Goal: Information Seeking & Learning: Learn about a topic

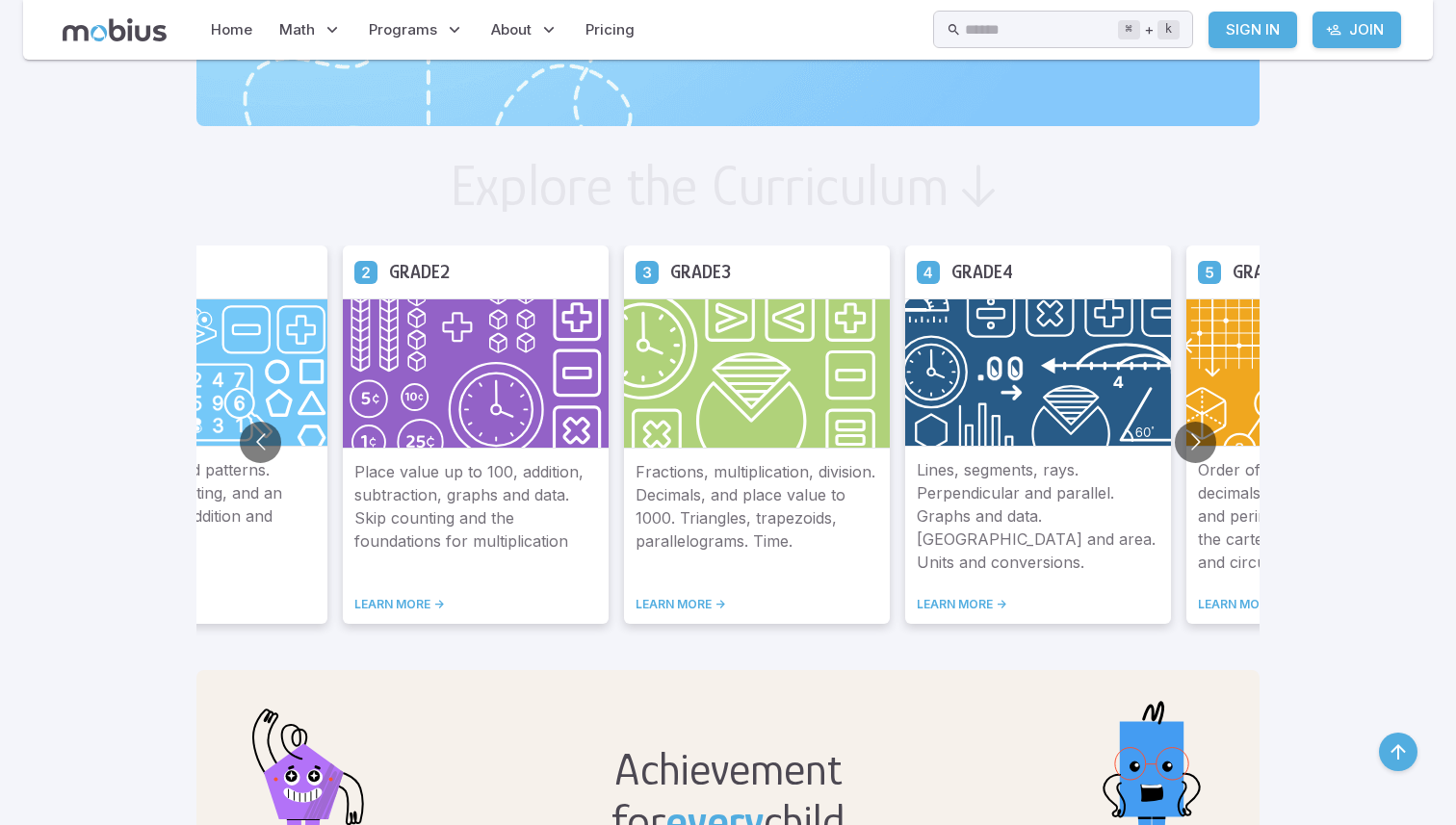
scroll to position [1005, 0]
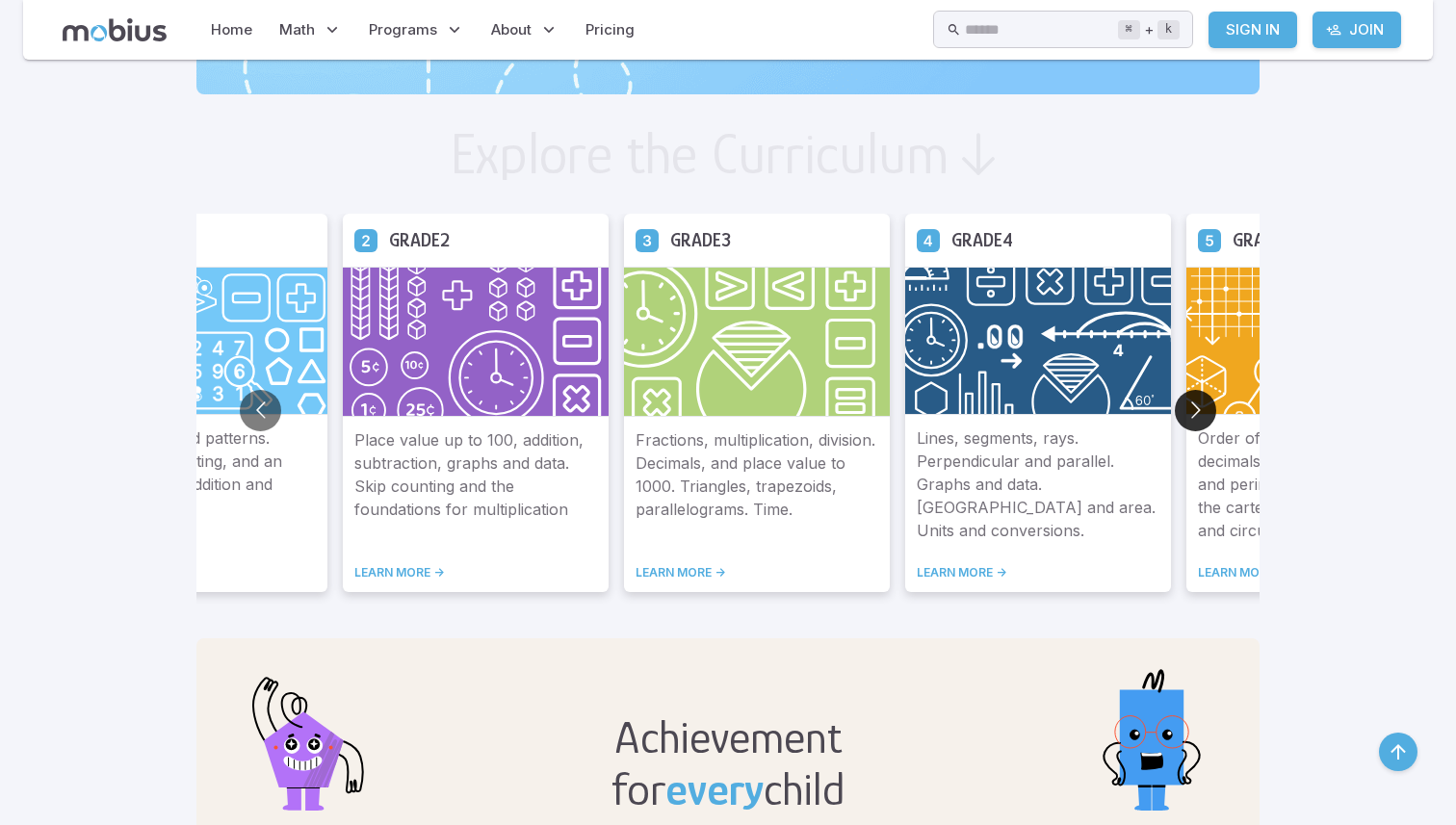
click at [1189, 396] on button "Go to next slide" at bounding box center [1196, 411] width 42 height 42
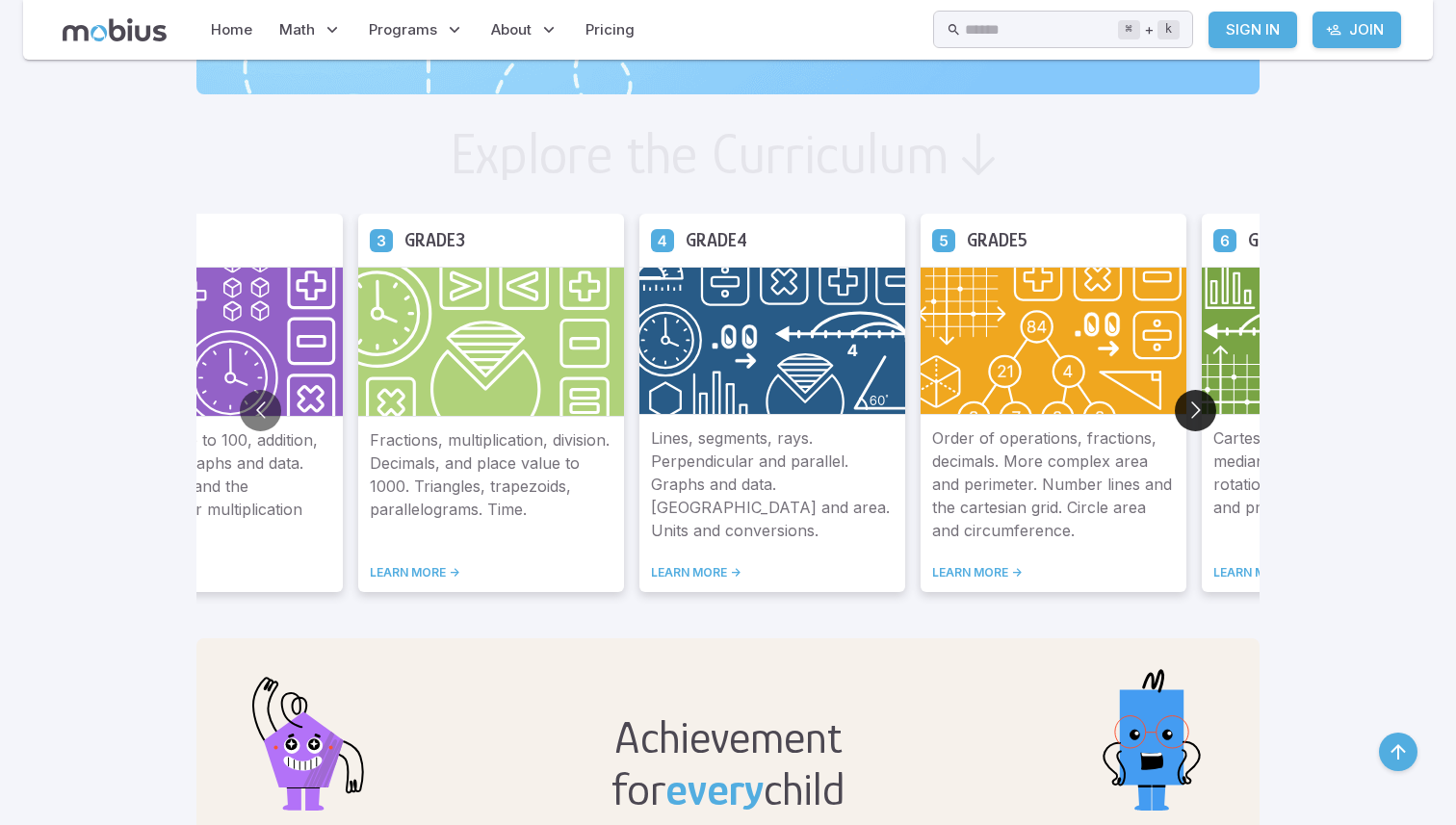
click at [1190, 397] on button "Go to next slide" at bounding box center [1196, 411] width 42 height 42
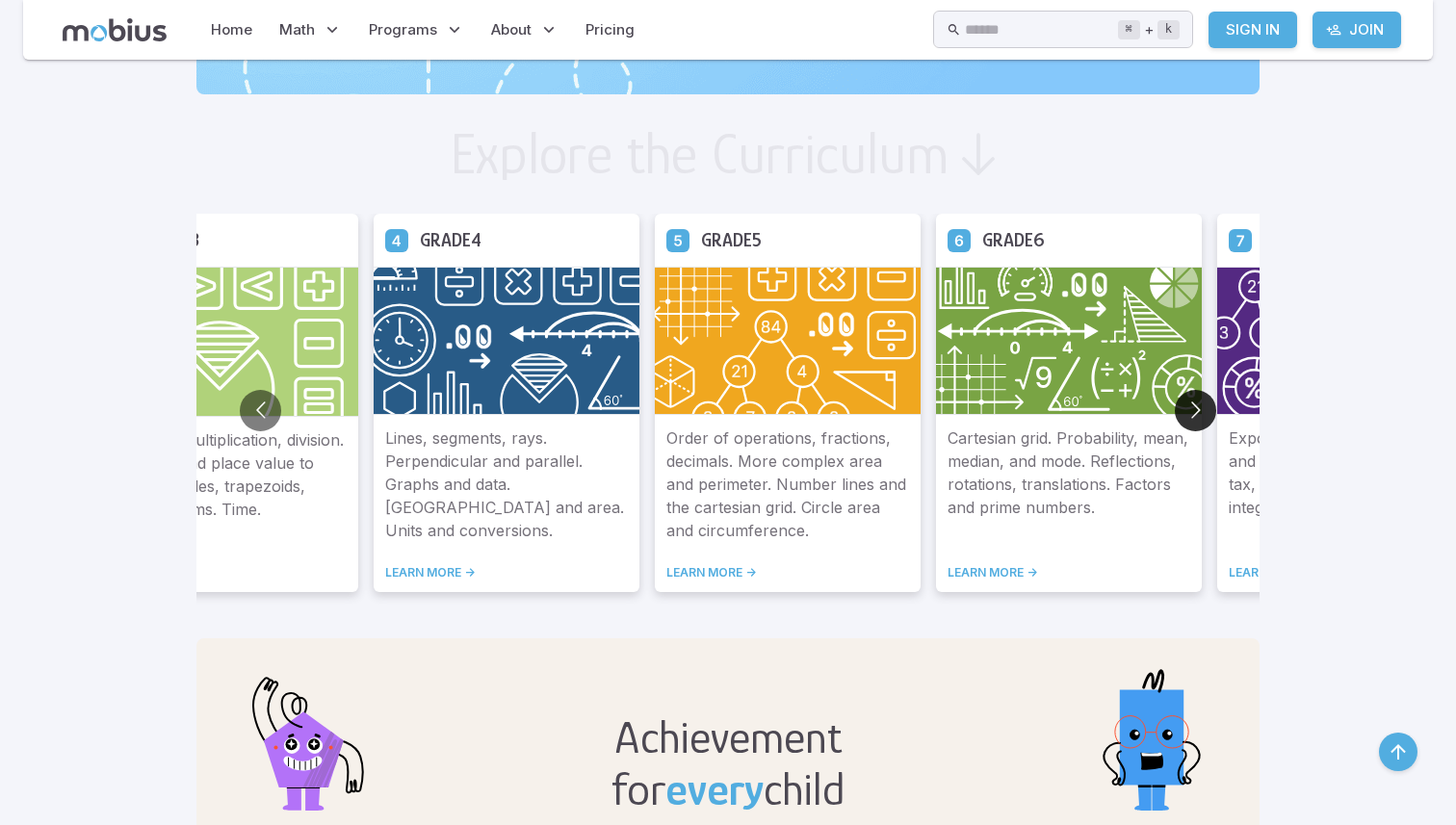
click at [1191, 397] on button "Go to next slide" at bounding box center [1196, 411] width 42 height 42
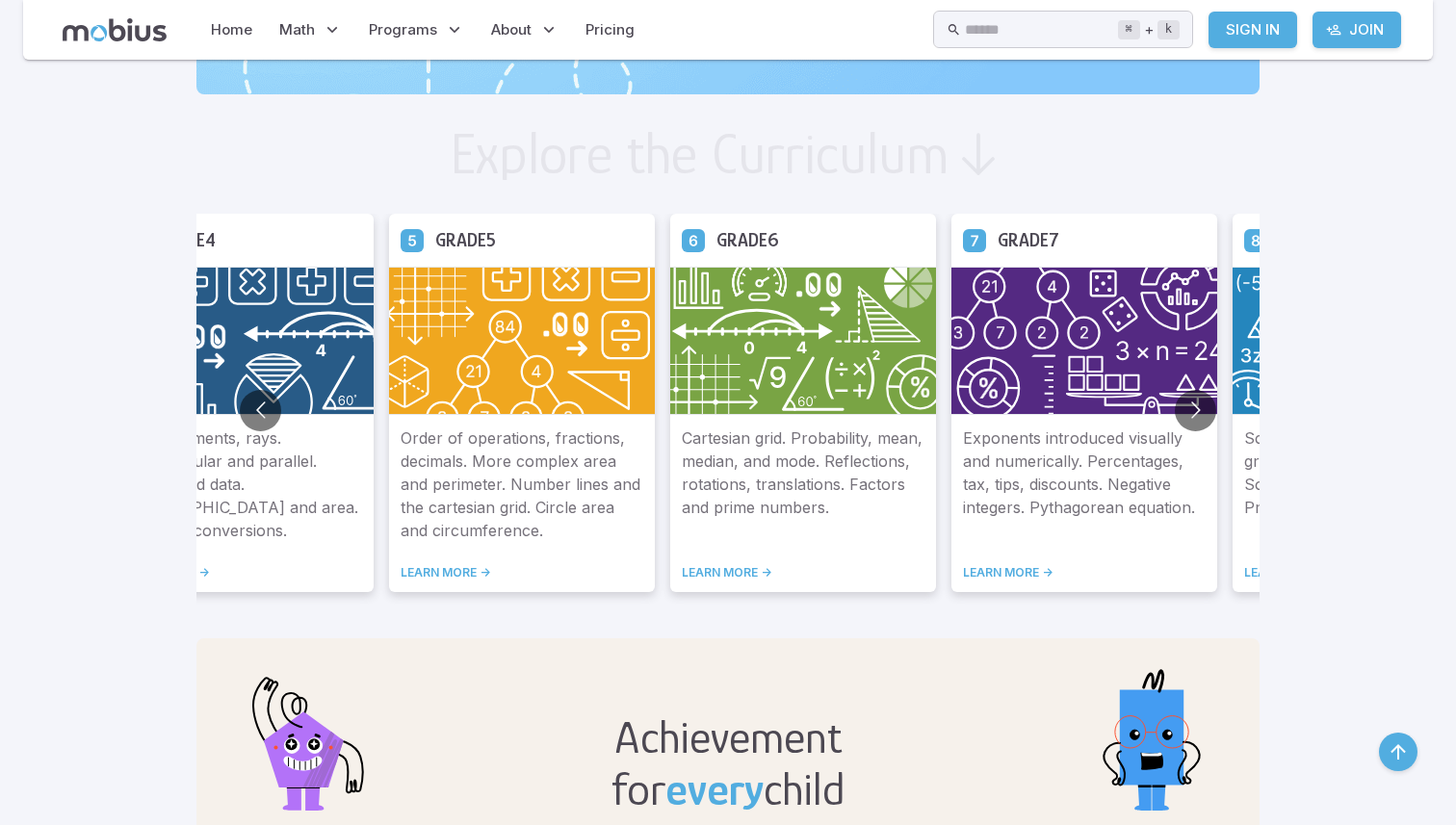
click at [1011, 573] on link "LEARN MORE ->" at bounding box center [1085, 572] width 243 height 15
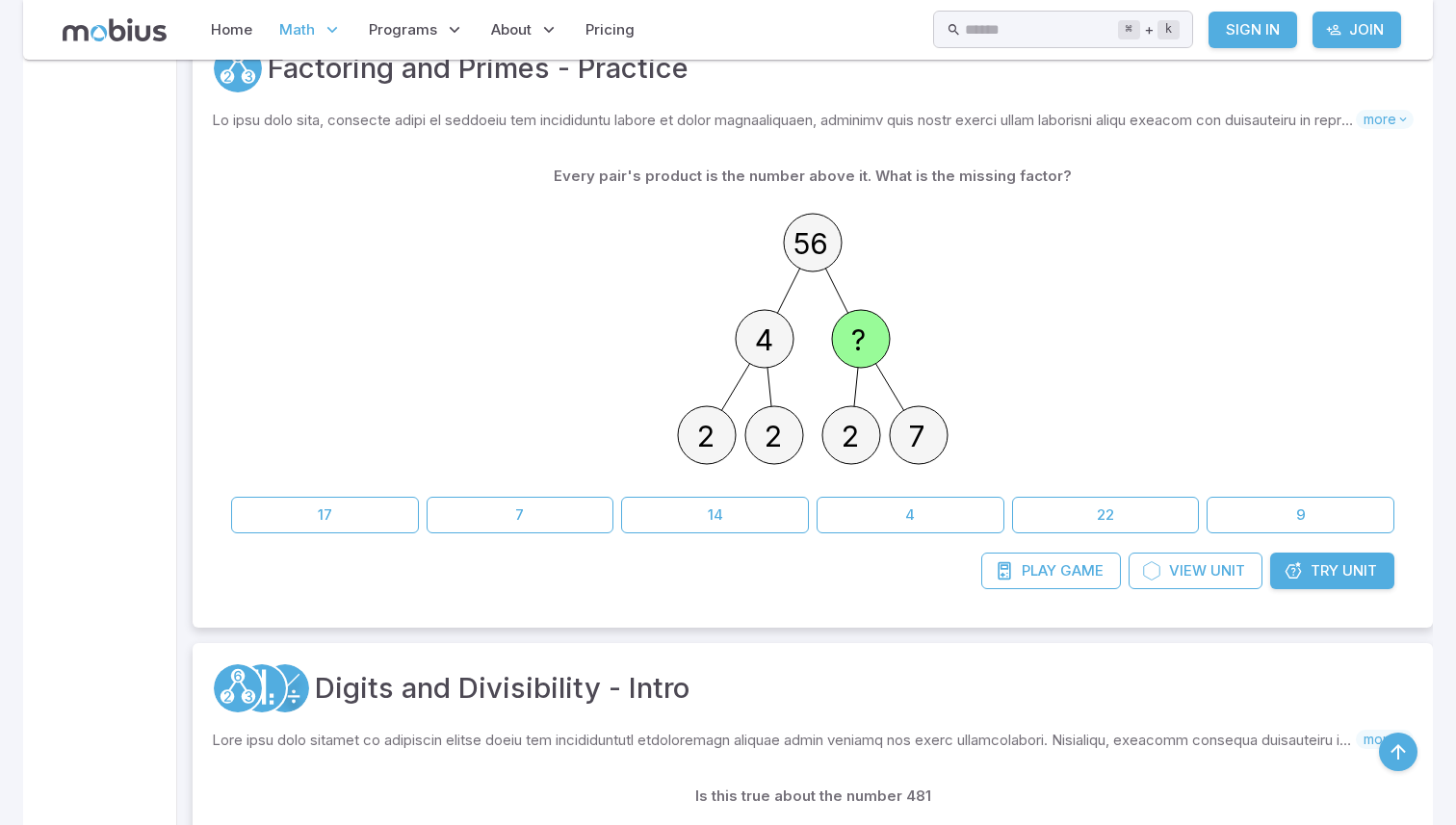
scroll to position [497, 0]
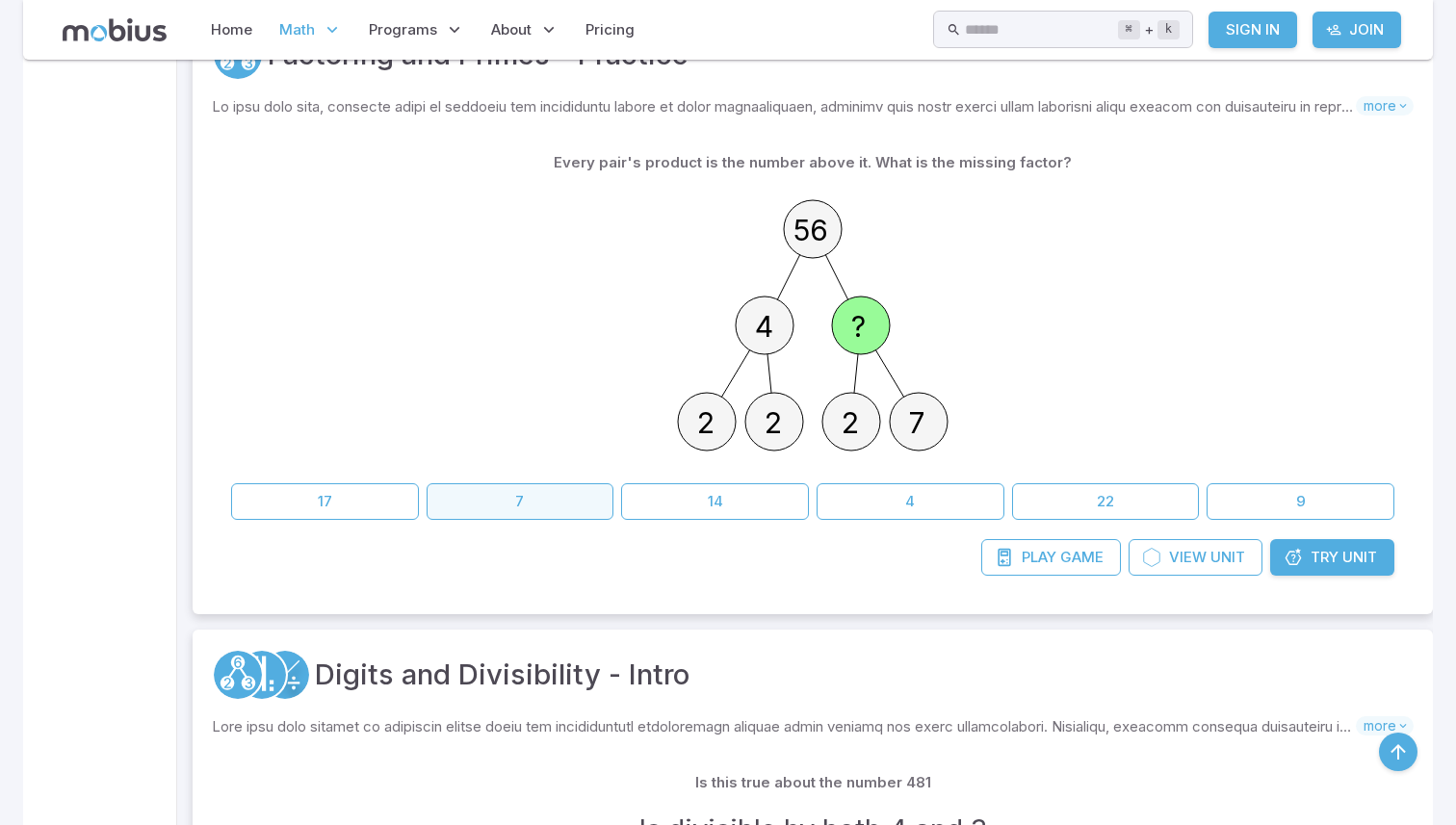
click at [566, 488] on button "7" at bounding box center [520, 502] width 188 height 37
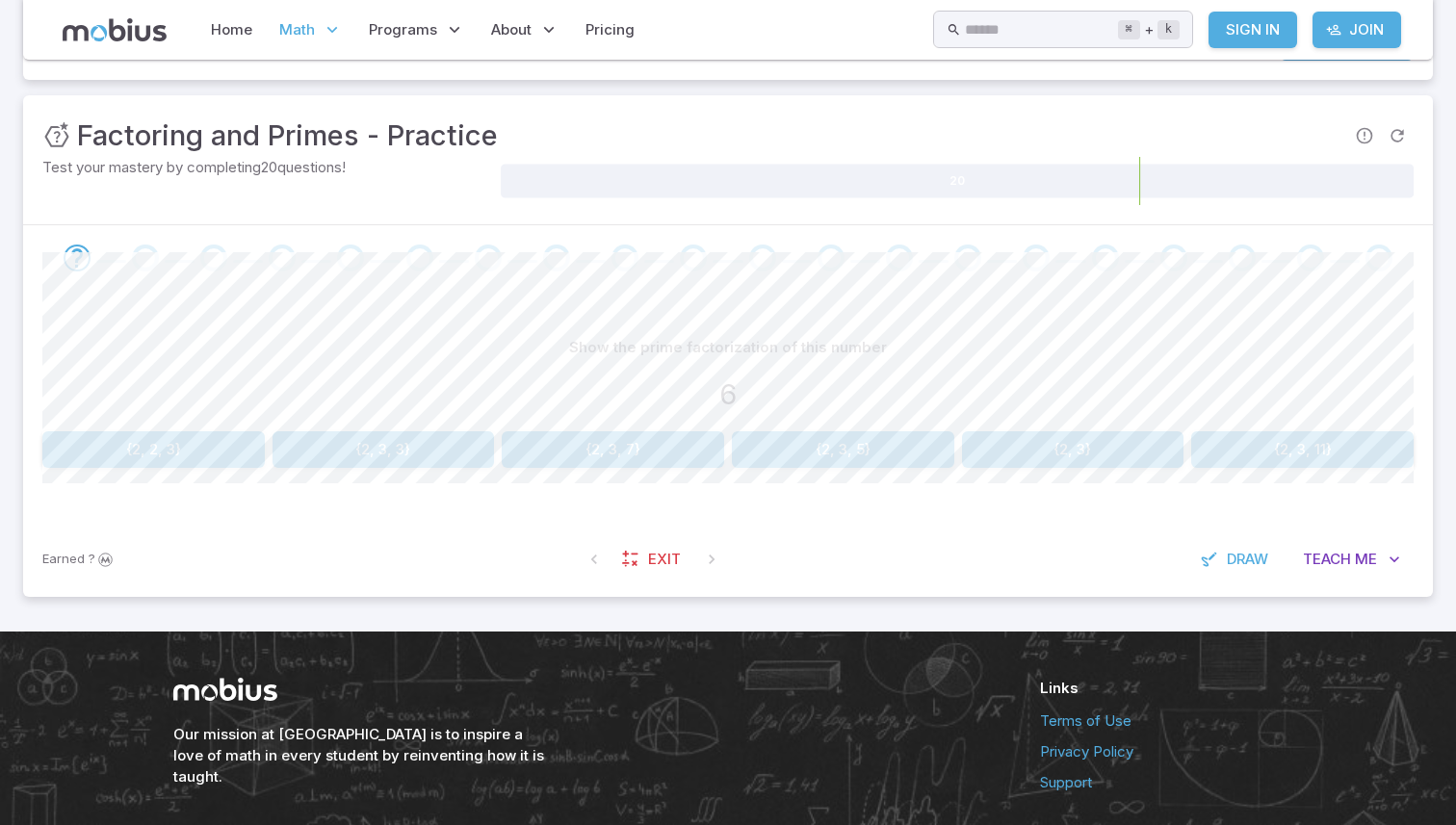
scroll to position [237, 0]
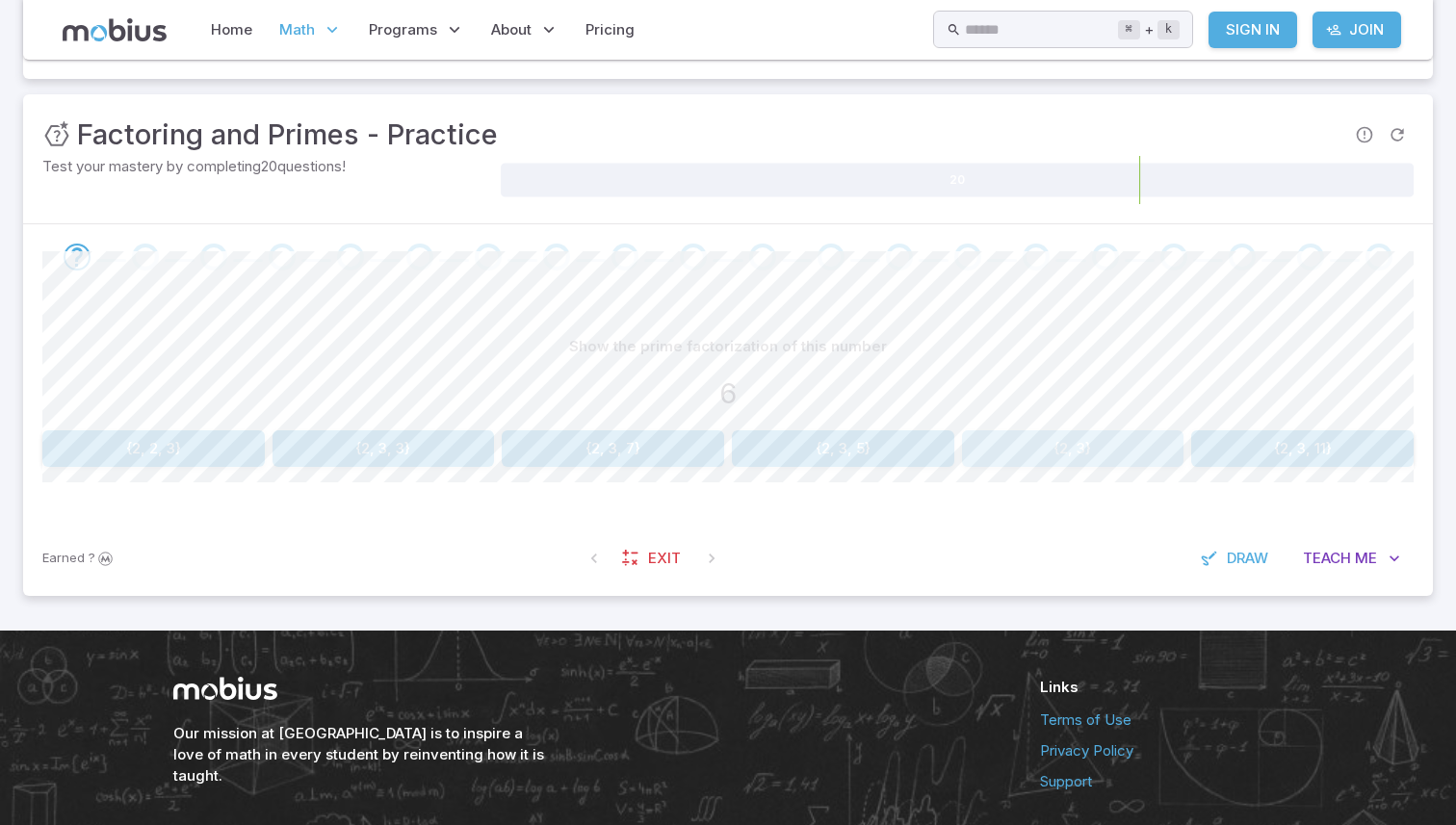
click at [1026, 433] on button "{2, 3}" at bounding box center [1074, 449] width 223 height 37
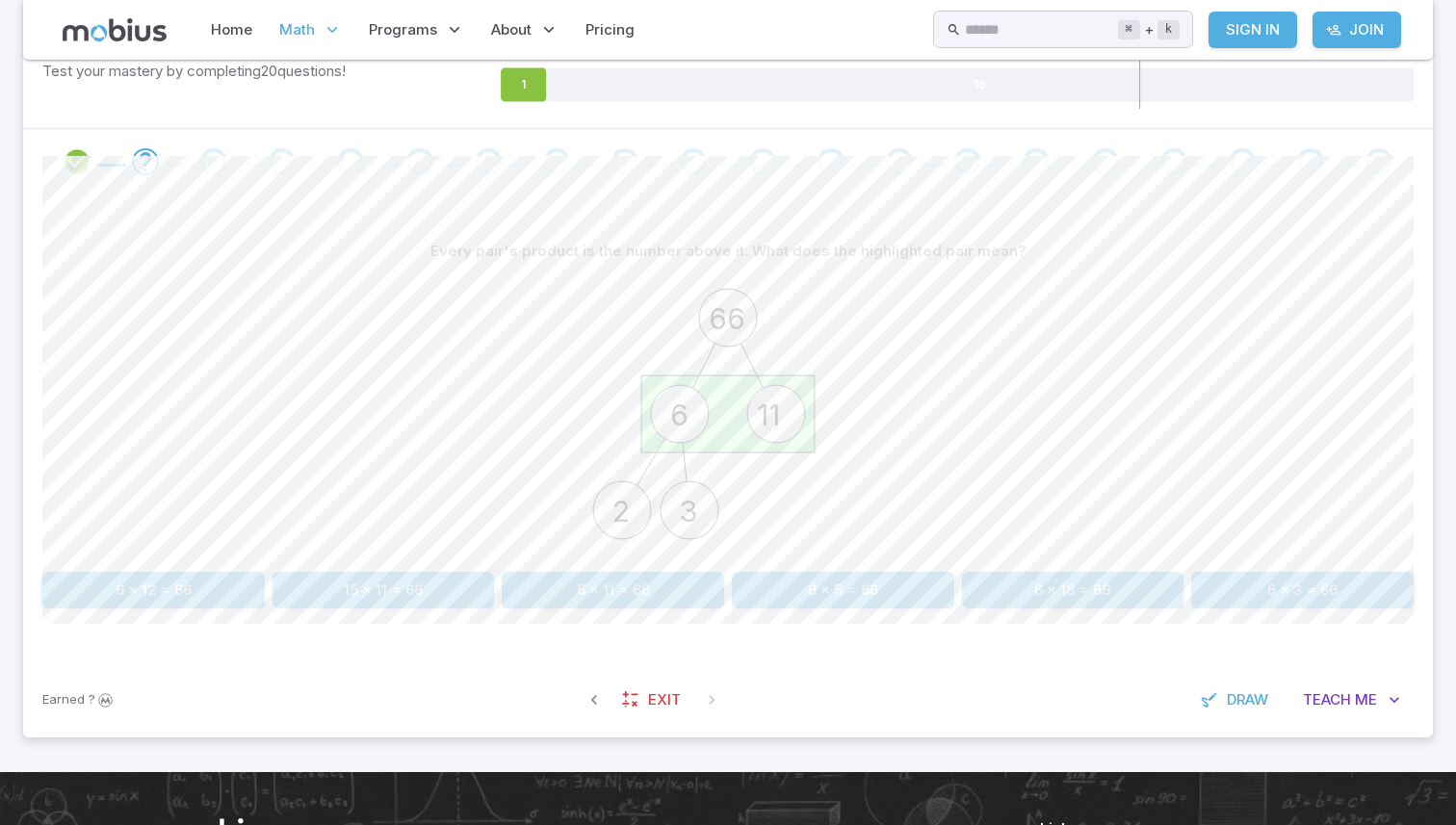
scroll to position [335, 0]
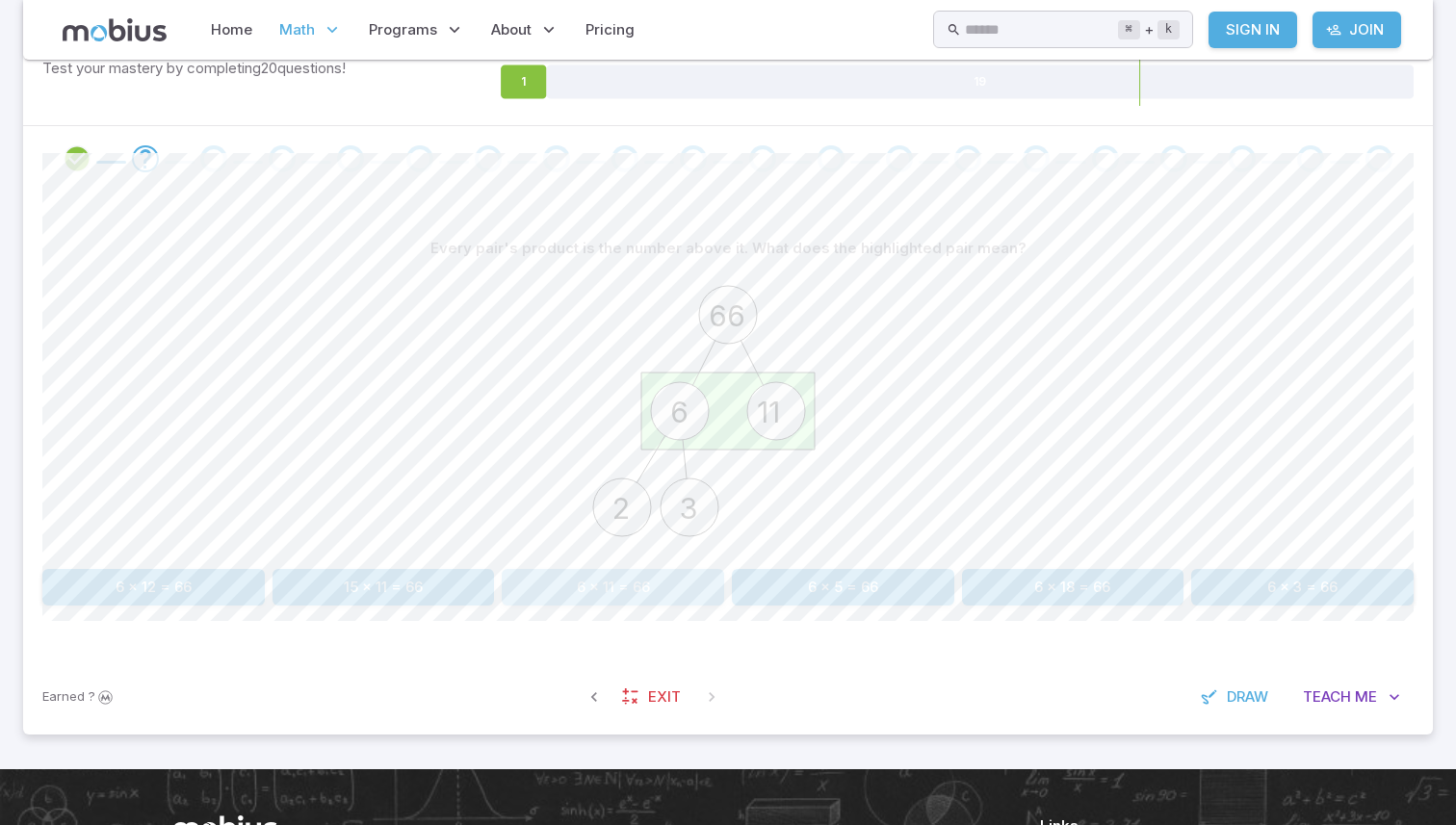
click at [595, 580] on button "6 x 11 = 66" at bounding box center [613, 587] width 223 height 37
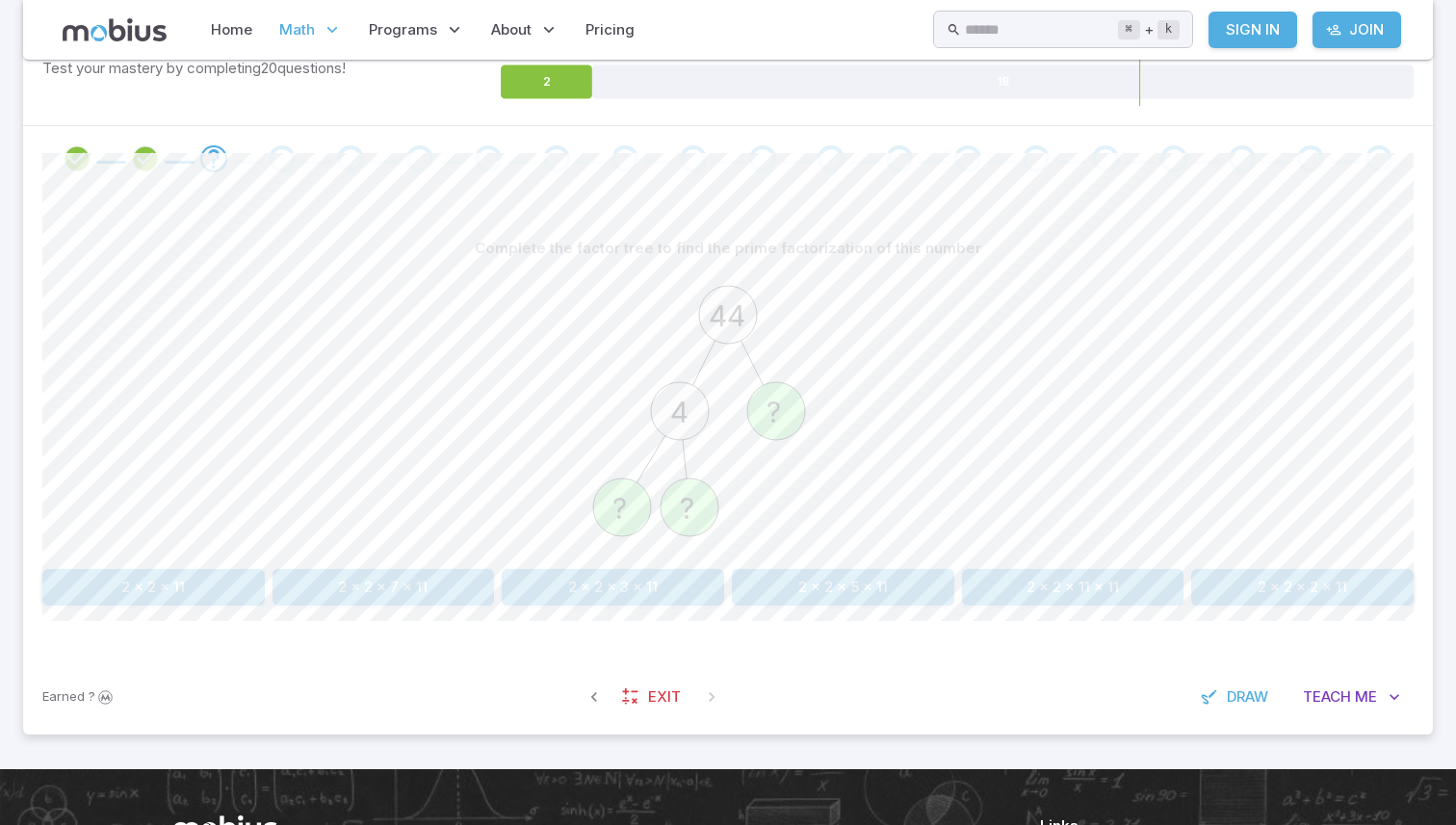
click at [203, 583] on button "2 x 2 x 11" at bounding box center [154, 587] width 223 height 37
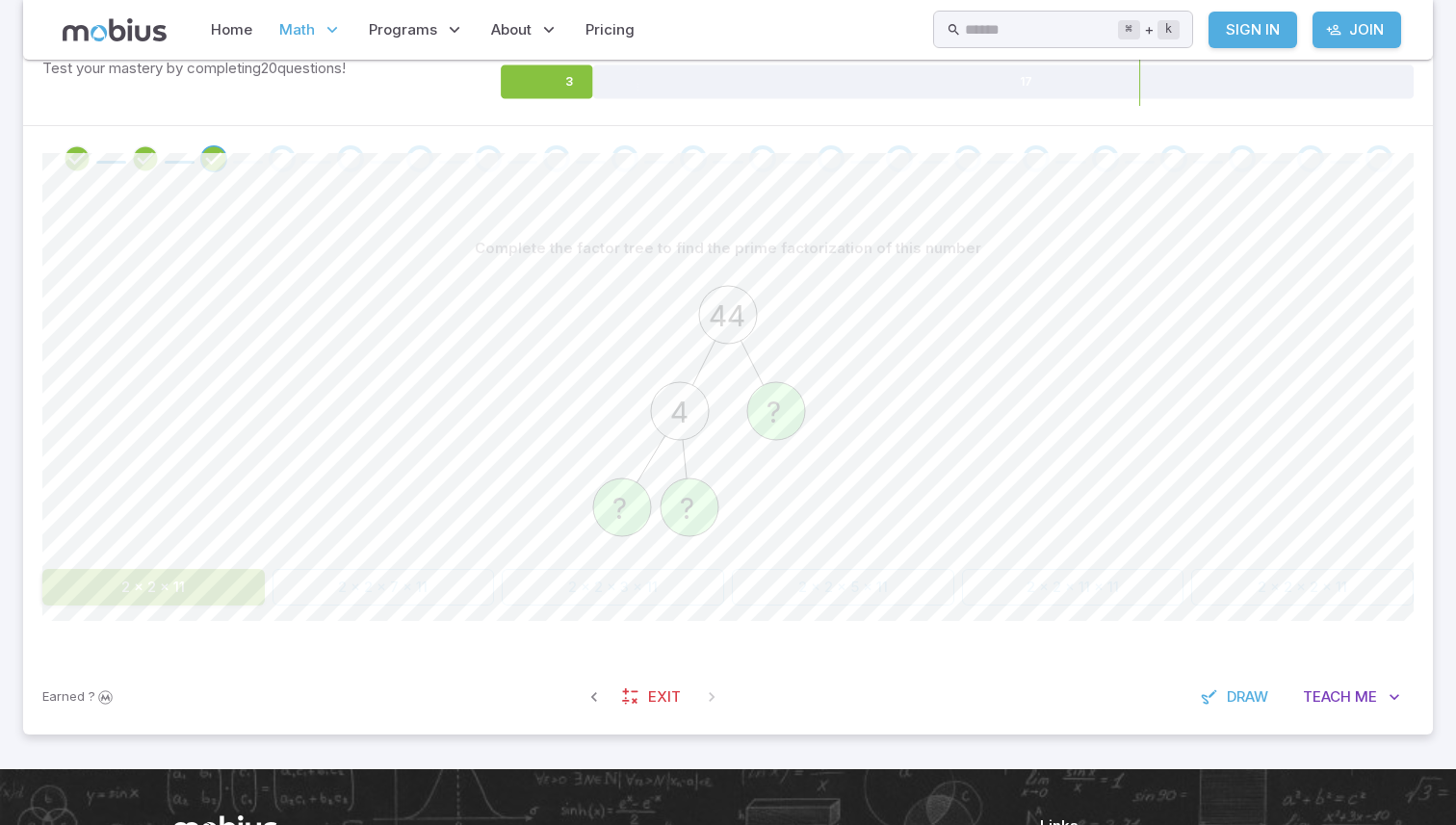
scroll to position [310, 0]
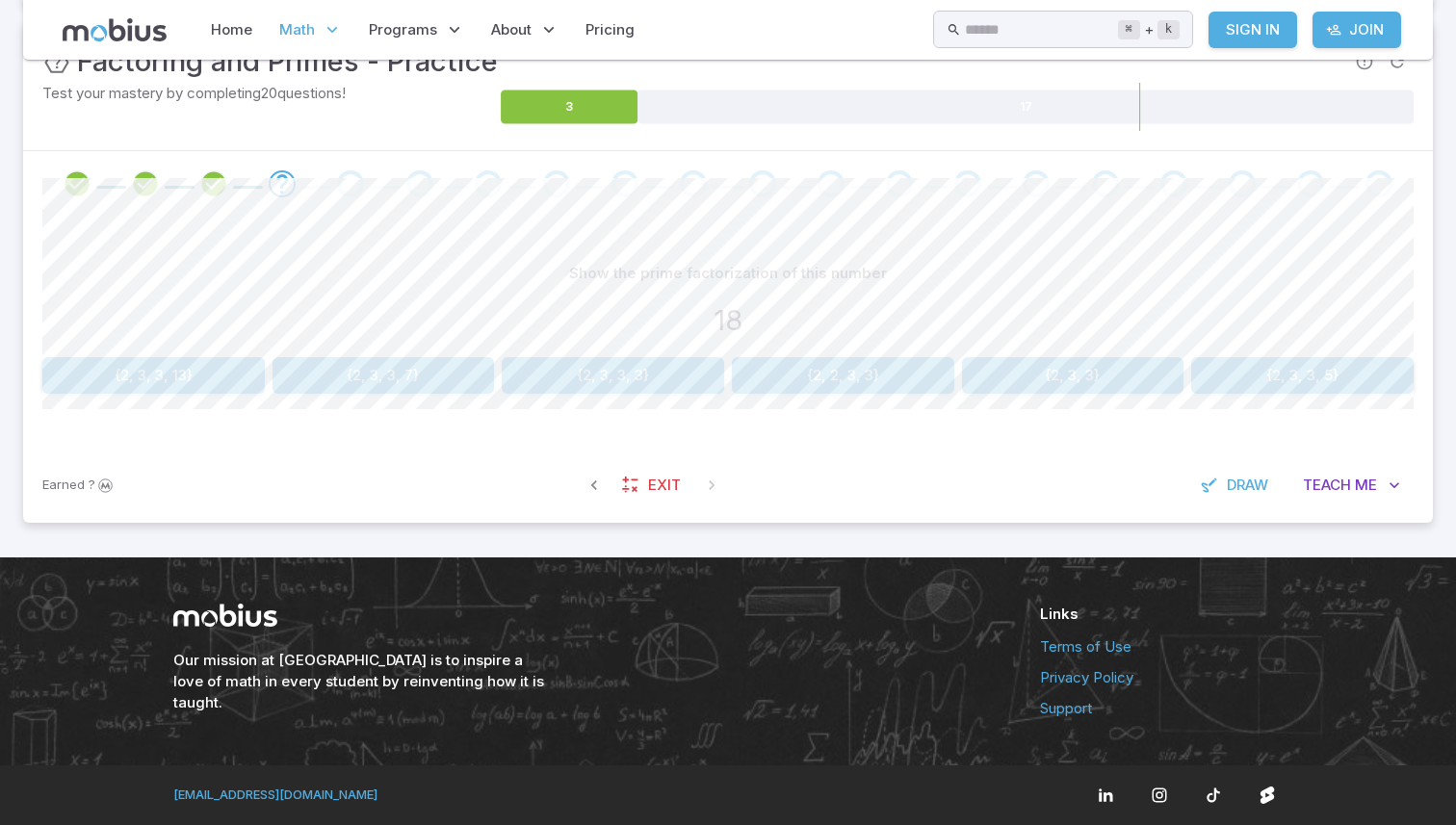
click at [1055, 359] on button "{2, 3, 3}" at bounding box center [1074, 375] width 223 height 37
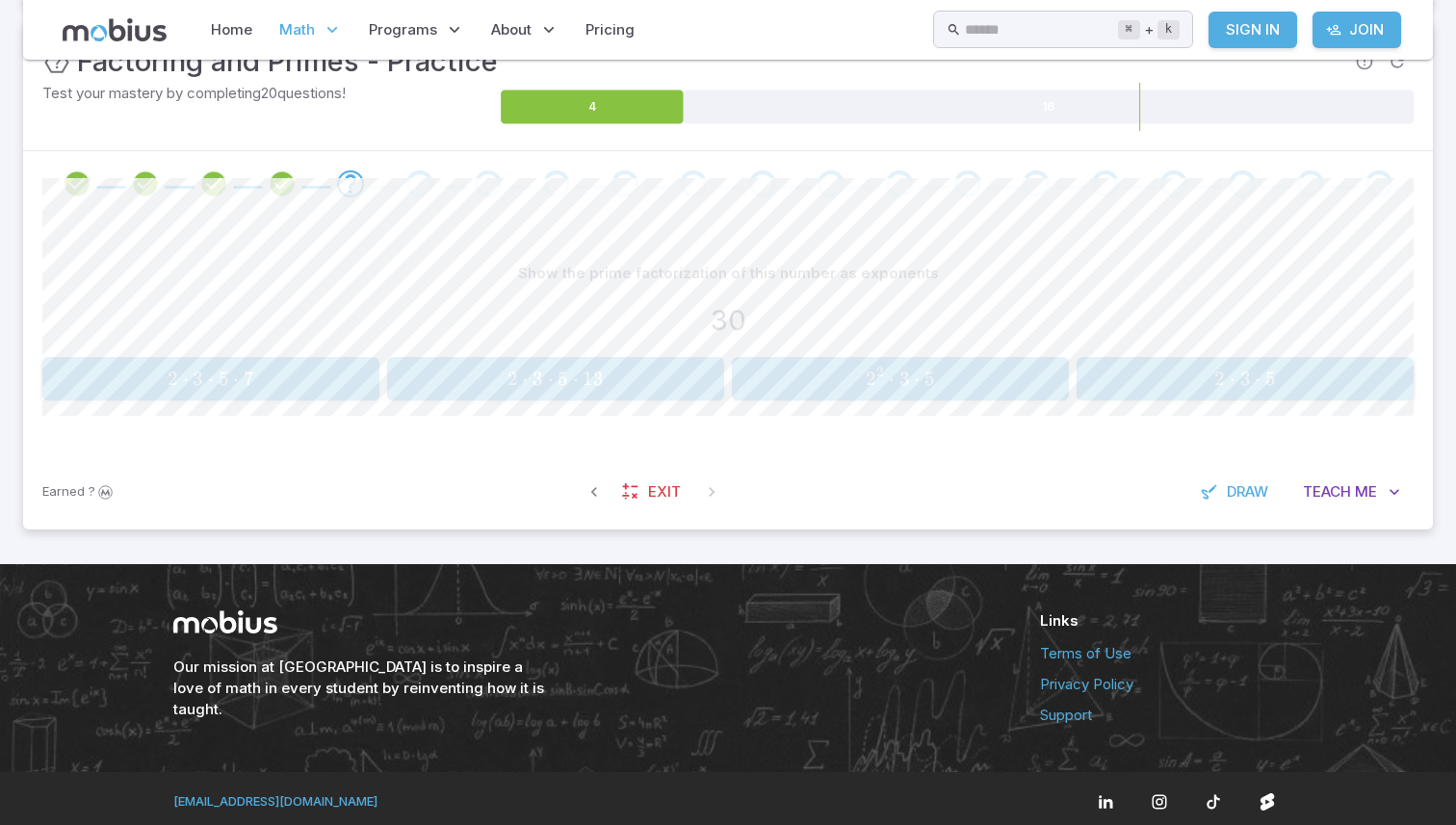
click at [1146, 373] on span "2 ⋅ 3 ⋅ 5" at bounding box center [1245, 379] width 324 height 24
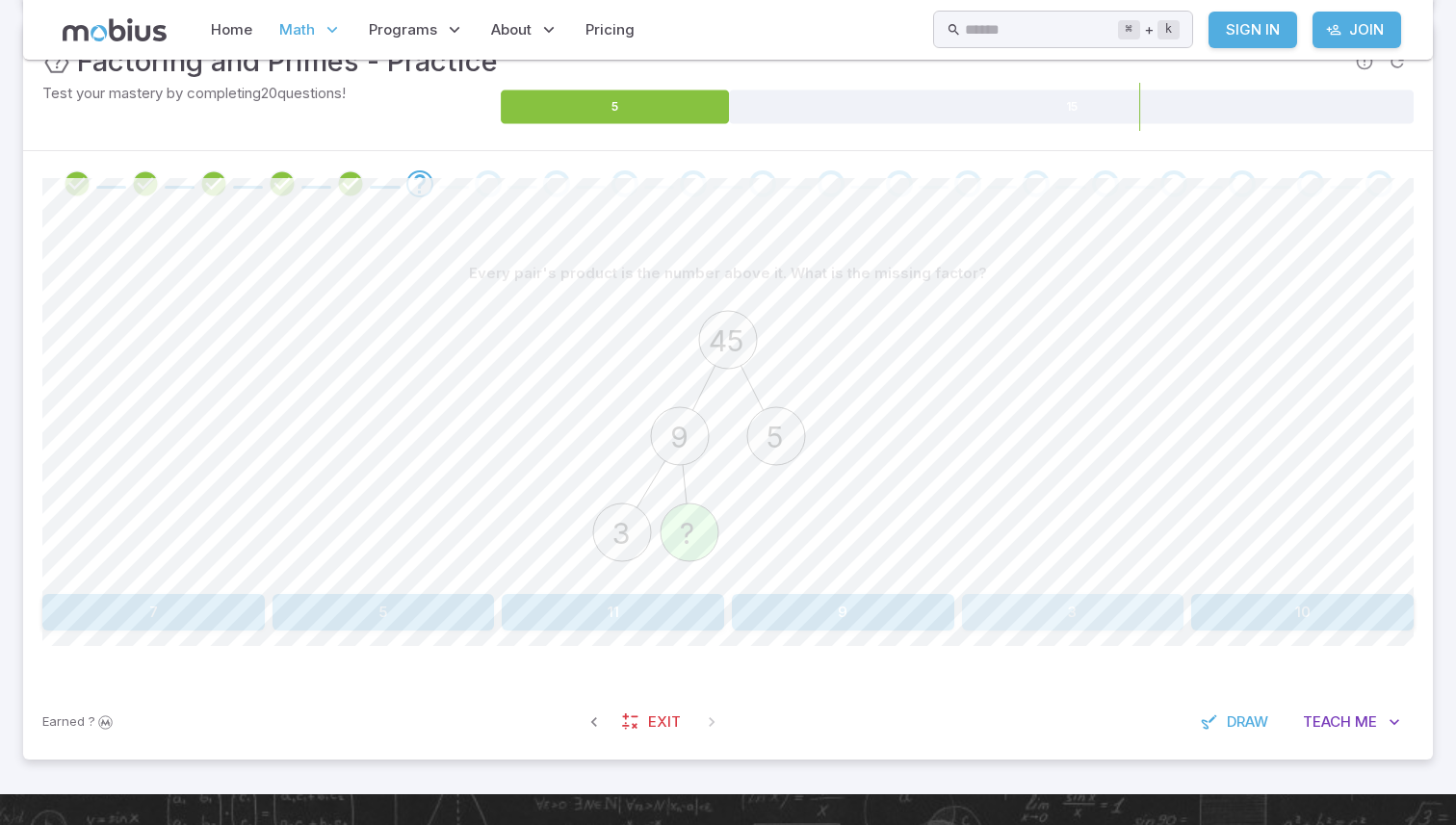
click at [1042, 618] on button "3" at bounding box center [1074, 612] width 223 height 37
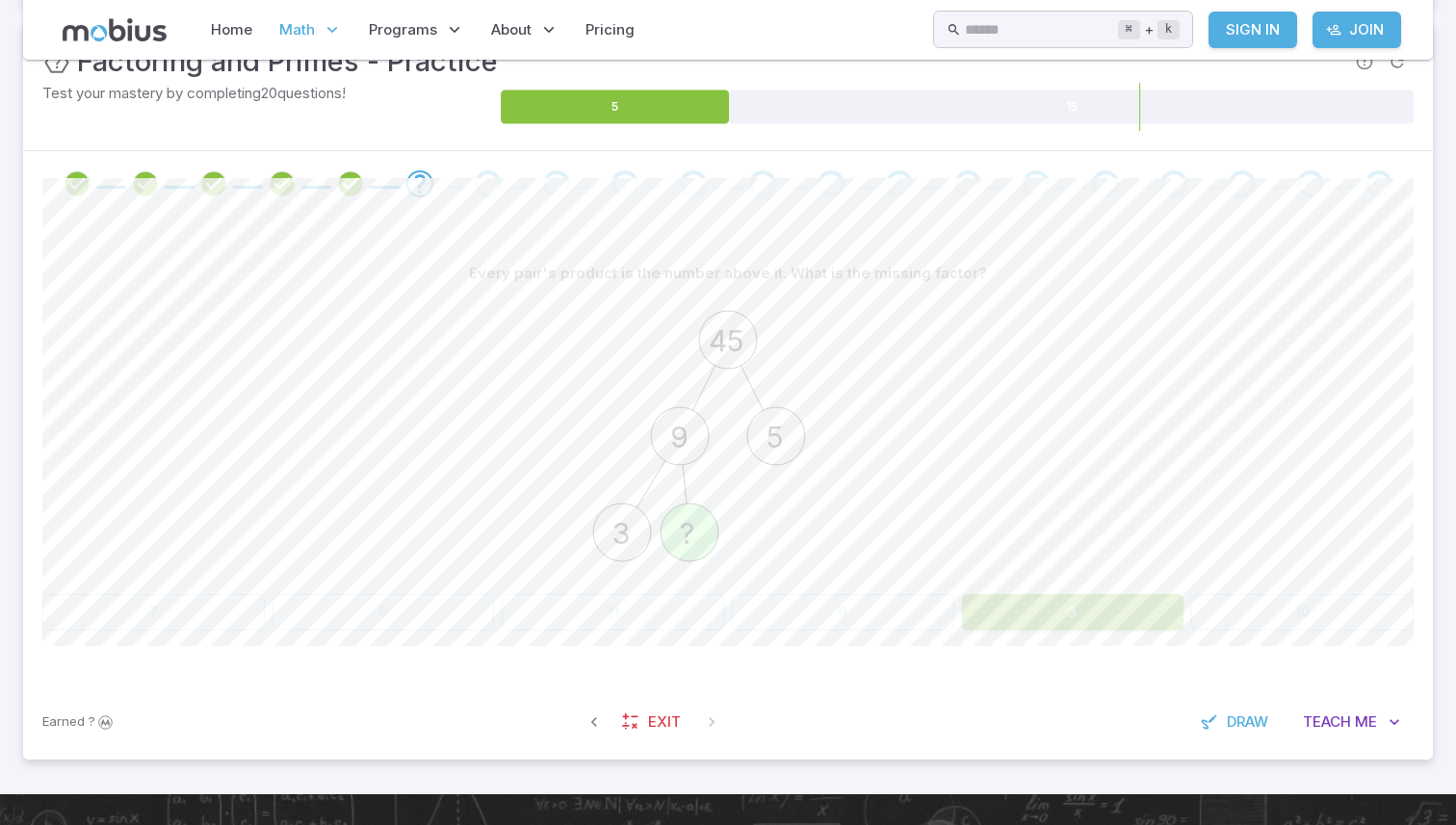
click at [1042, 618] on button "3" at bounding box center [1074, 612] width 223 height 37
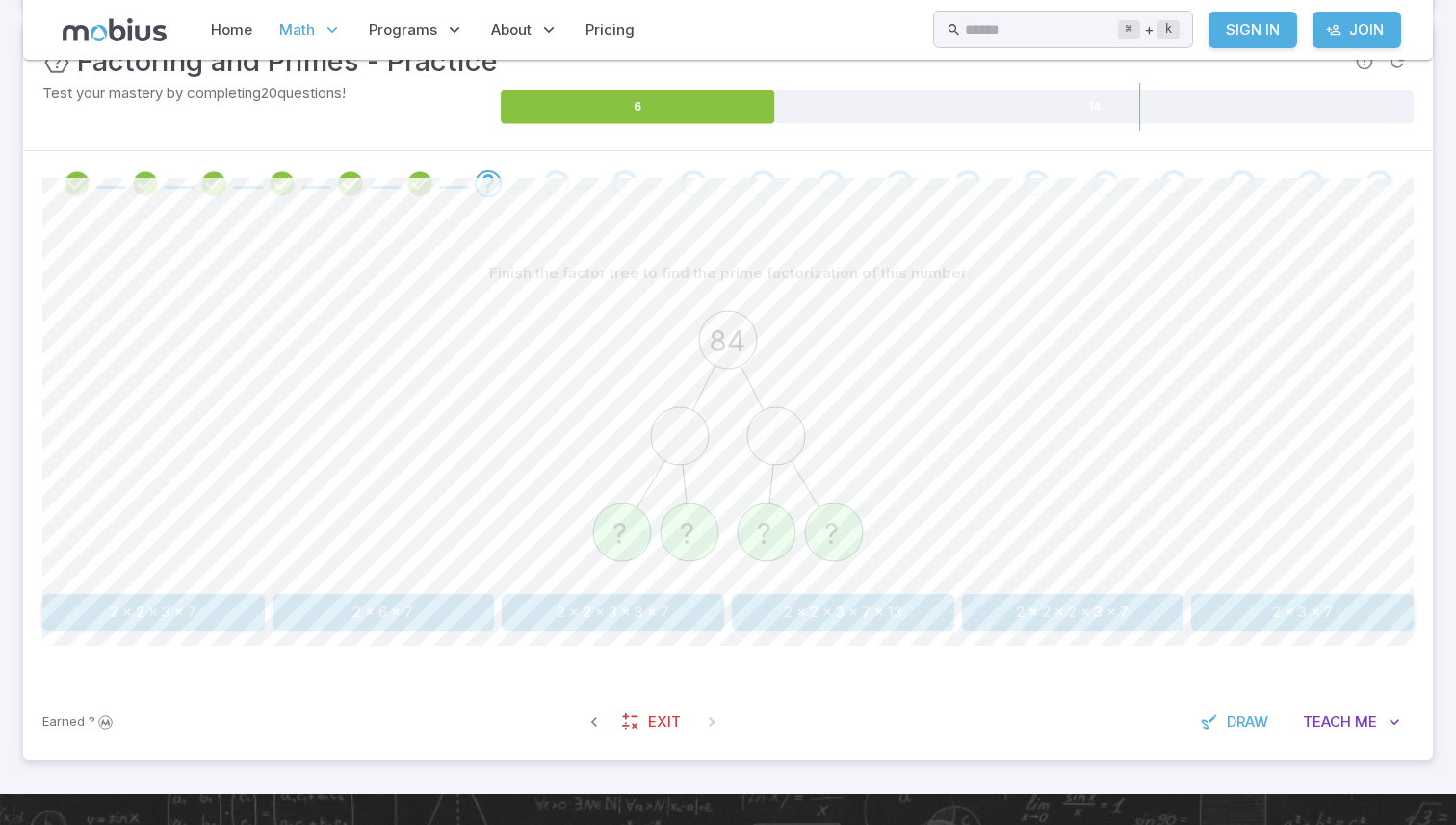
click at [141, 618] on button "2 x 2 x 3 x 7" at bounding box center [154, 612] width 223 height 37
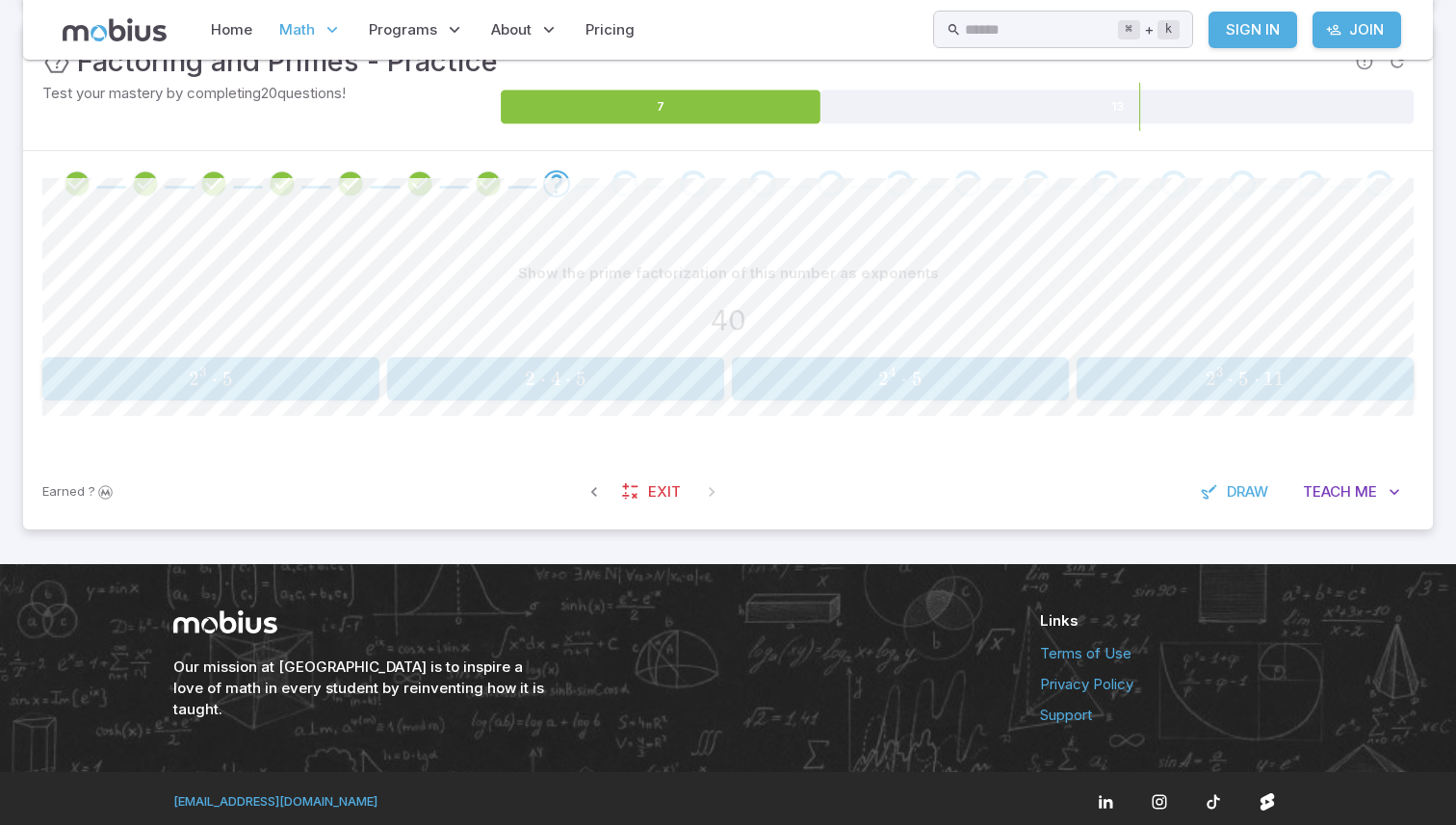
click at [506, 385] on span "2 ⋅ 4 ⋅ 5" at bounding box center [555, 379] width 324 height 24
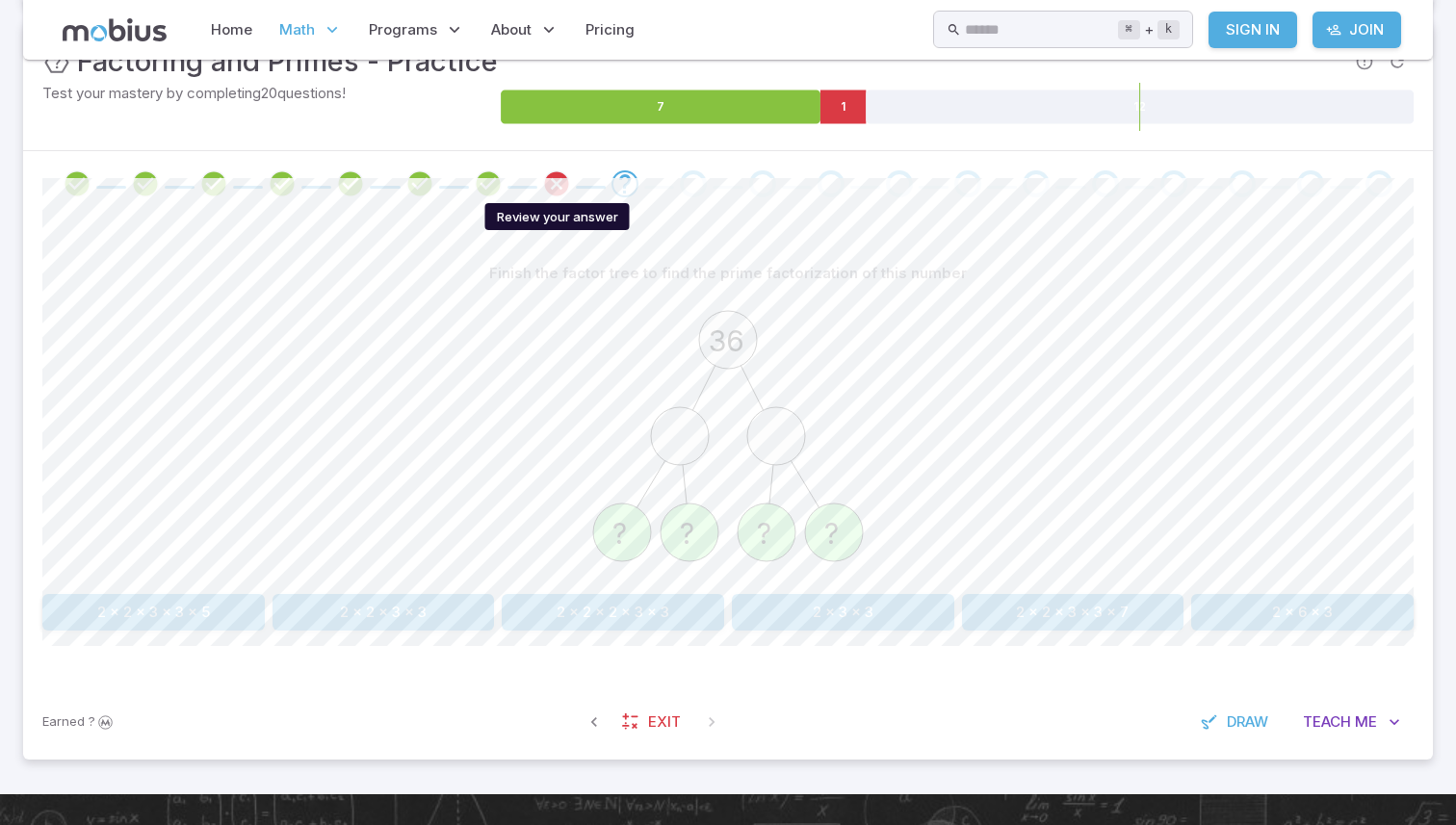
click at [551, 181] on icon "Review your answer" at bounding box center [556, 183] width 29 height 29
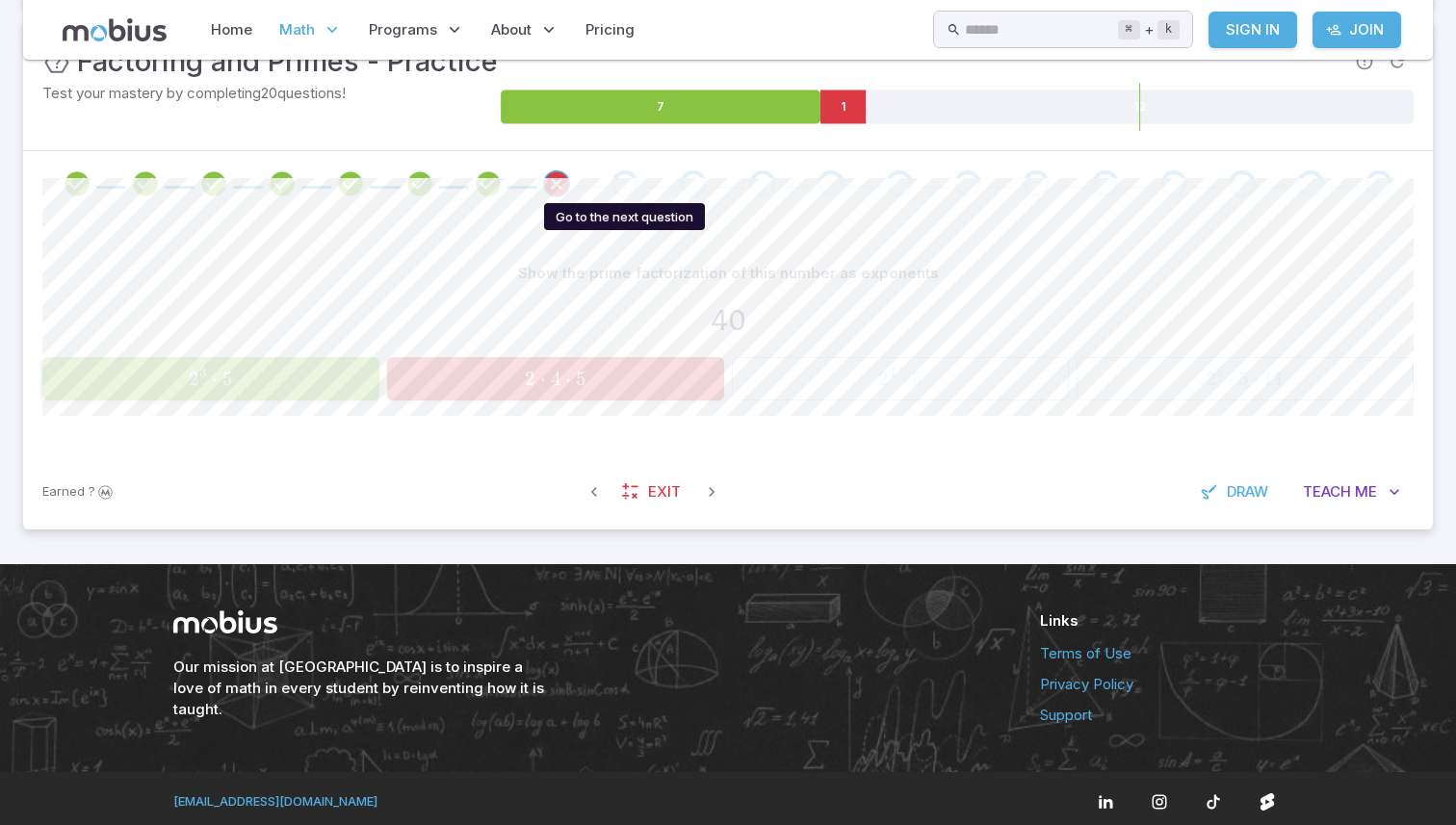
click at [627, 187] on div "Go to the next question" at bounding box center [624, 183] width 27 height 27
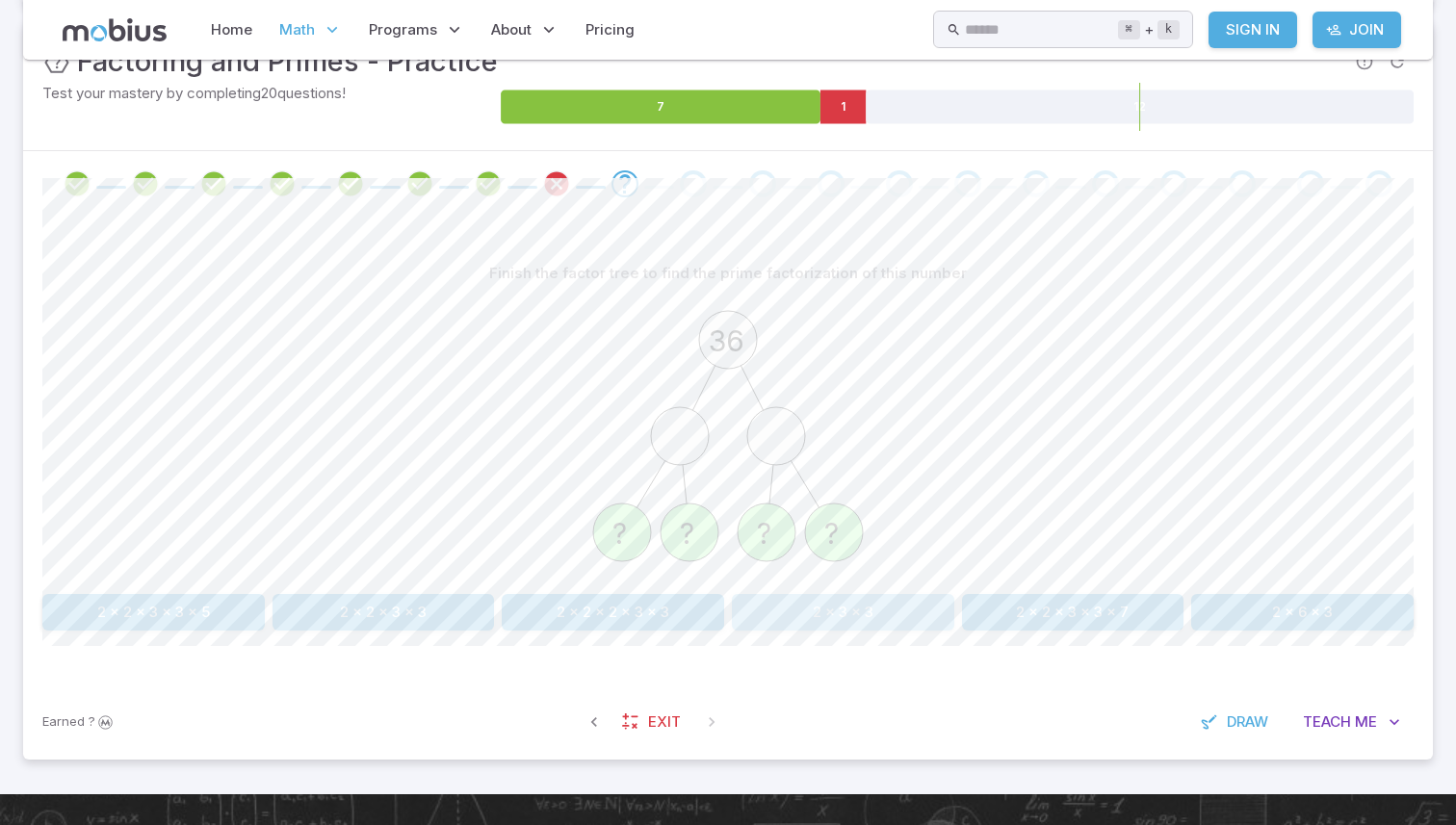
click at [807, 622] on button "2 x 3 x 3" at bounding box center [843, 612] width 223 height 37
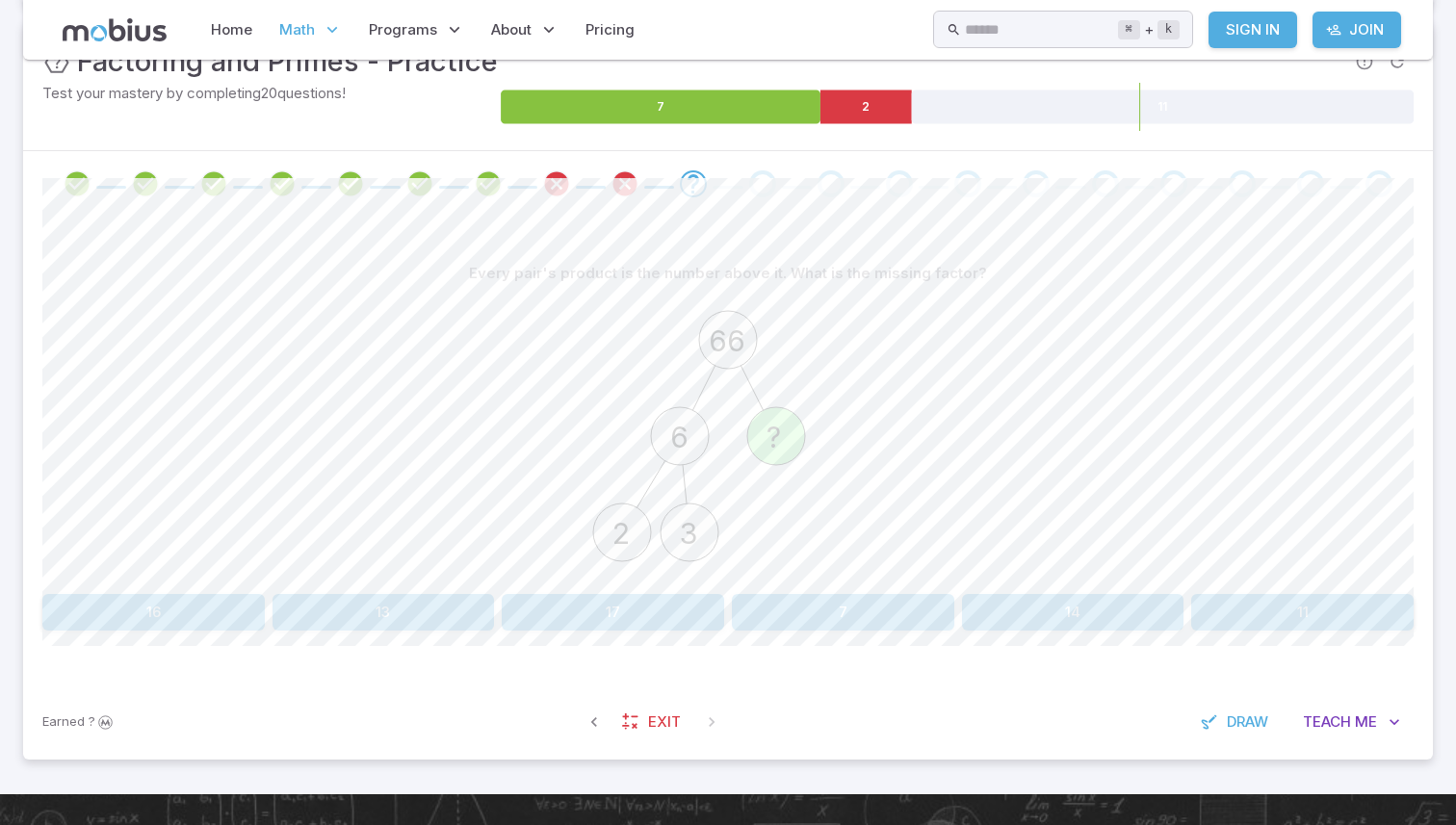
click at [1217, 597] on button "11" at bounding box center [1303, 612] width 223 height 37
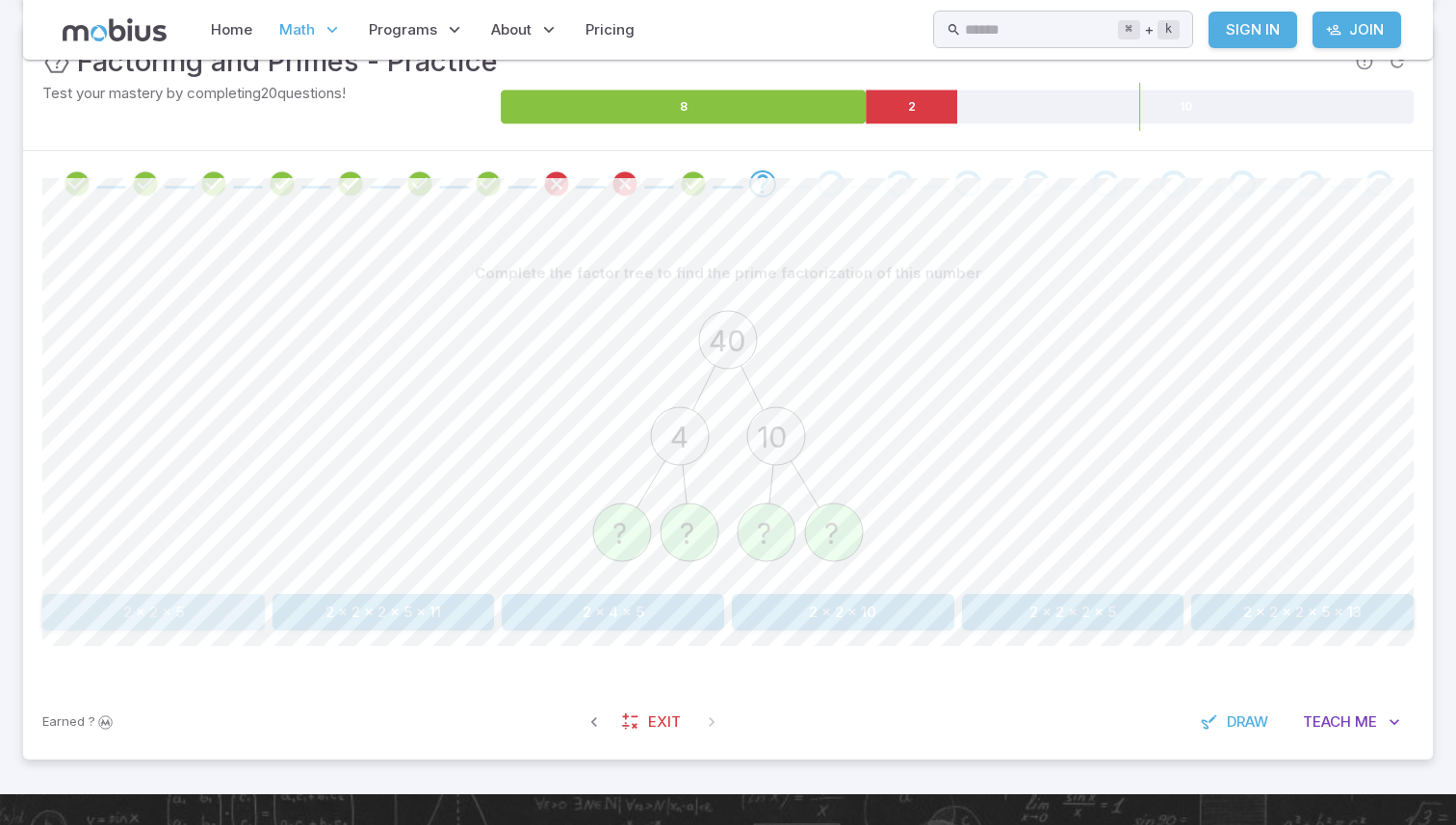
drag, startPoint x: 233, startPoint y: 604, endPoint x: 357, endPoint y: 604, distance: 124.0
click at [357, 604] on div "2 x 2 x 5 2 x 2 x 2 x 5 x 11 2 x 4 x 5 2 x 2 x 10 2 x 2 x 2 x 5 2 x 2 x 2 x 5 x…" at bounding box center [728, 612] width 1371 height 37
click at [1066, 611] on button "2 x 2 x 2 x 5" at bounding box center [1074, 612] width 223 height 37
click at [863, 601] on button "2 x 2 x 3 x 3" at bounding box center [843, 612] width 223 height 37
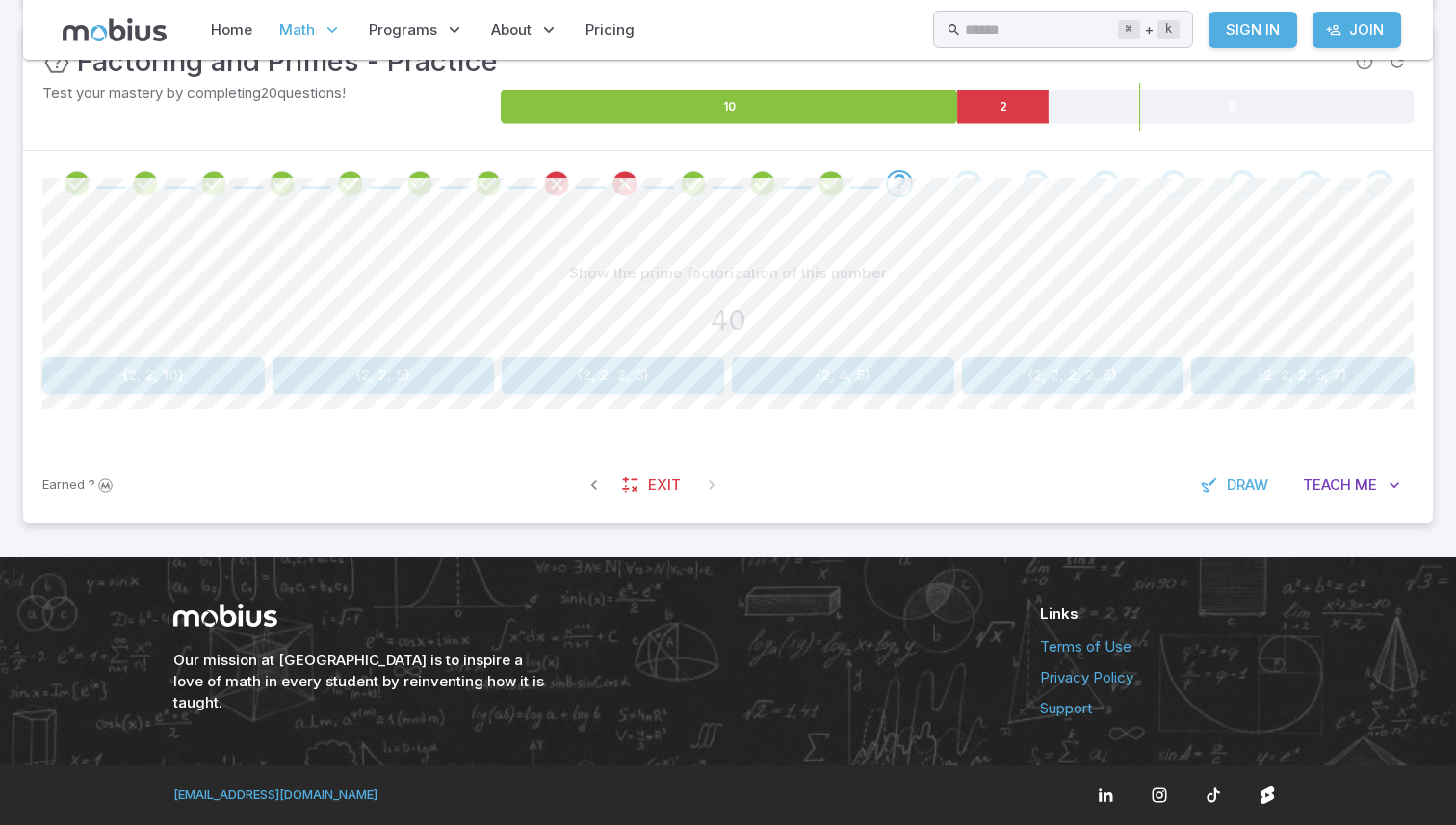
click at [991, 384] on button "{2, 2, 2, 2, 5}" at bounding box center [1074, 375] width 223 height 37
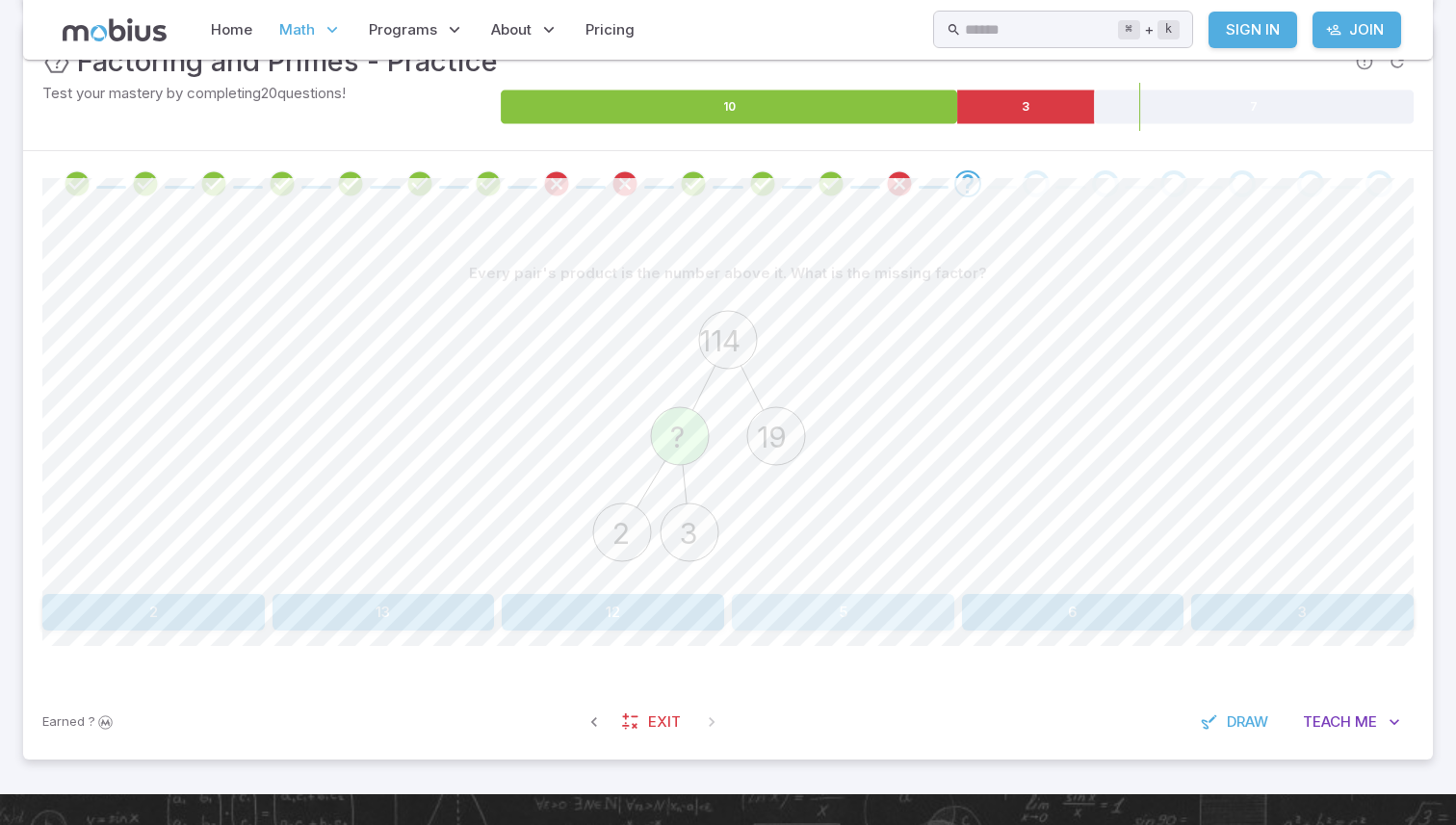
click at [820, 606] on button "5" at bounding box center [843, 612] width 223 height 37
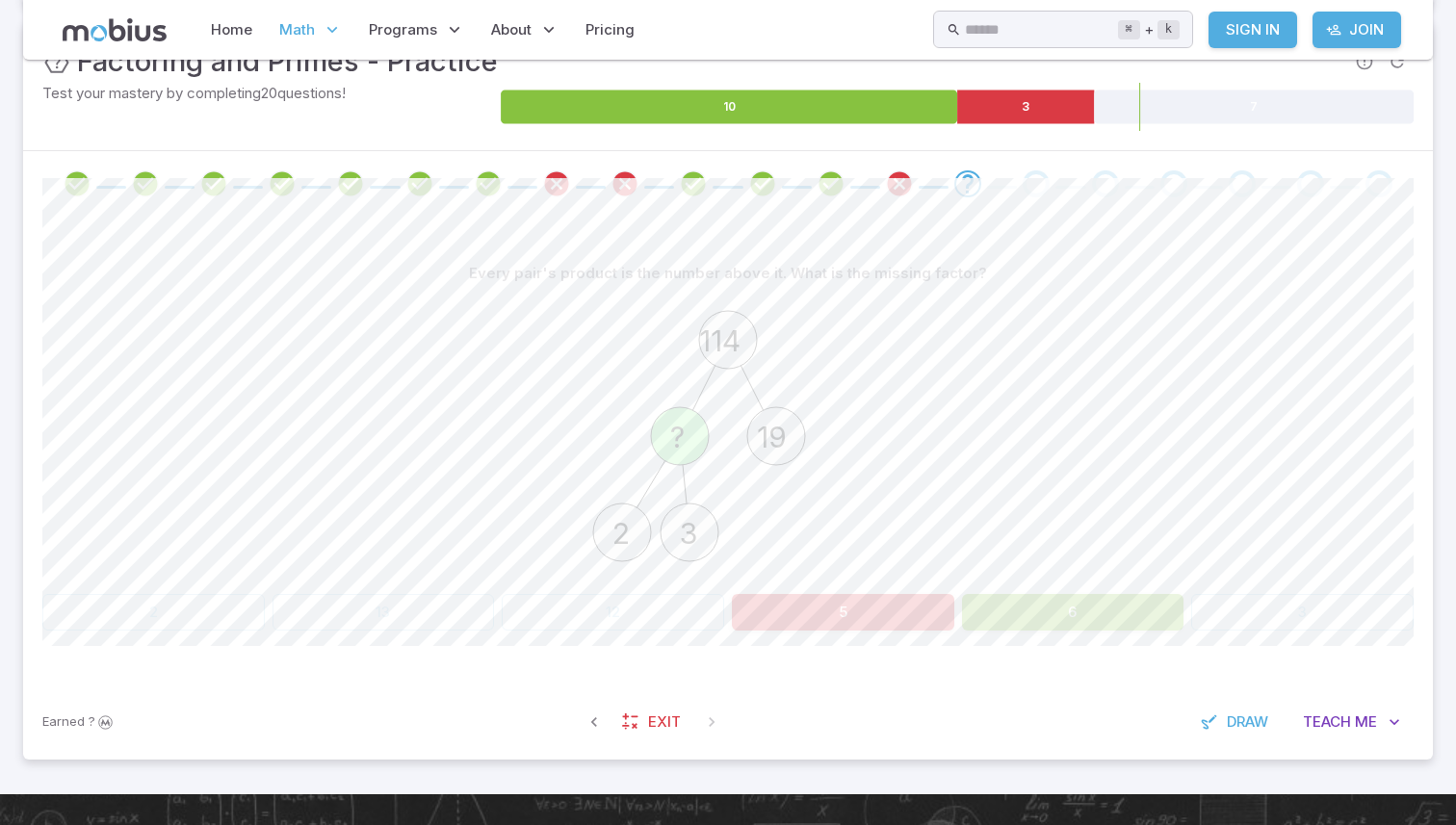
click at [824, 606] on button "5" at bounding box center [843, 612] width 223 height 37
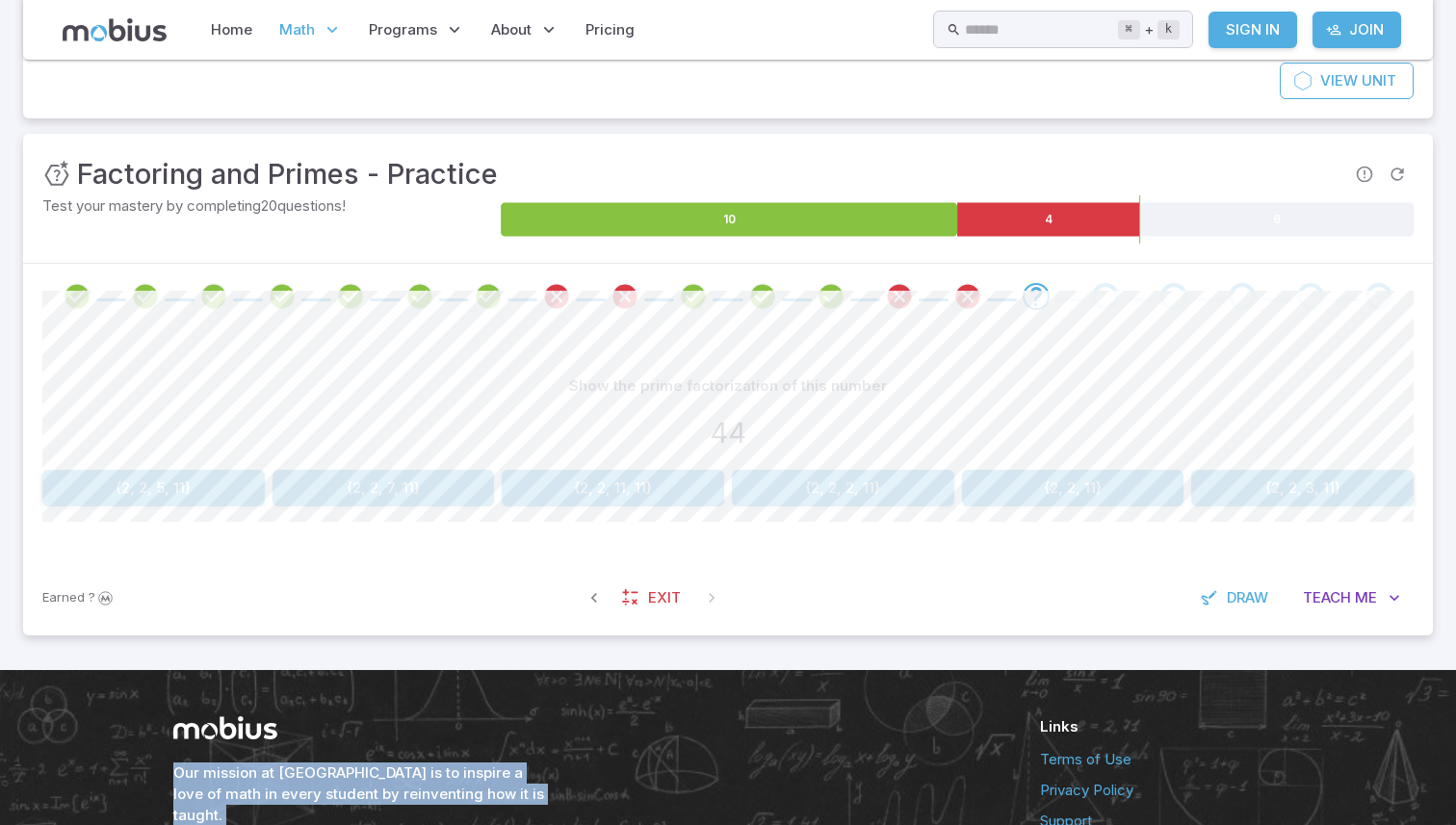
scroll to position [187, 0]
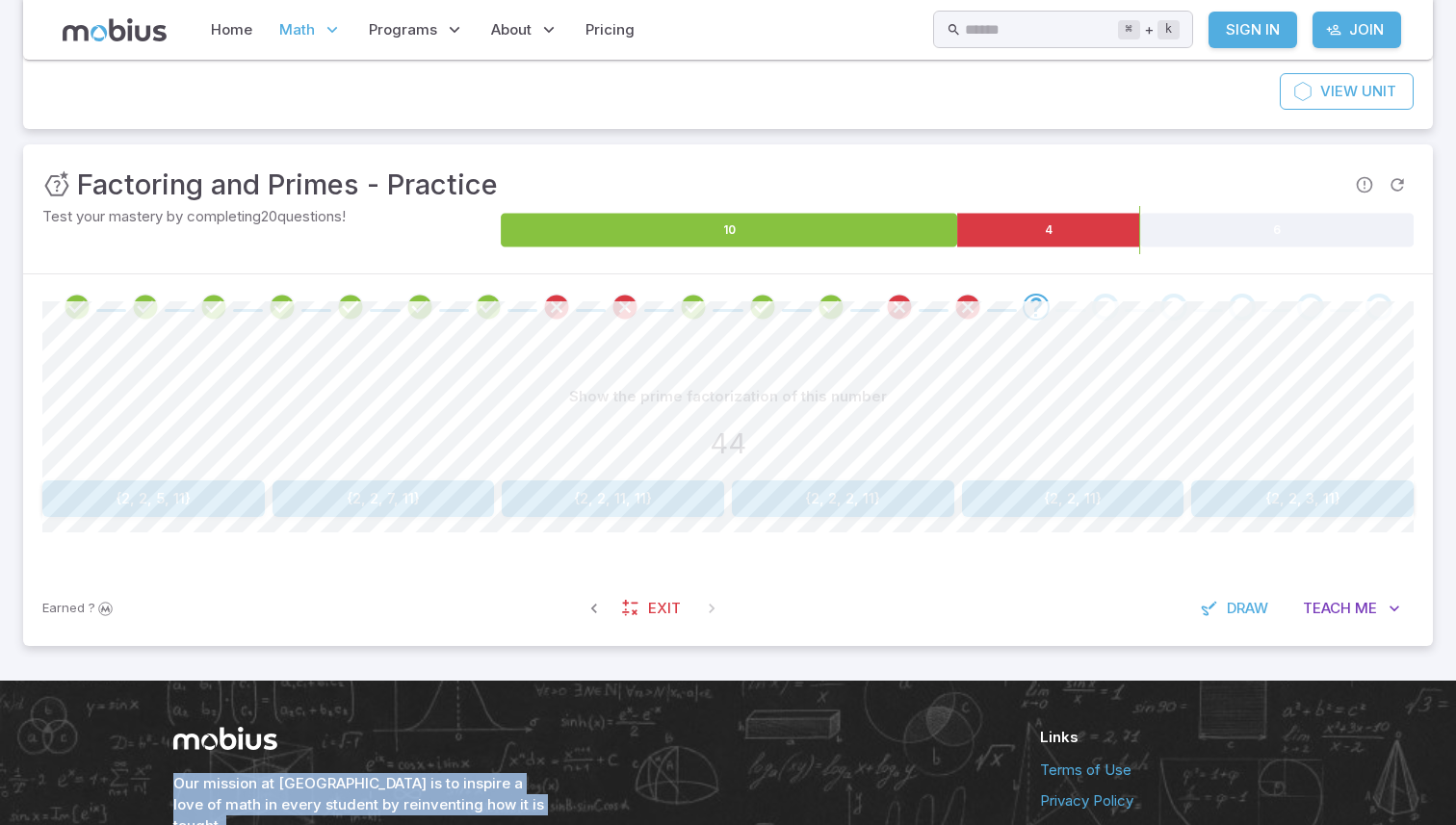
click at [997, 495] on button "{2, 2, 11}" at bounding box center [1074, 499] width 223 height 37
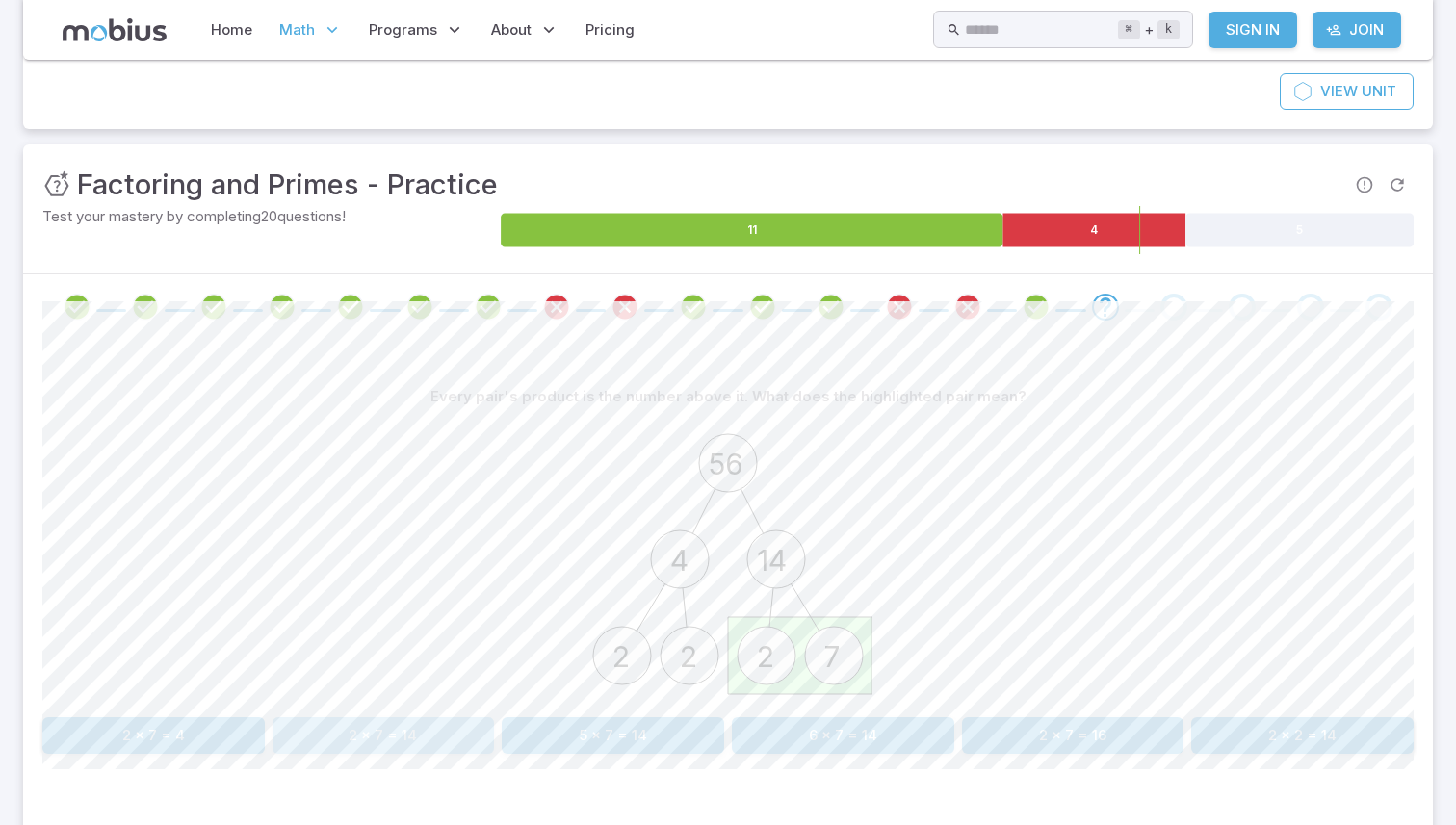
click at [455, 734] on button "2 x 7 = 14" at bounding box center [384, 735] width 223 height 37
click at [475, 730] on button "2" at bounding box center [384, 735] width 223 height 37
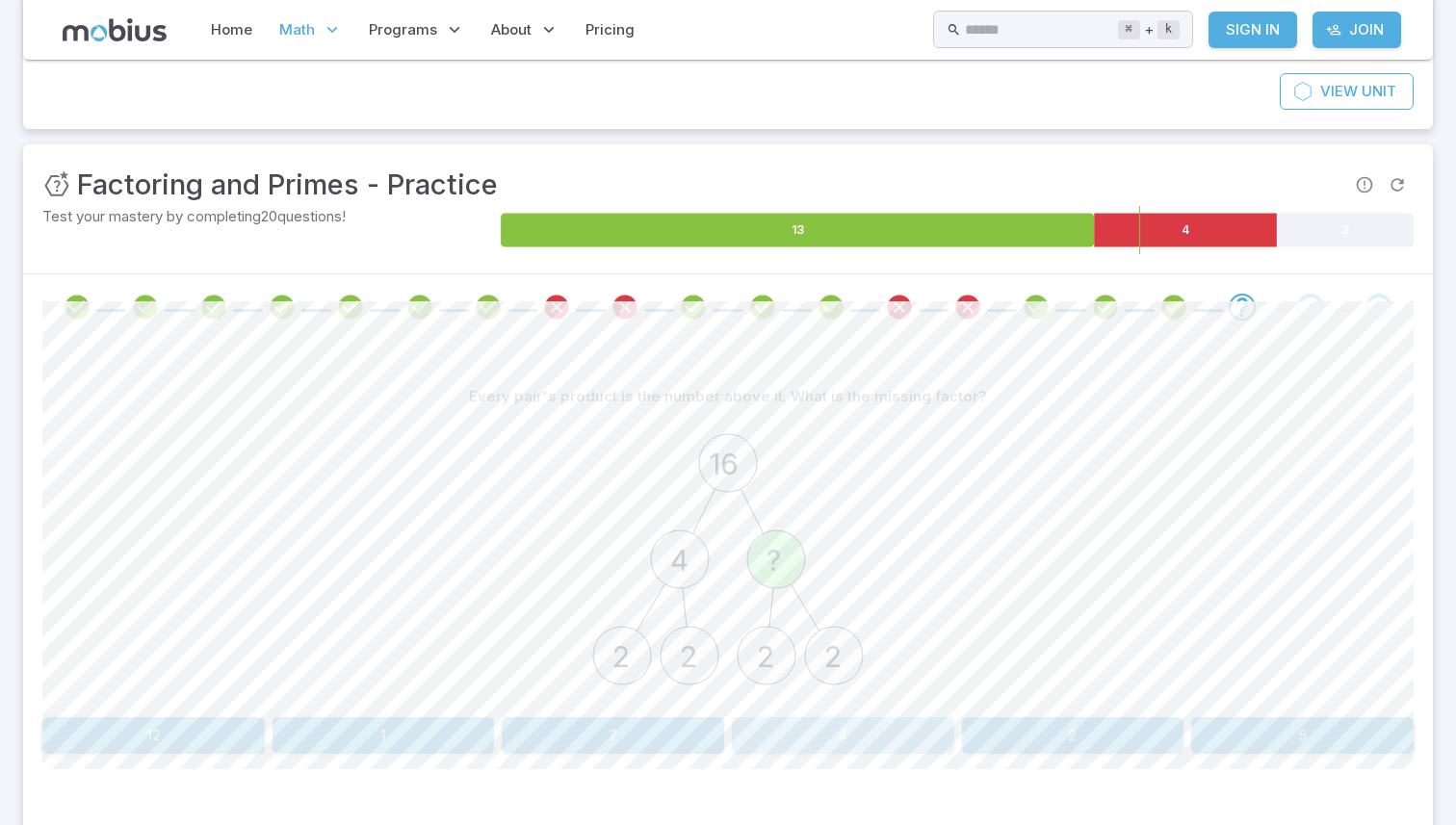
click at [795, 730] on button "4" at bounding box center [843, 735] width 223 height 37
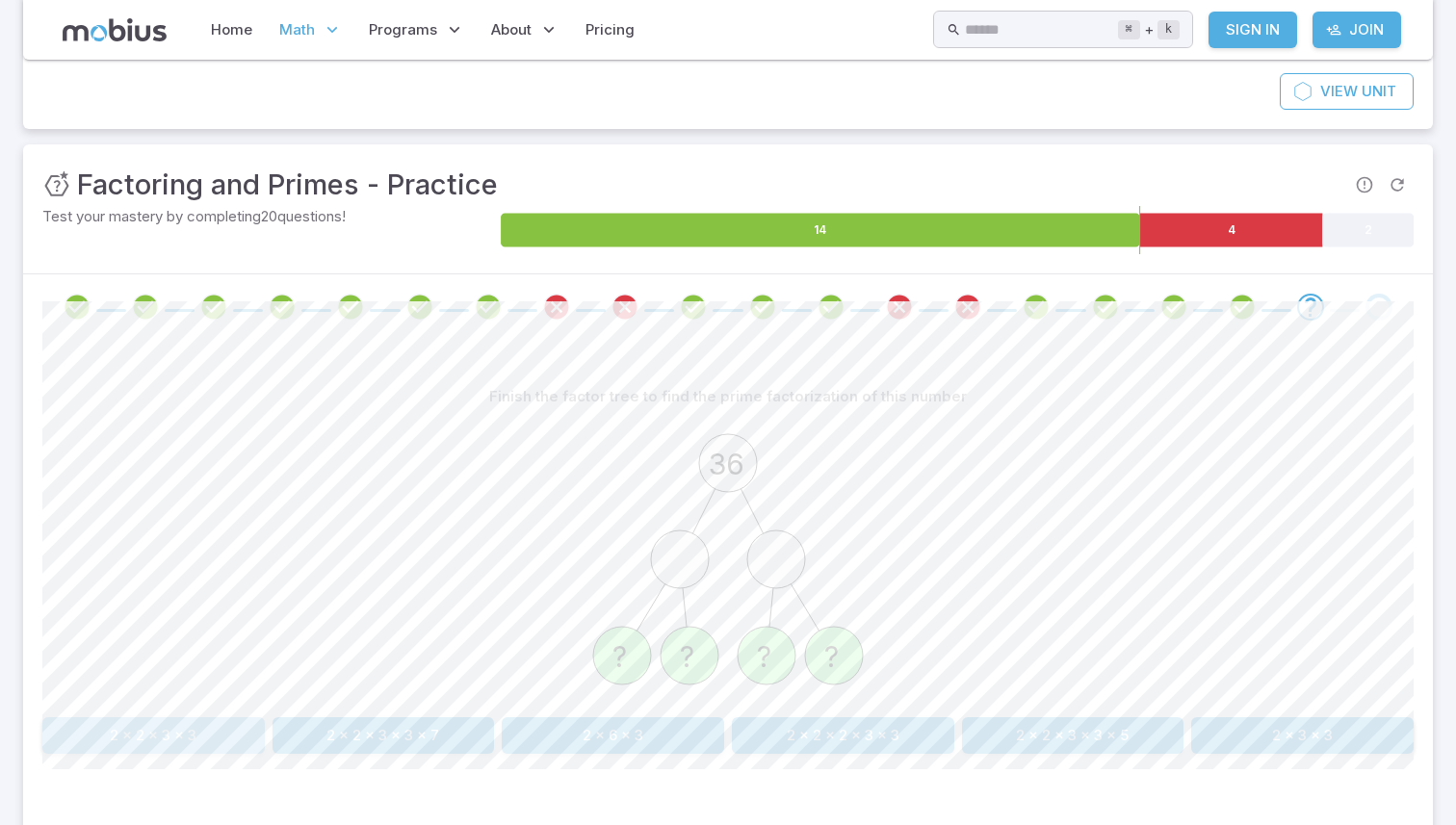
click at [172, 742] on button "2 x 2 x 3 x 3" at bounding box center [154, 735] width 223 height 37
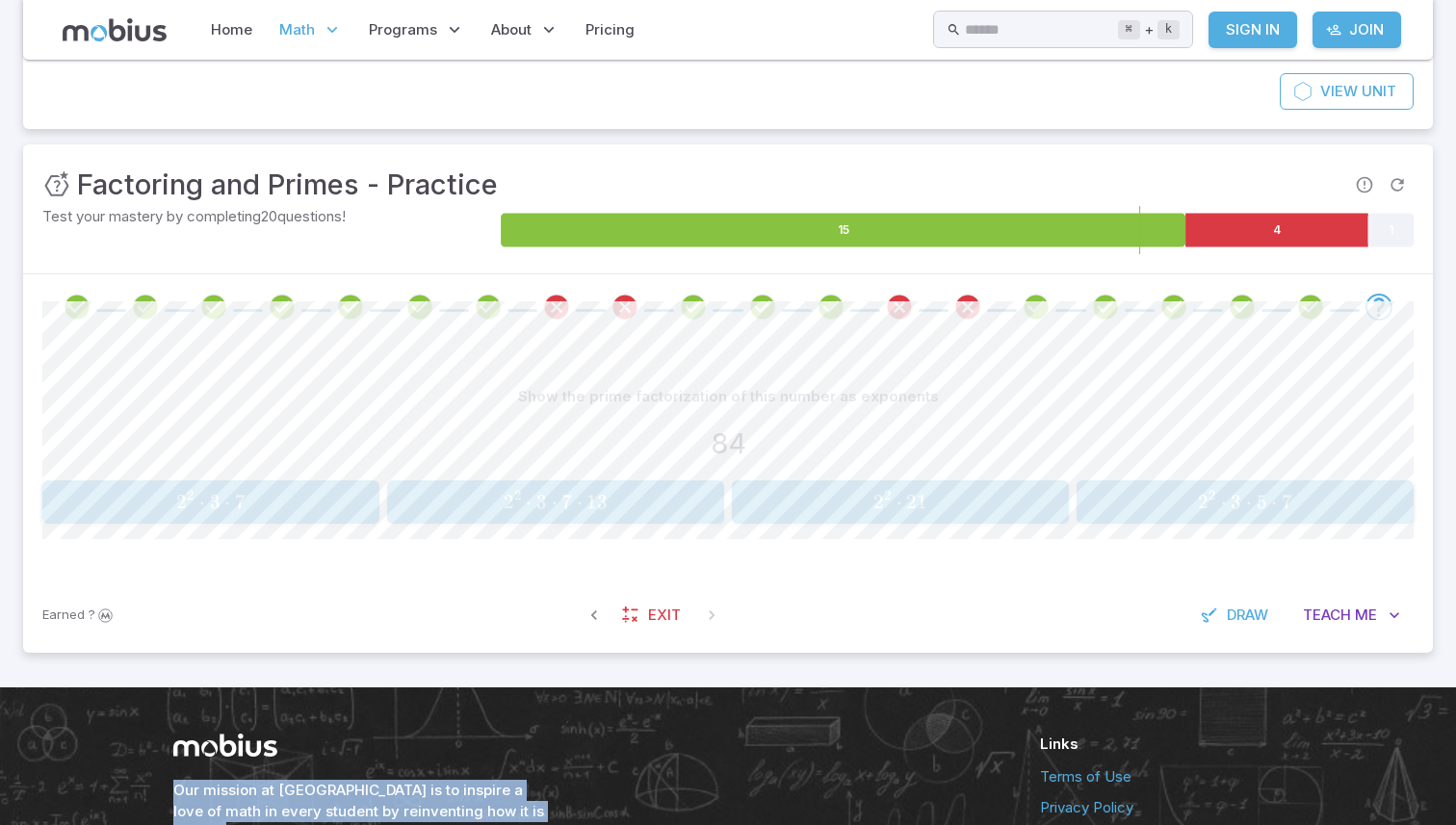
click at [320, 510] on span "2 2 ⋅ 3 ⋅ 7" at bounding box center [210, 503] width 324 height 24
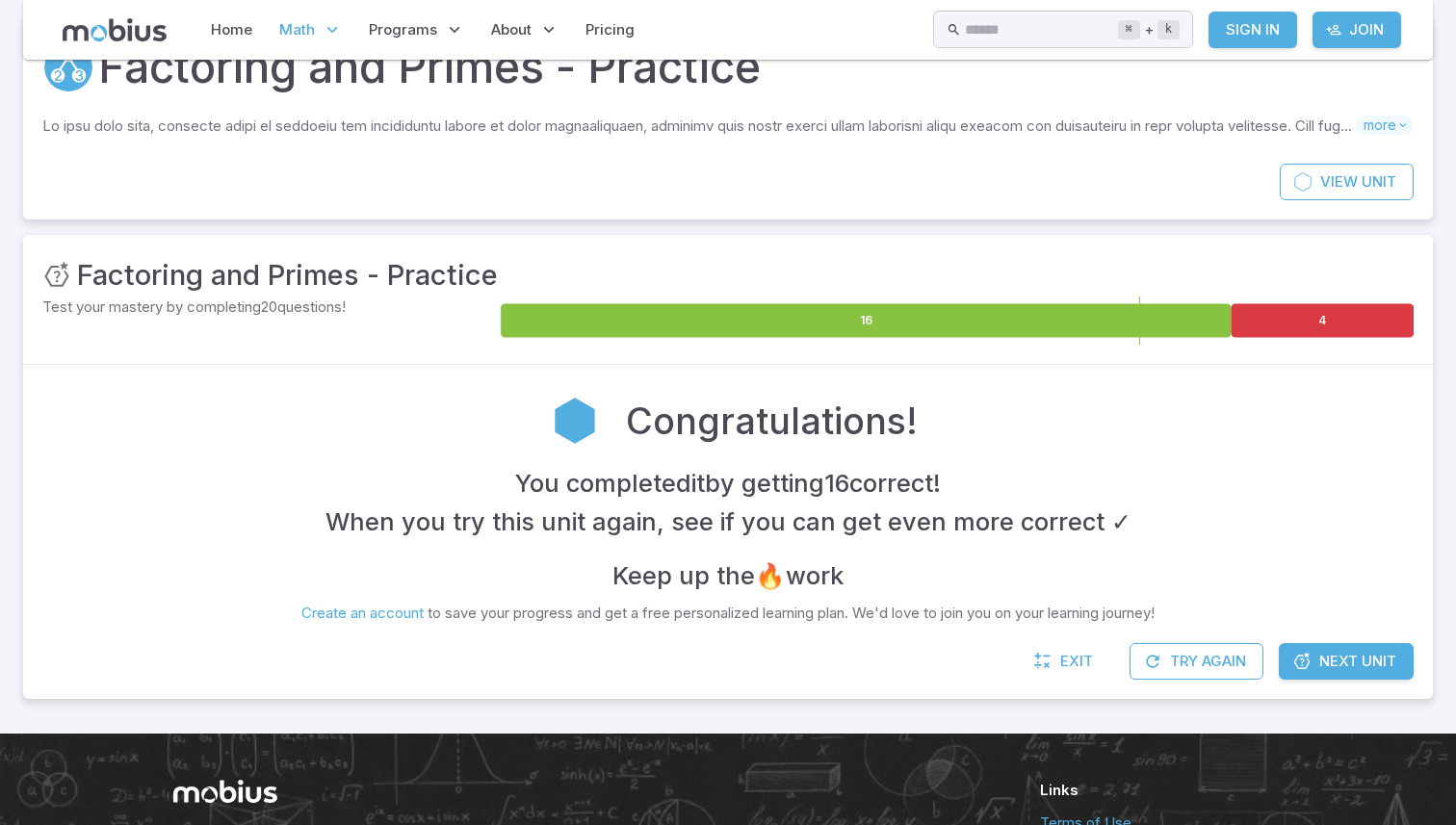
scroll to position [93, 0]
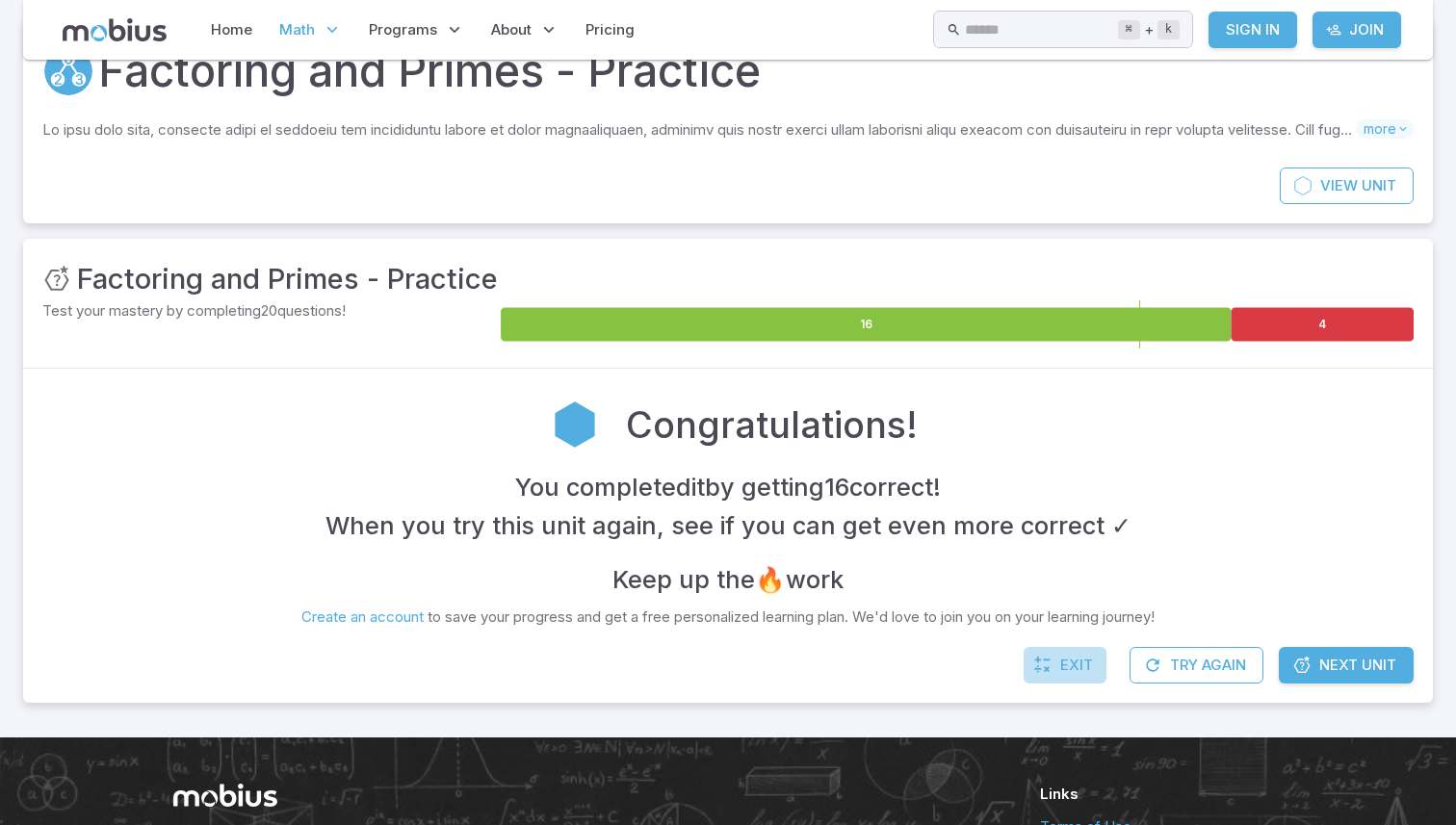
click at [1070, 662] on span "Exit" at bounding box center [1076, 665] width 33 height 21
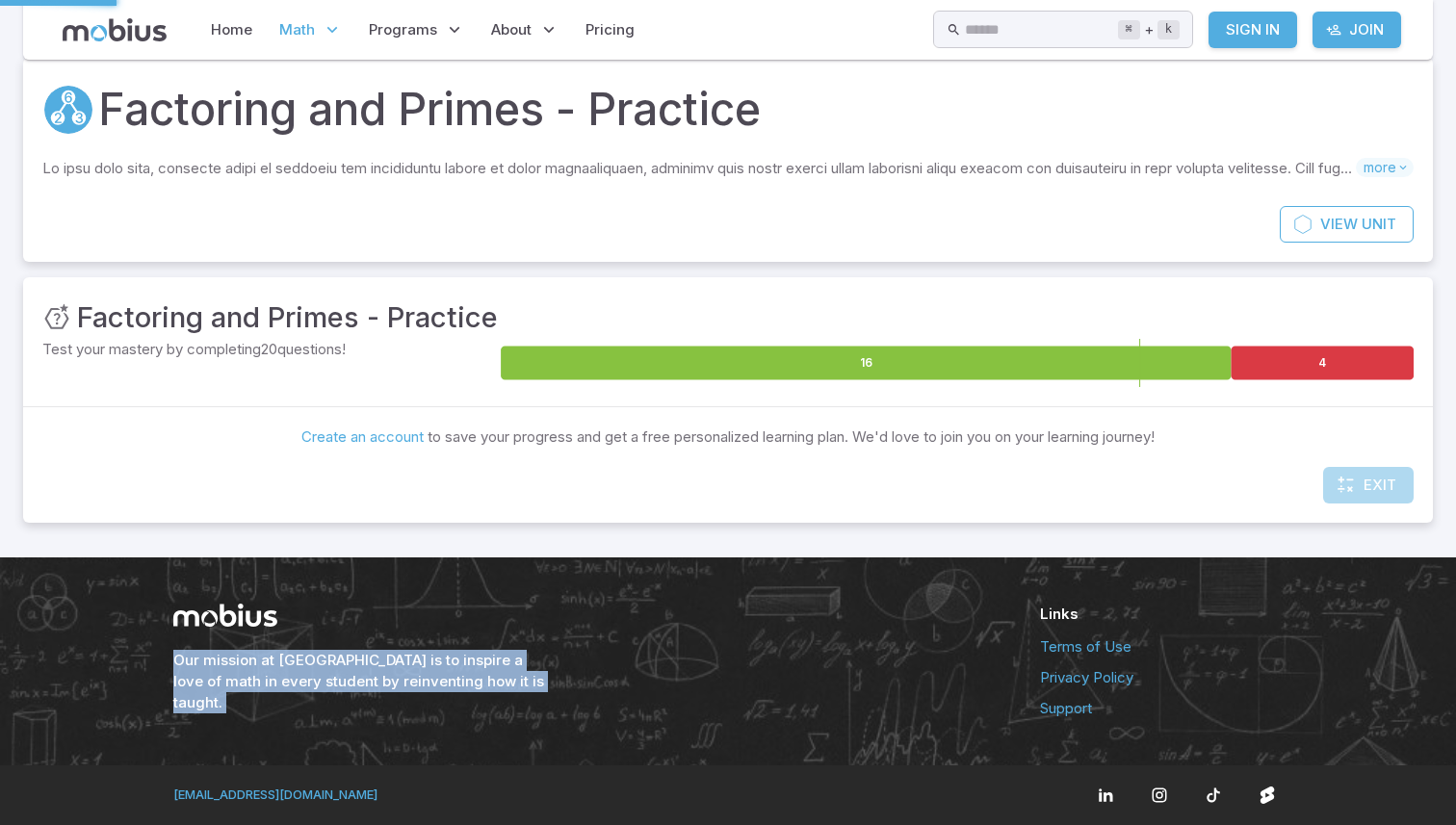
scroll to position [54, 0]
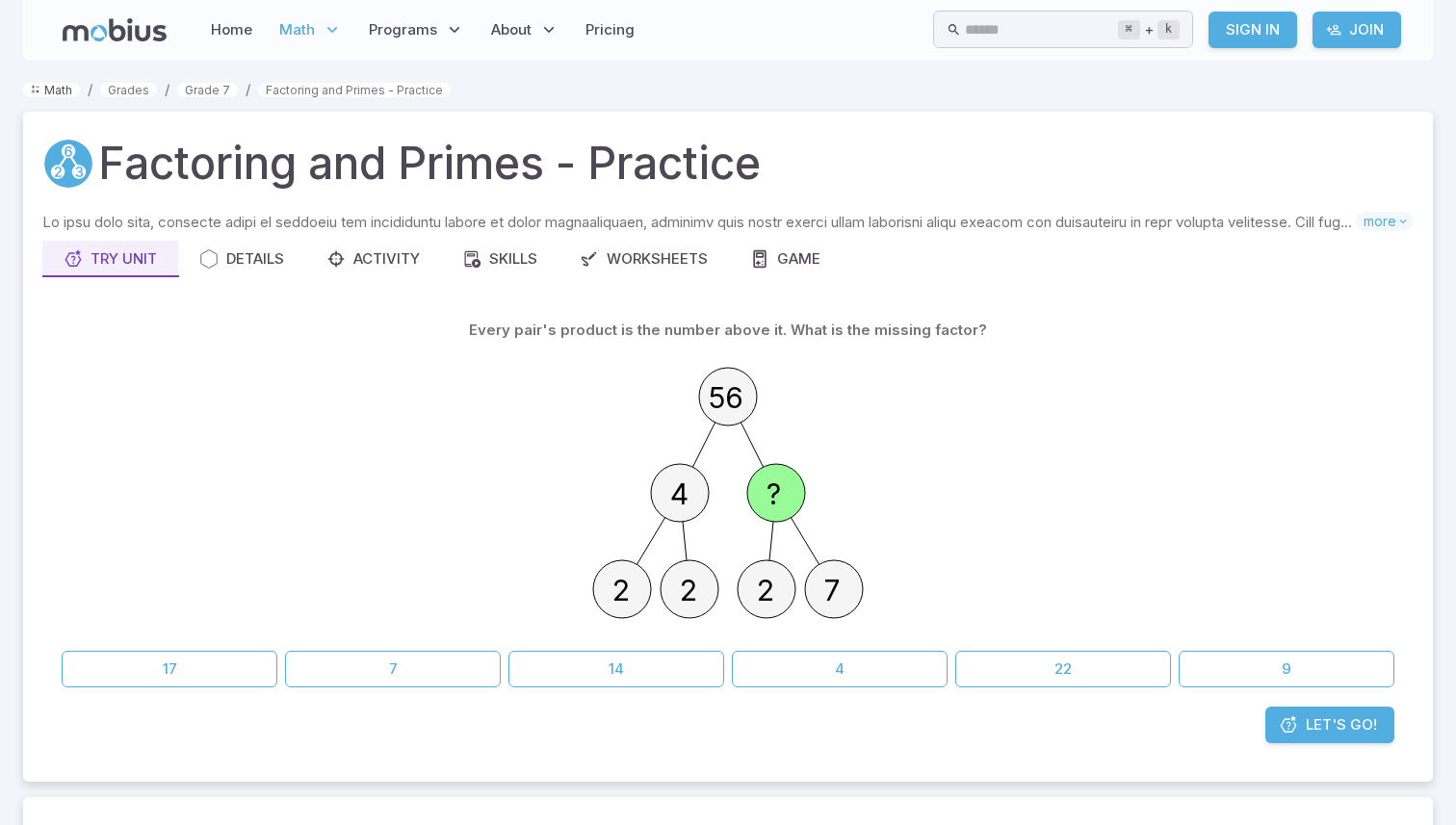
click at [58, 91] on link "Math" at bounding box center [51, 90] width 57 height 15
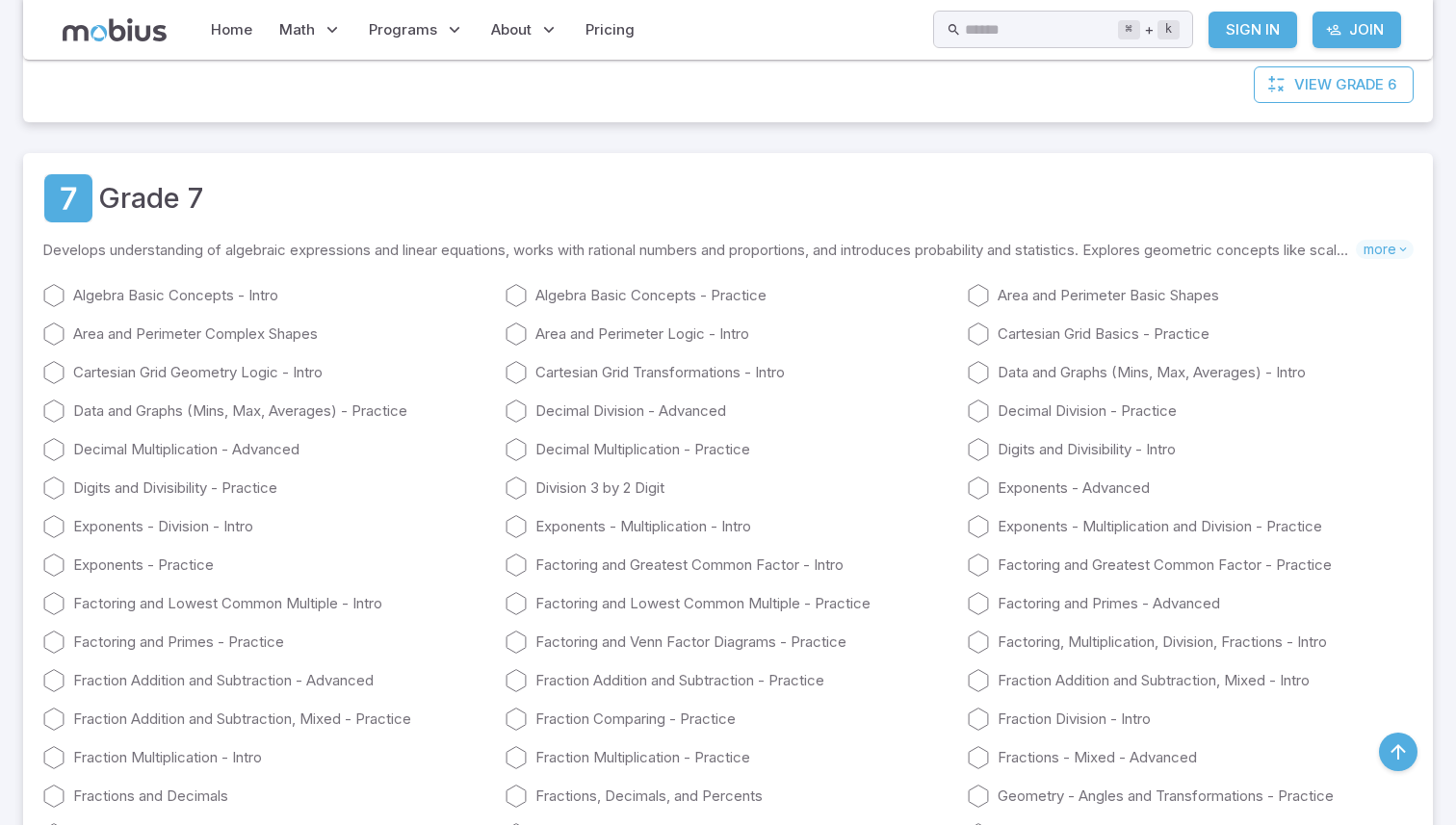
scroll to position [4655, 0]
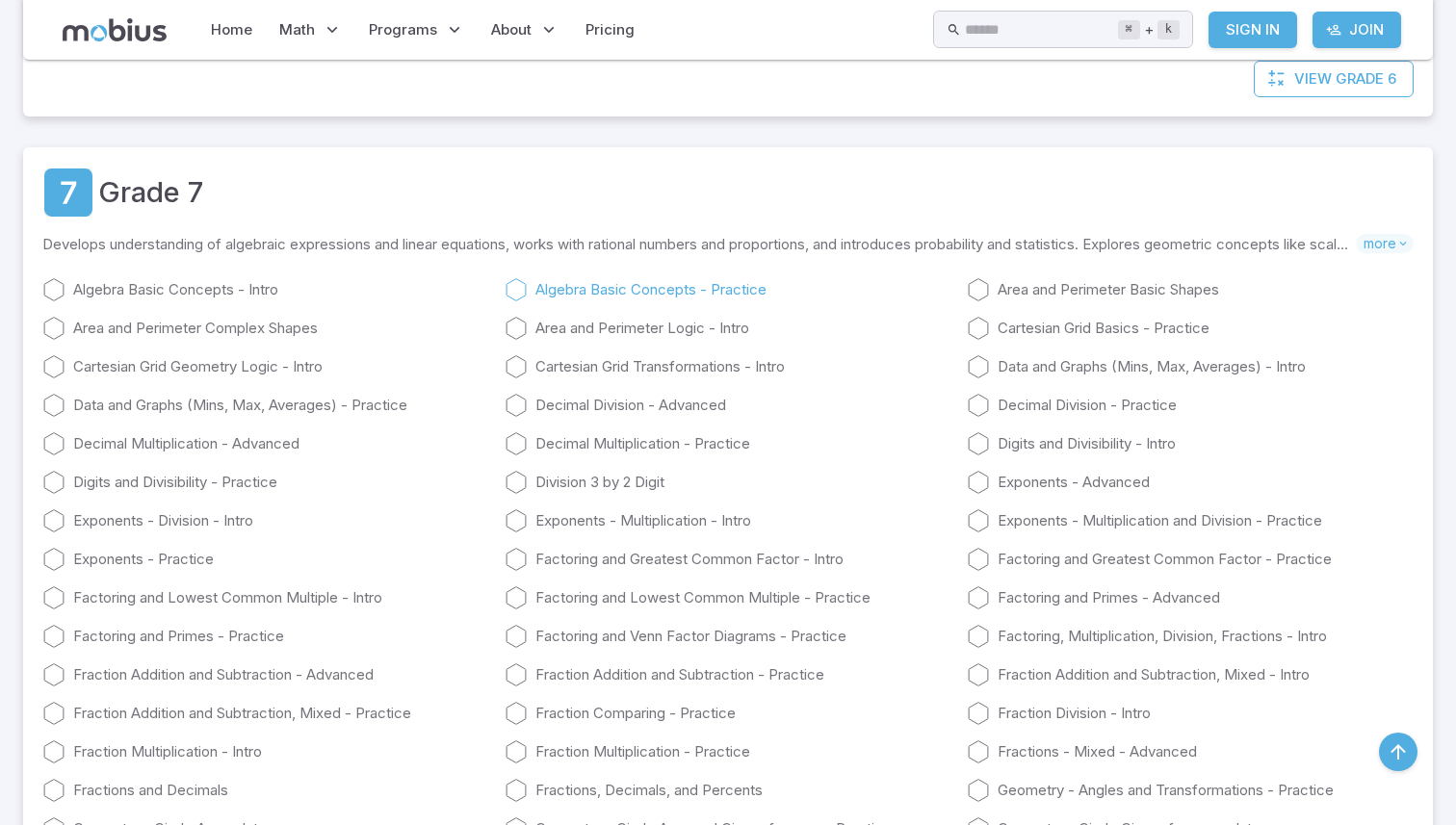
click at [514, 302] on icon at bounding box center [516, 290] width 23 height 23
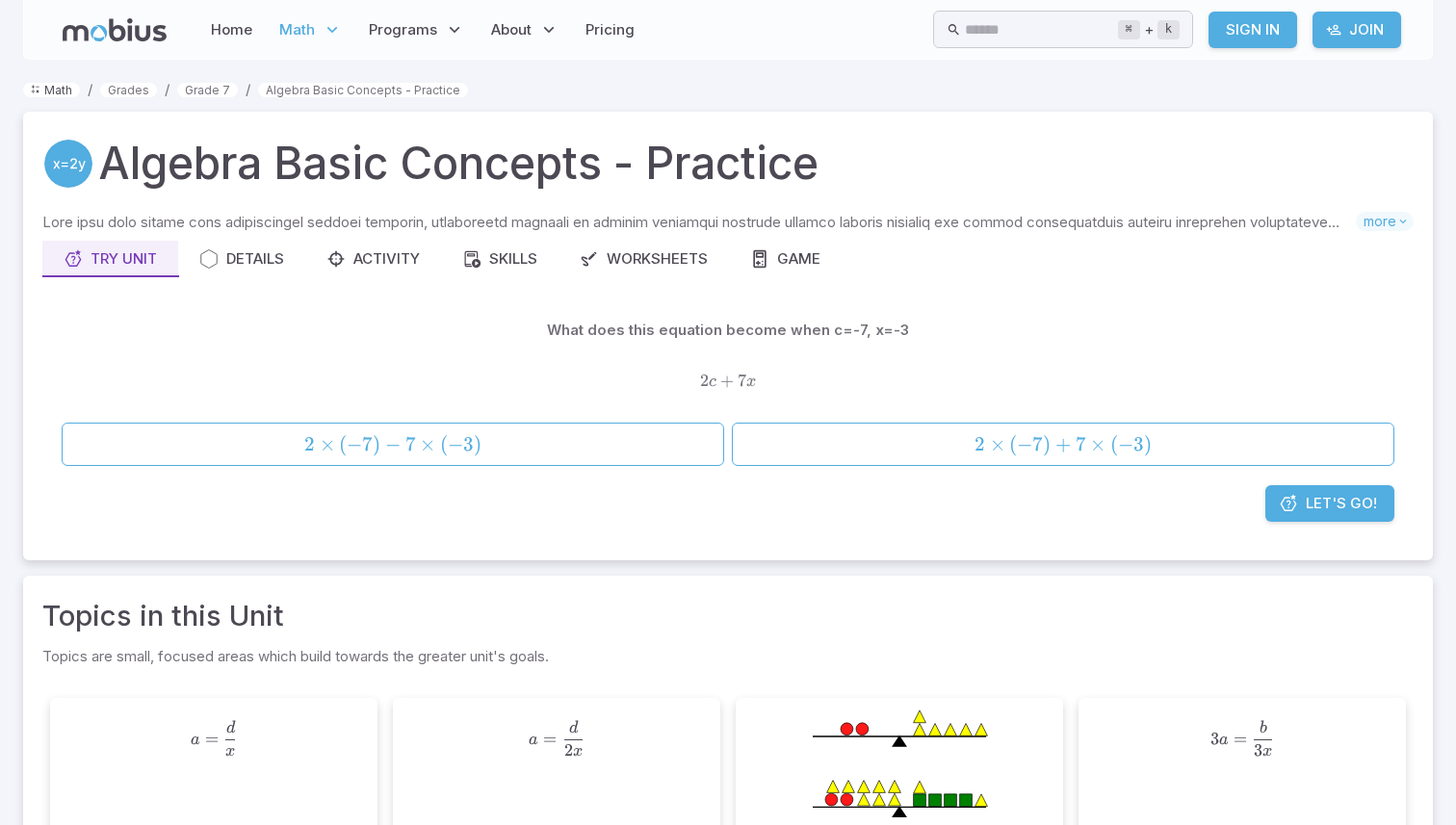
click at [50, 93] on link "Math" at bounding box center [51, 90] width 57 height 15
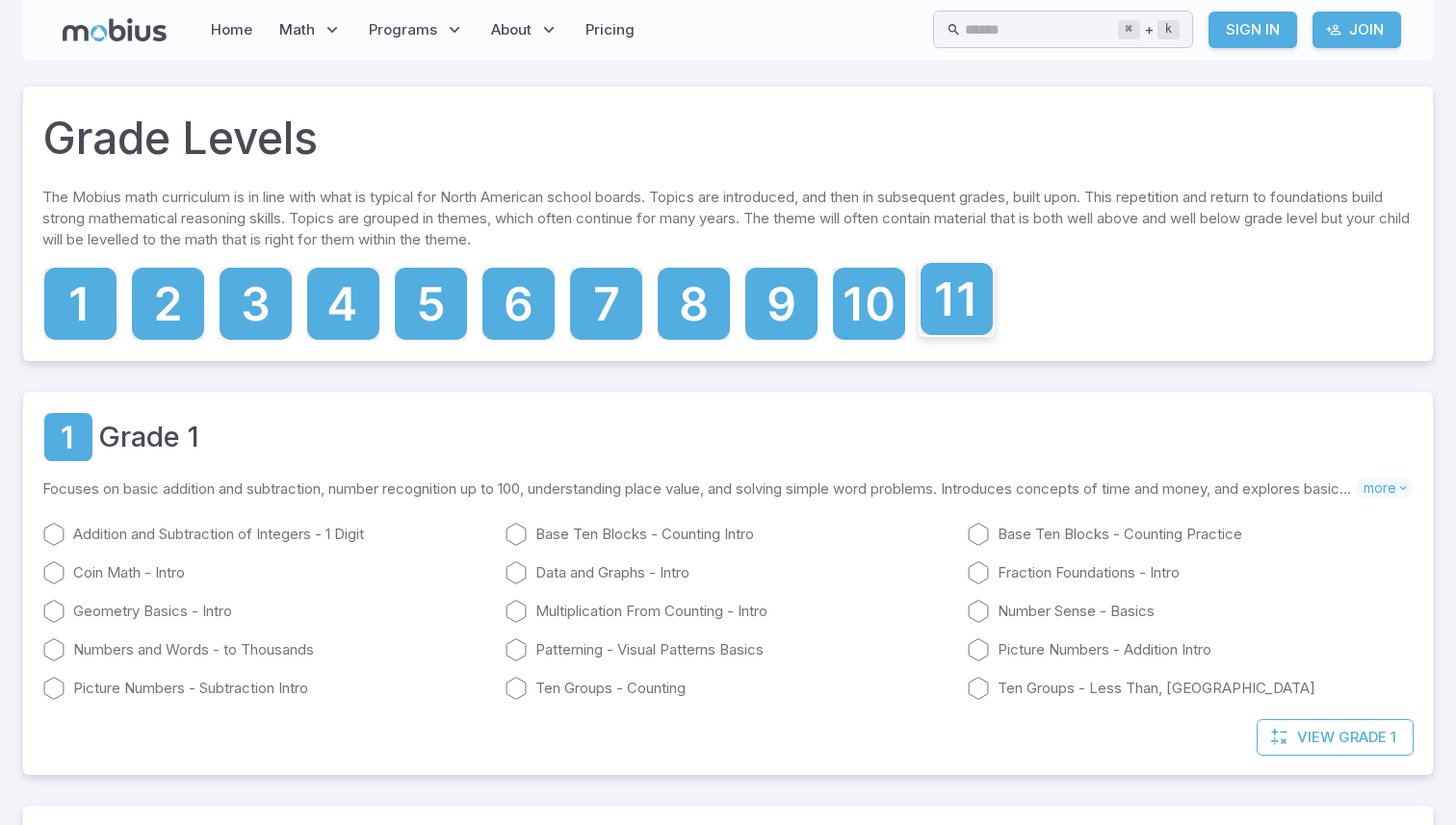
click at [972, 287] on icon at bounding box center [956, 299] width 73 height 73
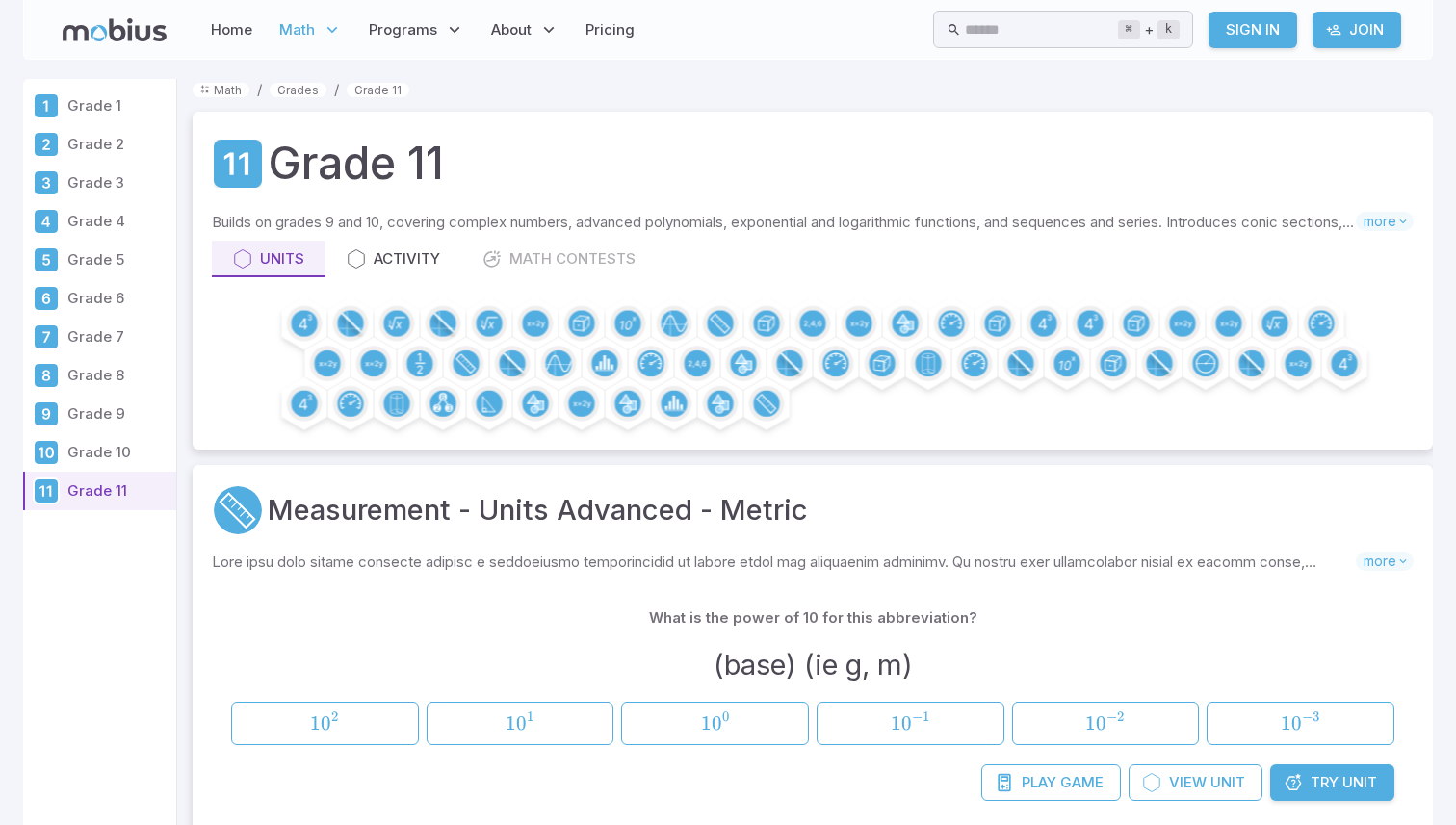
click at [72, 343] on p "Grade 7" at bounding box center [118, 336] width 102 height 21
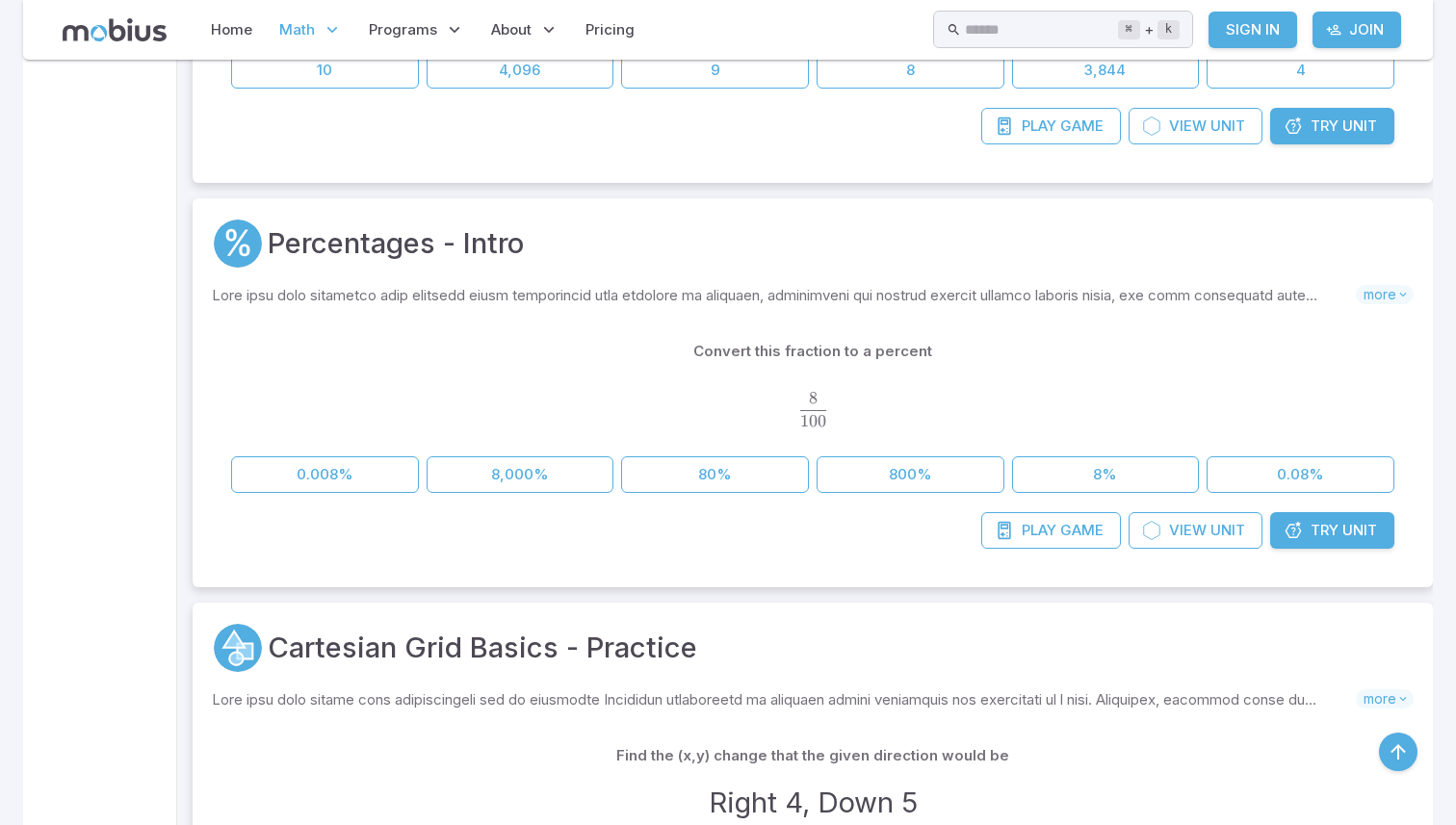
scroll to position [2154, 0]
click at [1307, 527] on link "Try Unit" at bounding box center [1332, 529] width 124 height 37
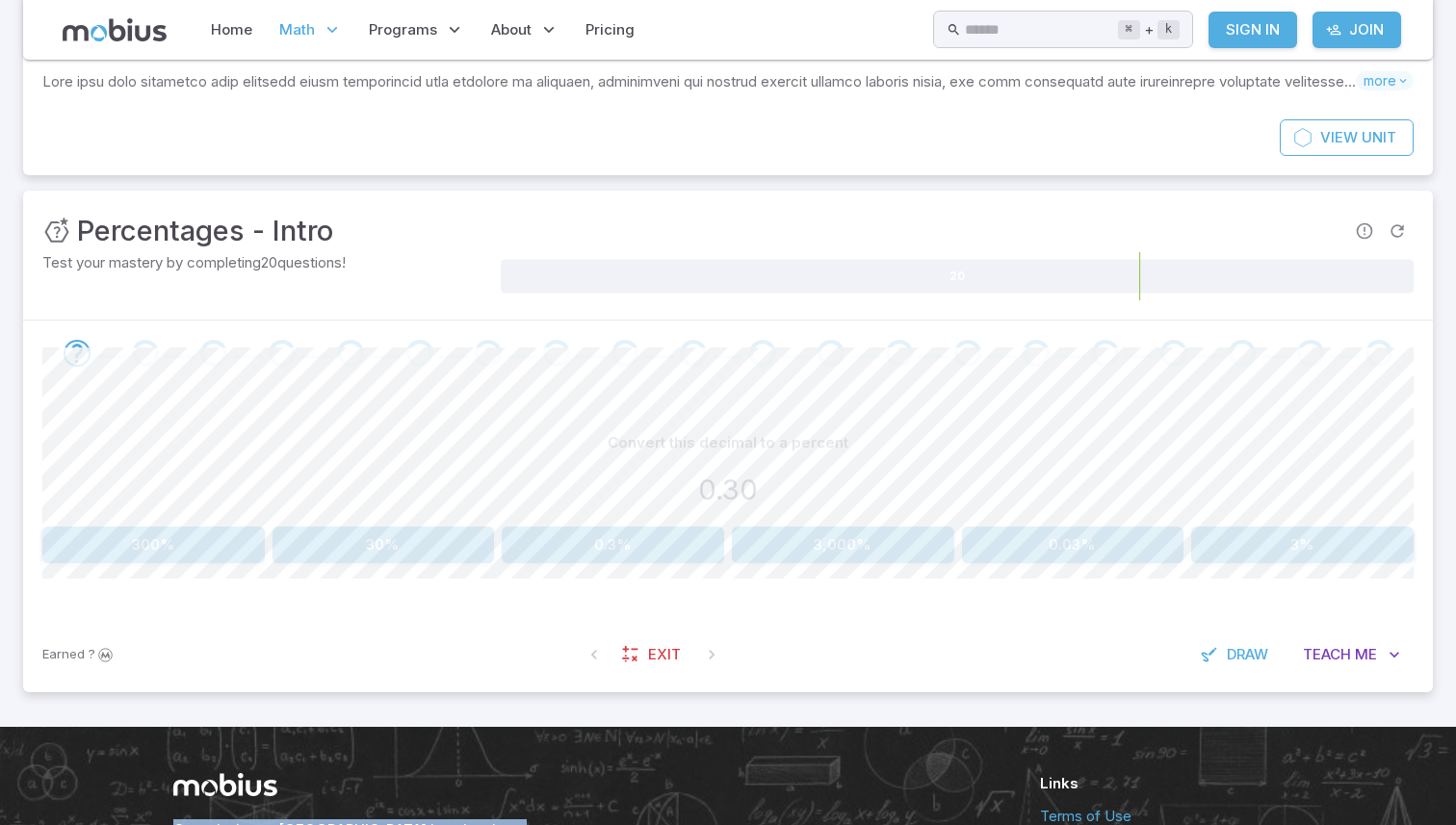
scroll to position [141, 0]
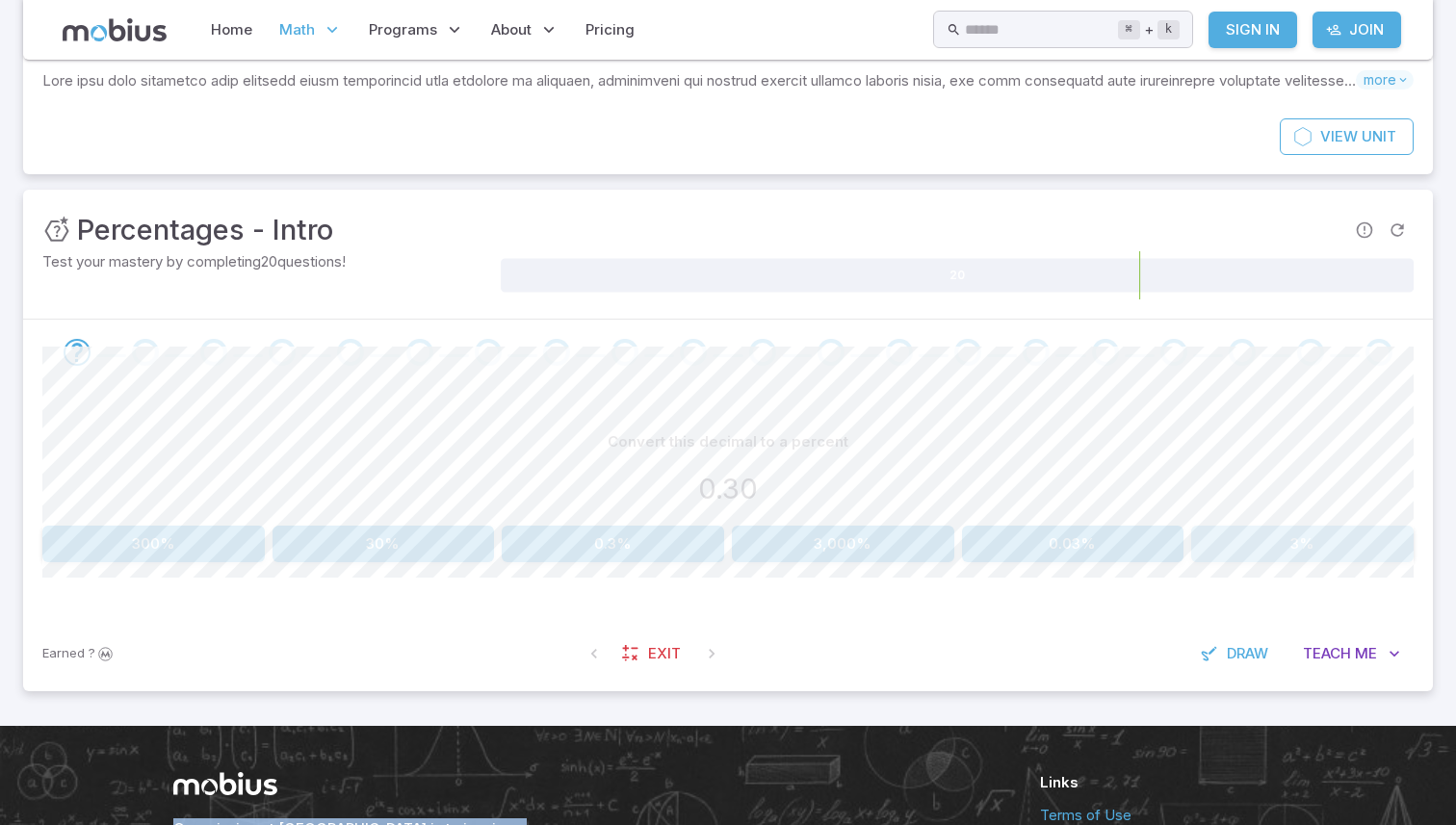
click at [1307, 526] on button "3%" at bounding box center [1303, 543] width 223 height 37
click at [176, 541] on button "80%" at bounding box center [154, 543] width 223 height 37
click at [216, 544] on button "3%" at bounding box center [154, 543] width 223 height 37
click at [308, 543] on button "60%" at bounding box center [384, 543] width 223 height 37
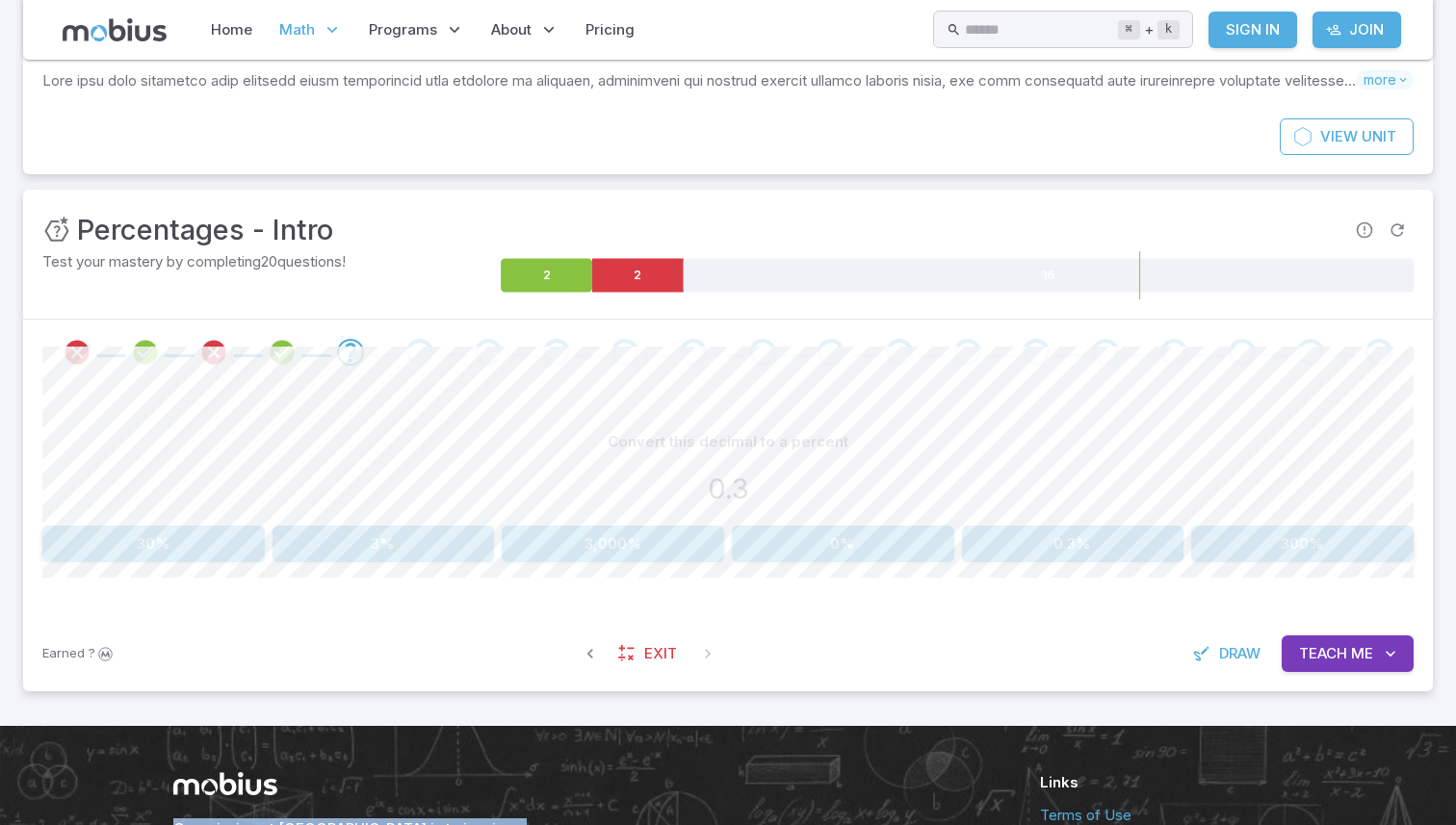
click at [161, 536] on button "30%" at bounding box center [154, 543] width 223 height 37
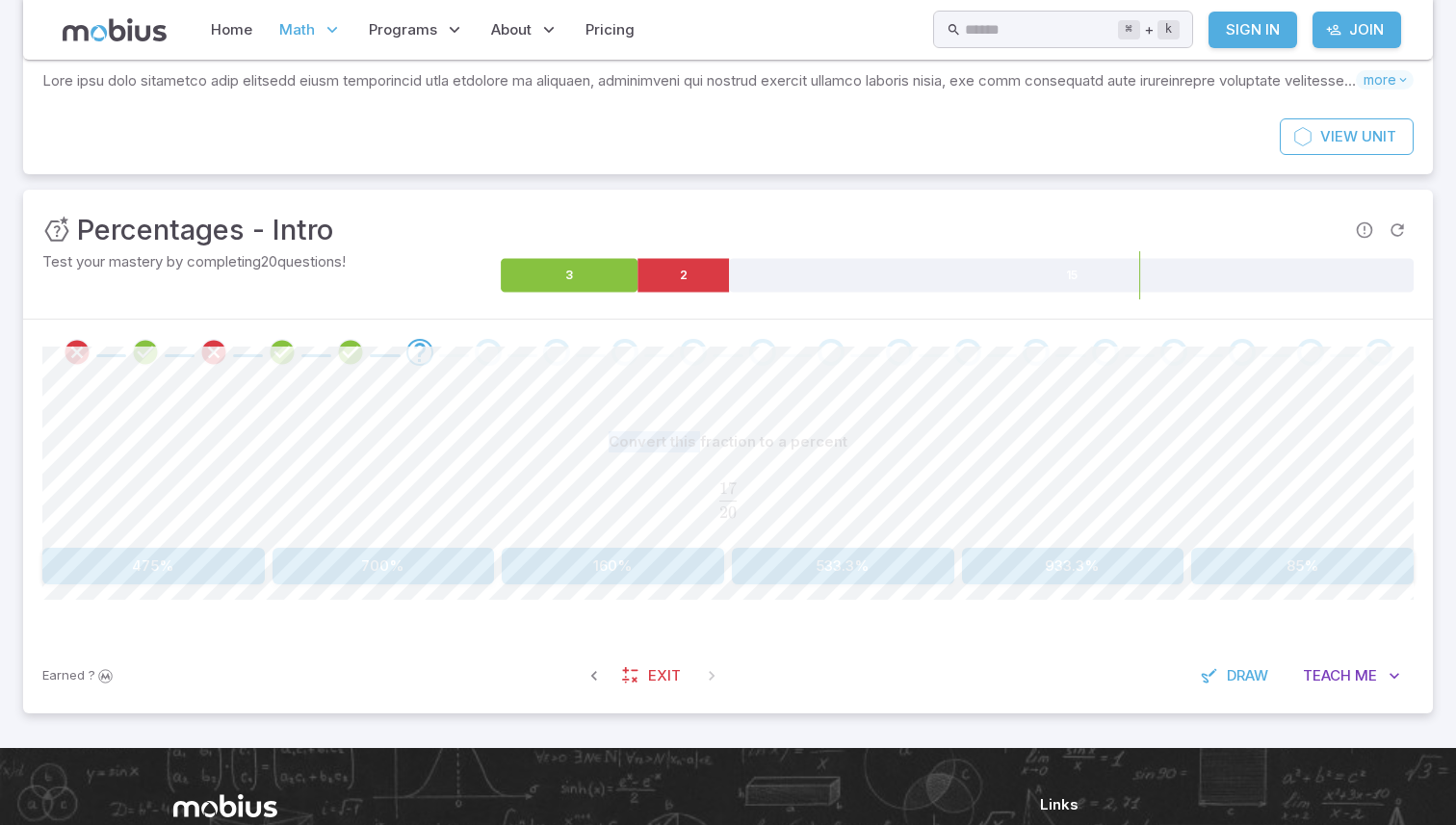
drag, startPoint x: 701, startPoint y: 438, endPoint x: 584, endPoint y: 448, distance: 117.4
click at [584, 448] on div "Convert this fraction to a percent" at bounding box center [728, 442] width 1371 height 37
click at [684, 489] on span "20 17 ​" at bounding box center [728, 500] width 1371 height 35
drag, startPoint x: 714, startPoint y: 481, endPoint x: 782, endPoint y: 485, distance: 68.1
click at [782, 485] on div "17 20 \frac{17}{20} 20 17 ​" at bounding box center [728, 500] width 1371 height 64
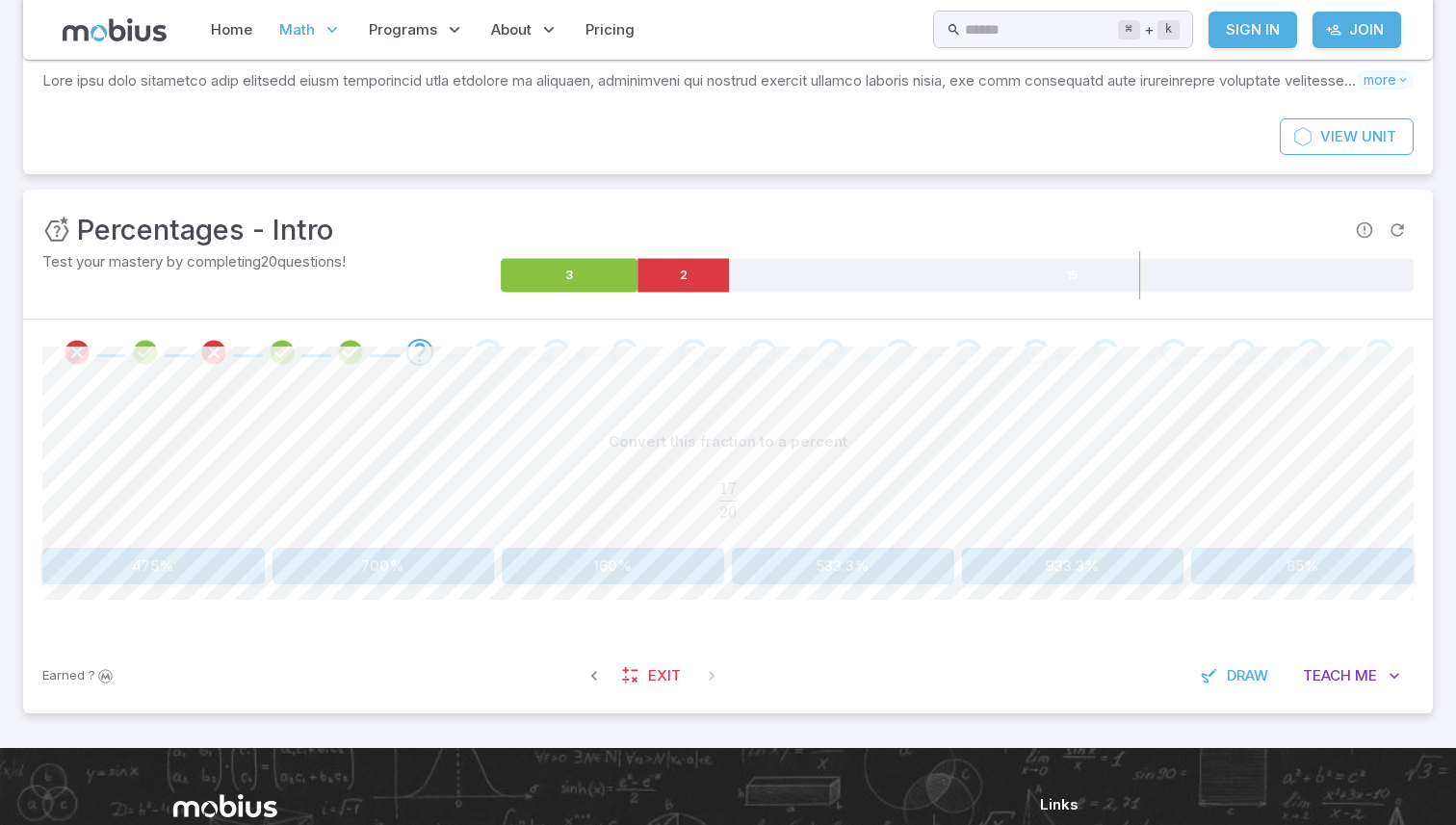
click at [782, 485] on span "20 17 ​" at bounding box center [728, 500] width 1371 height 35
click at [1337, 673] on span "Teach" at bounding box center [1327, 676] width 48 height 21
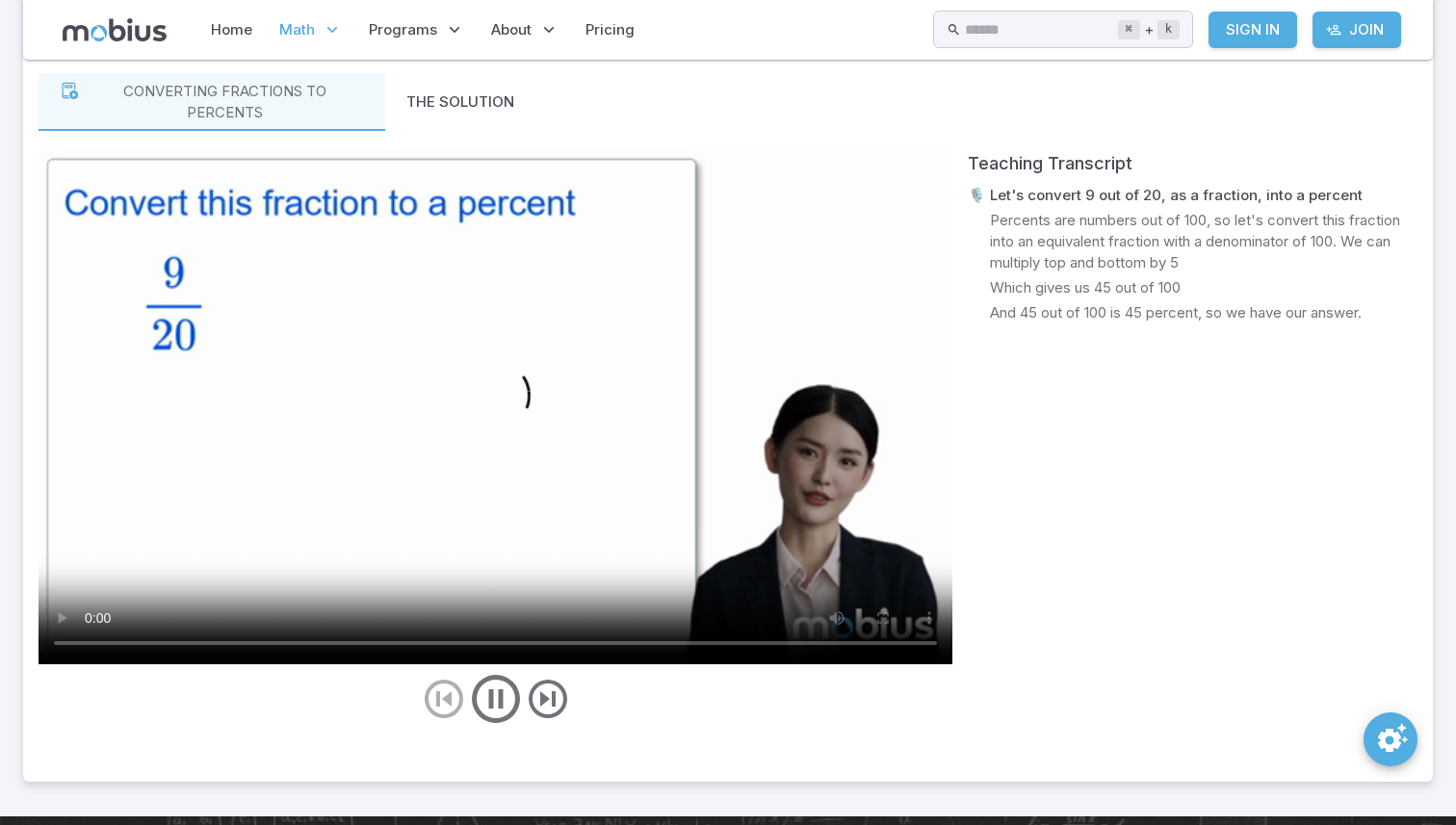
scroll to position [813, 0]
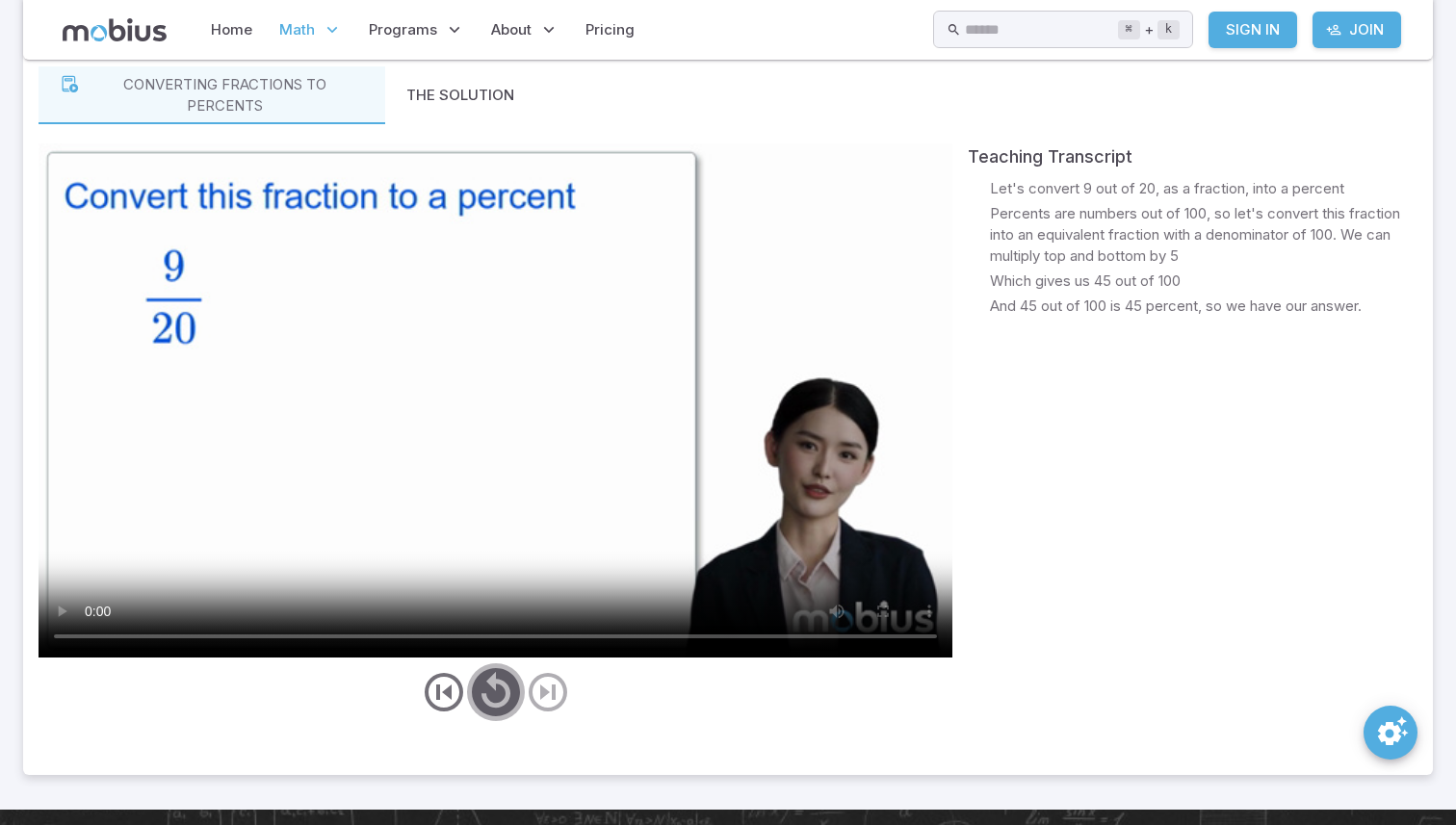
click at [503, 696] on icon "play/pause/restart" at bounding box center [496, 693] width 58 height 58
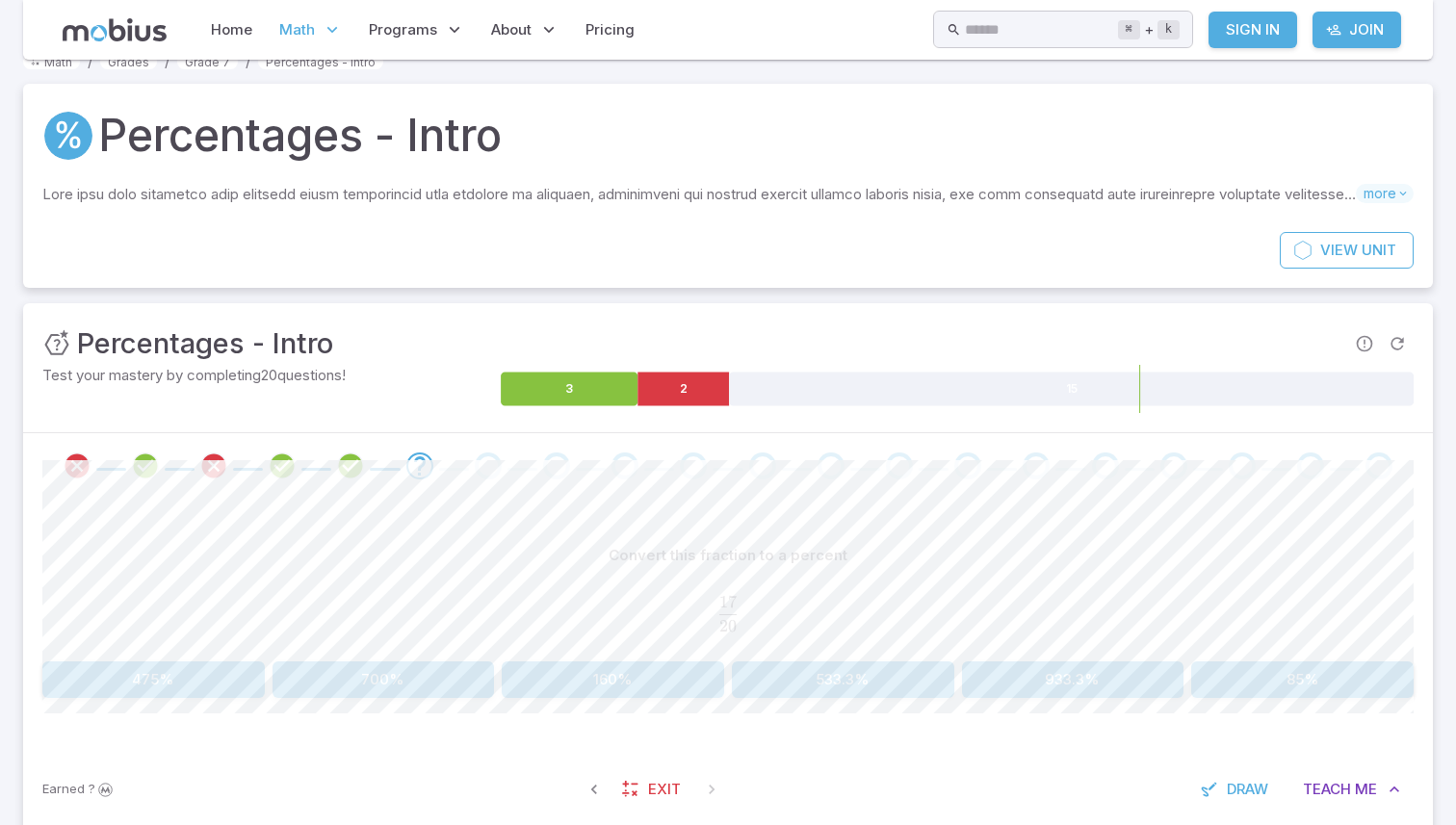
scroll to position [0, 0]
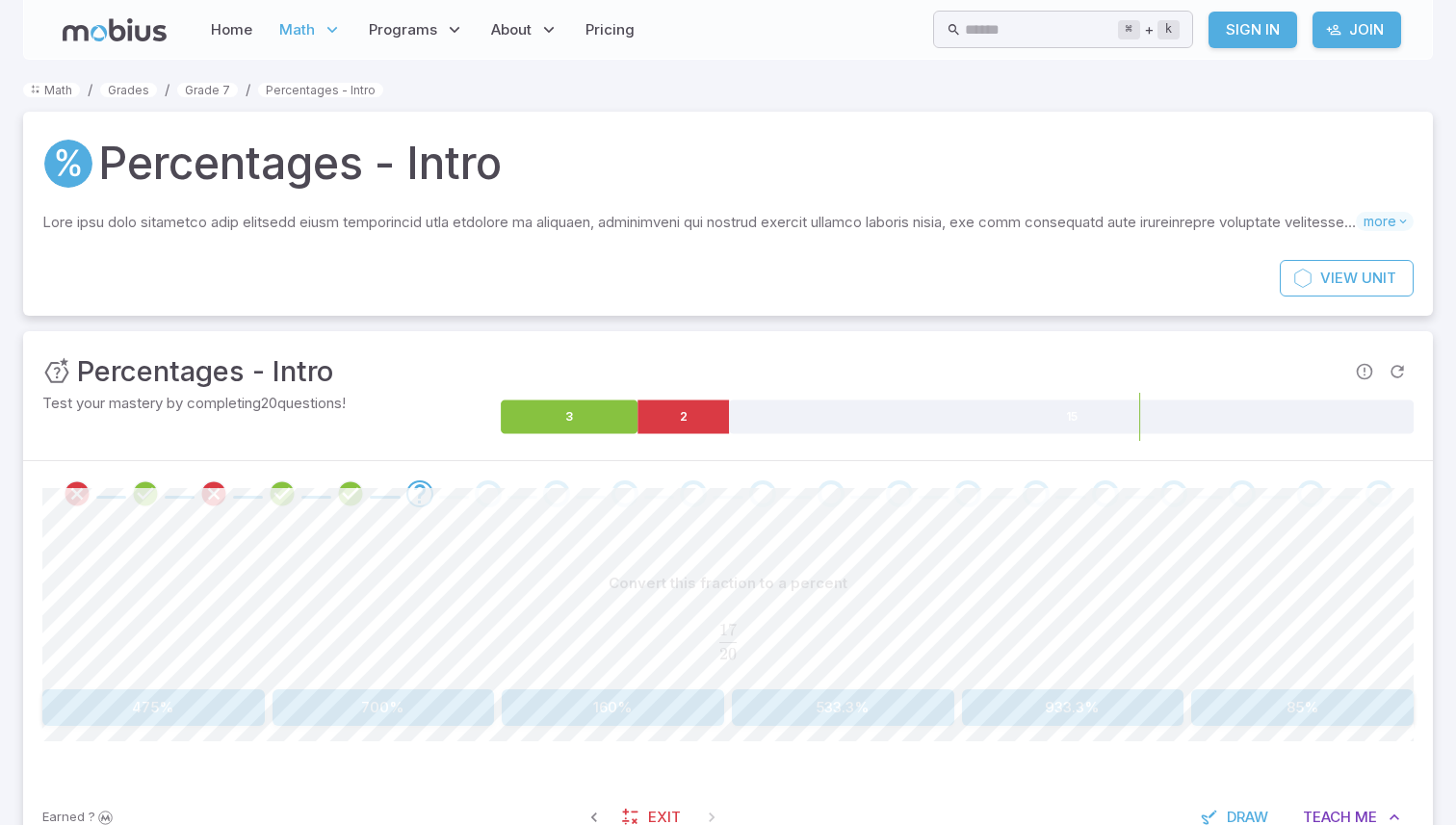
click at [724, 620] on span "17" at bounding box center [728, 630] width 17 height 20
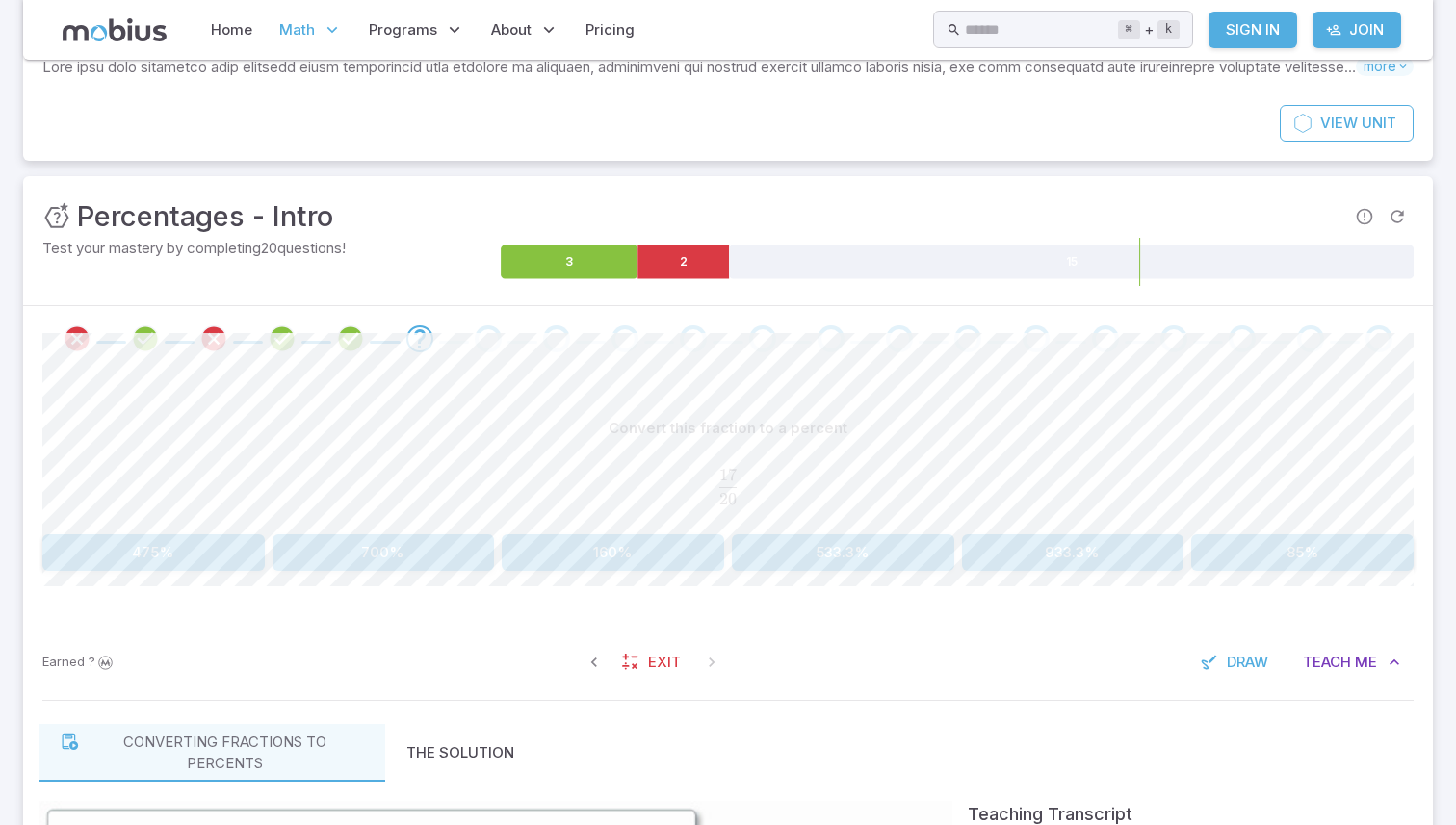
scroll to position [188, 0]
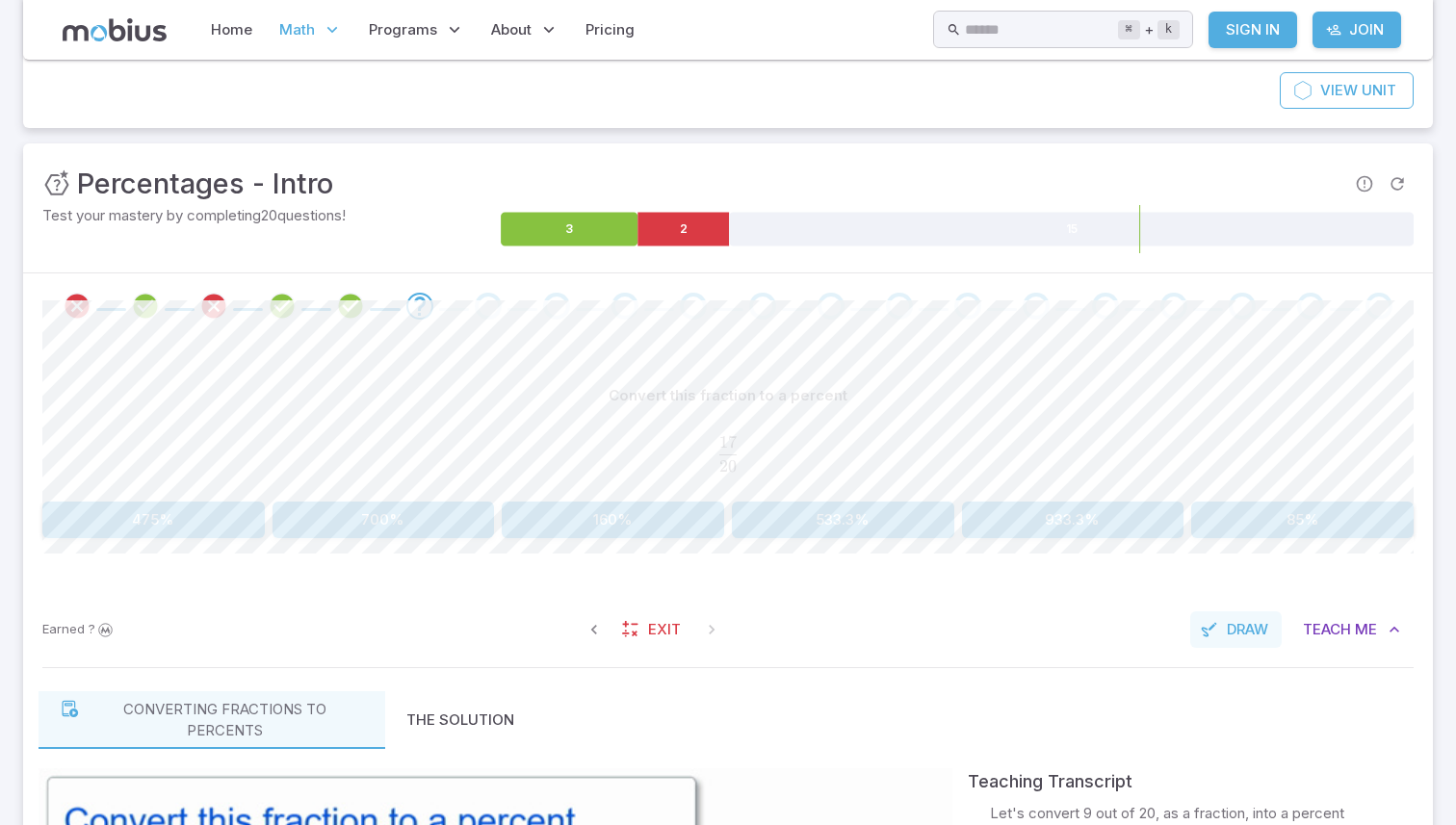
click at [1221, 619] on button "Draw" at bounding box center [1236, 629] width 92 height 37
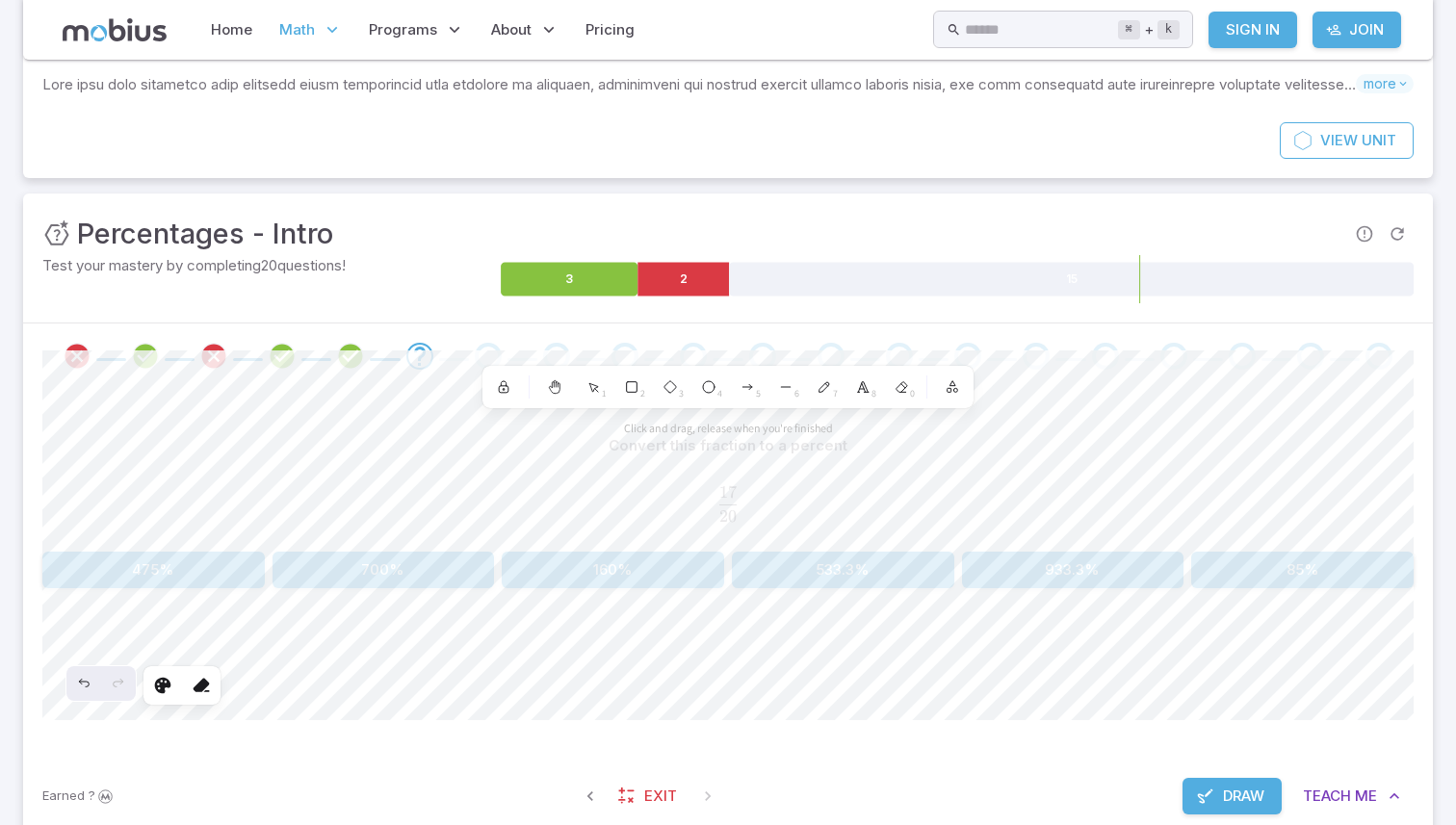
scroll to position [135, 0]
click at [825, 391] on icon at bounding box center [824, 388] width 15 height 15
click at [1251, 790] on span "Draw" at bounding box center [1244, 798] width 42 height 21
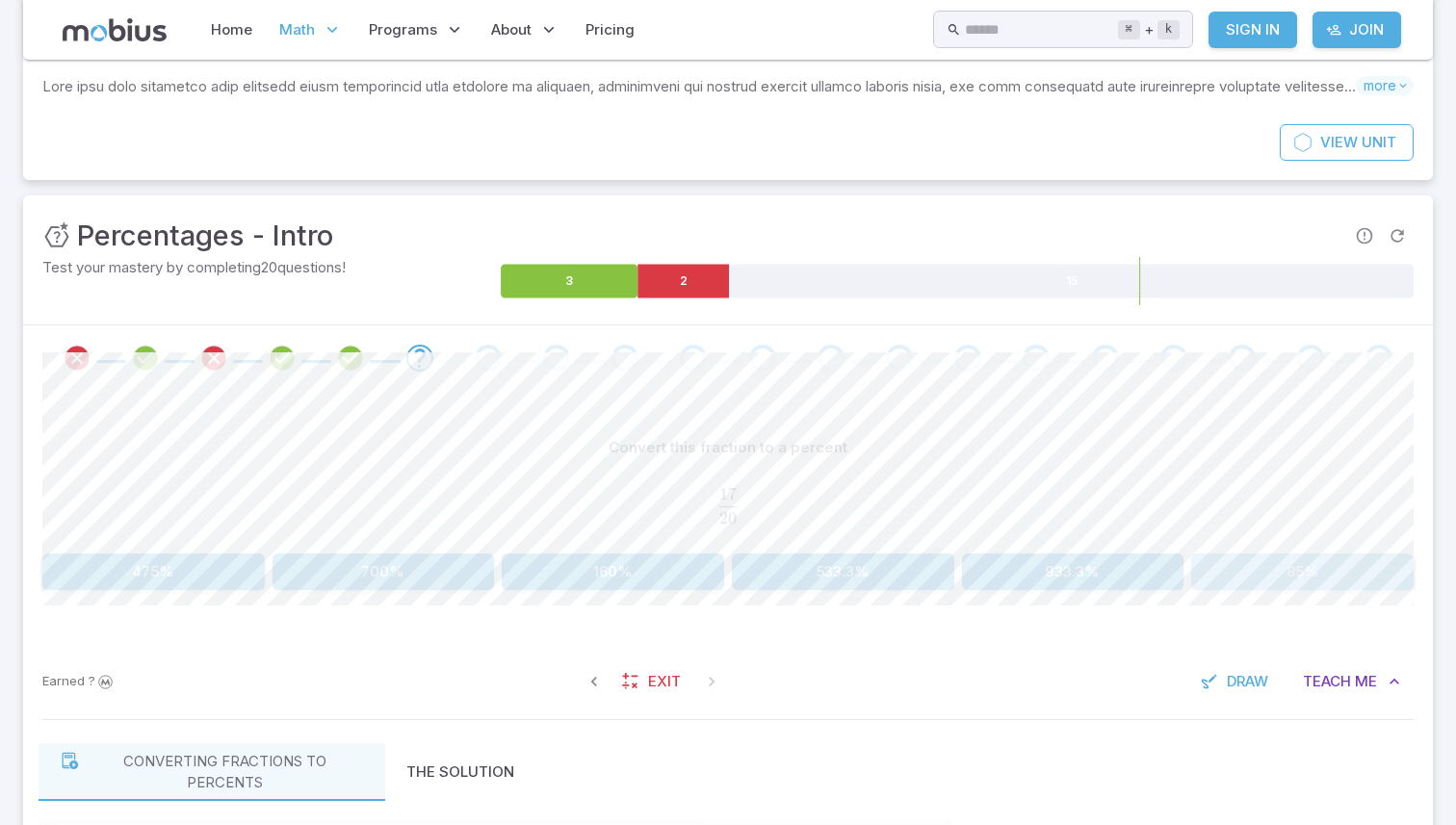
click at [1287, 563] on button "85%" at bounding box center [1303, 571] width 223 height 37
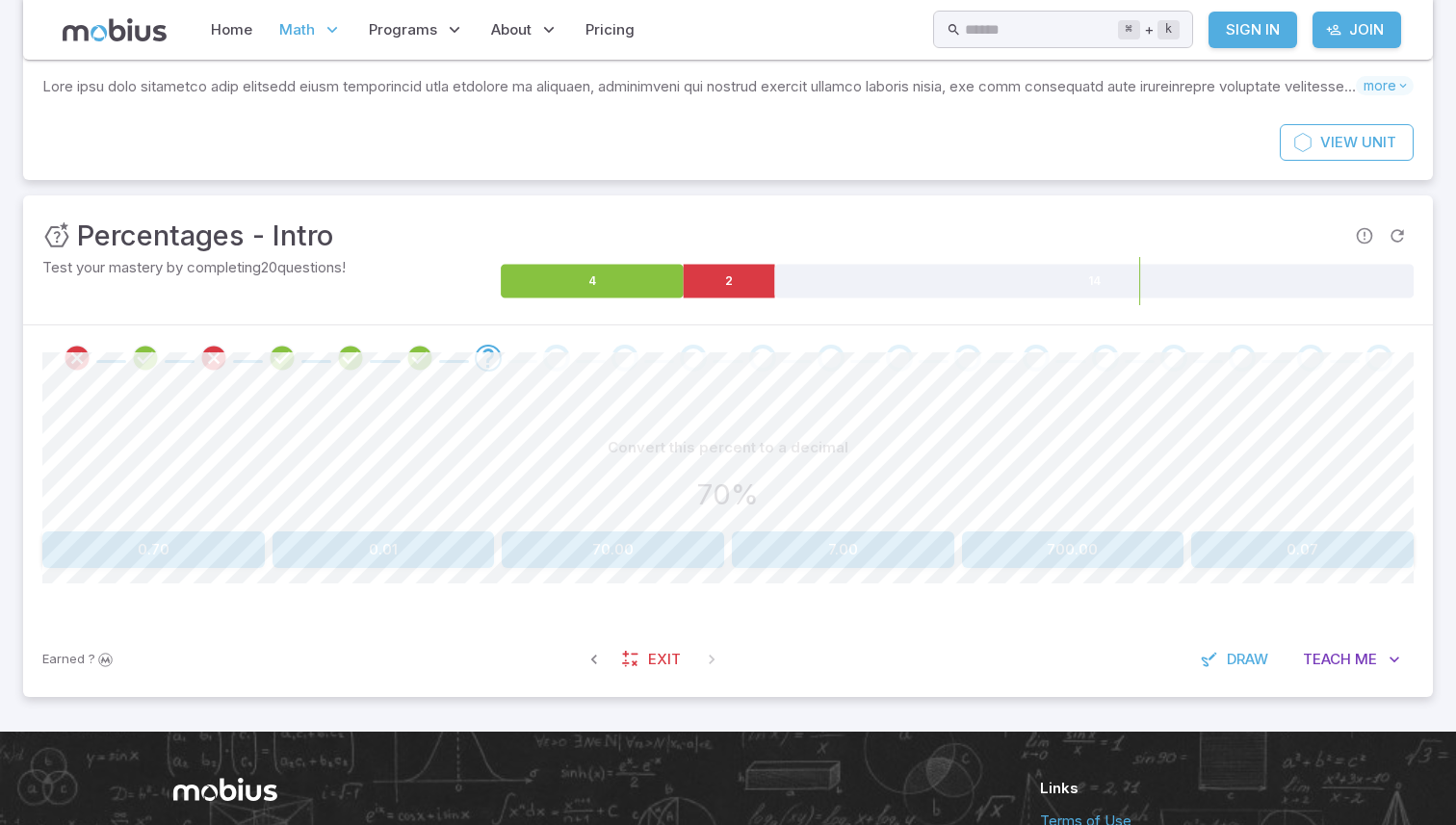
click at [158, 546] on button "0.70" at bounding box center [154, 549] width 223 height 37
click at [1270, 550] on button "0.36" at bounding box center [1303, 549] width 223 height 37
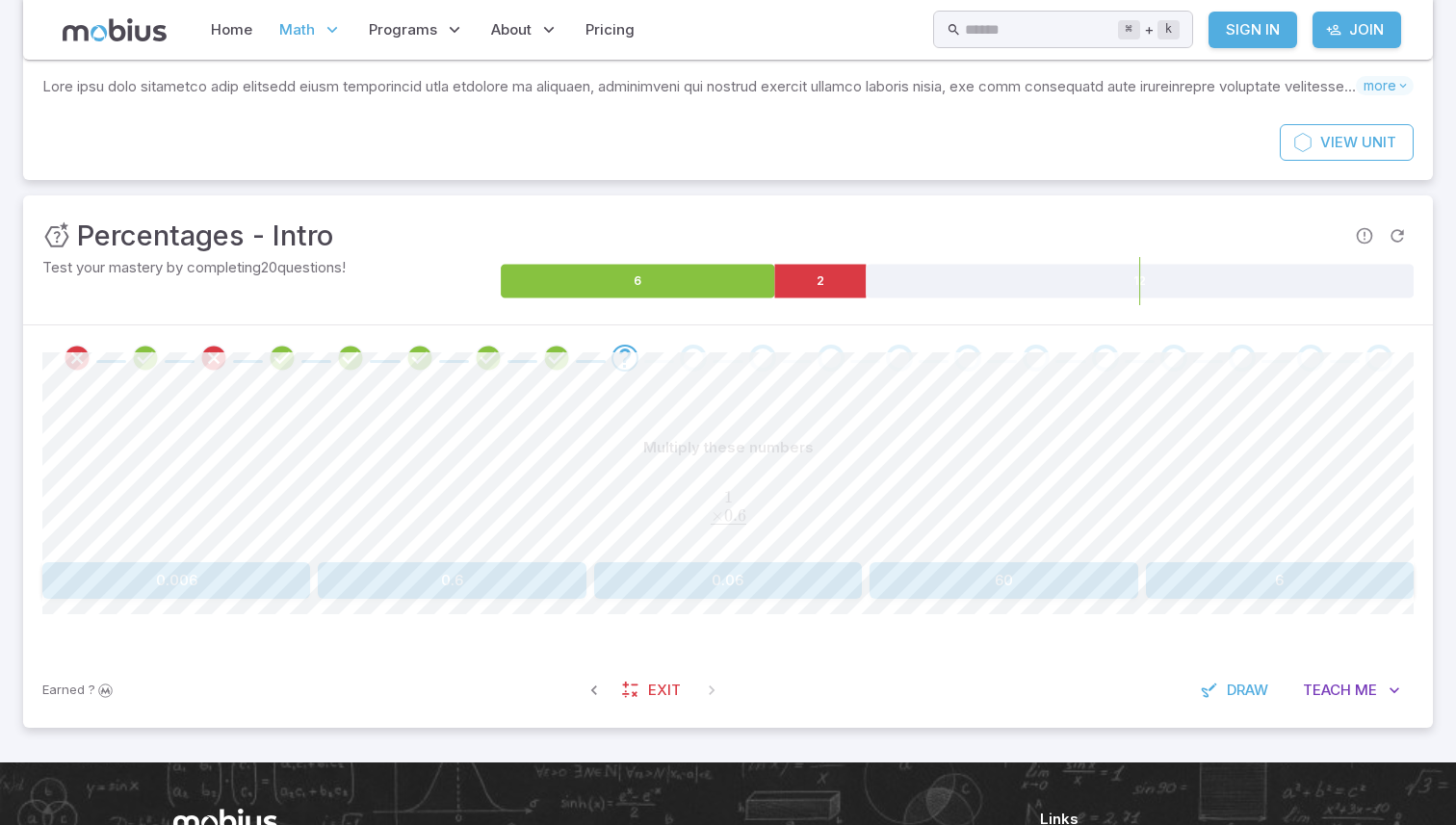
click at [790, 591] on button "0.06" at bounding box center [728, 580] width 268 height 37
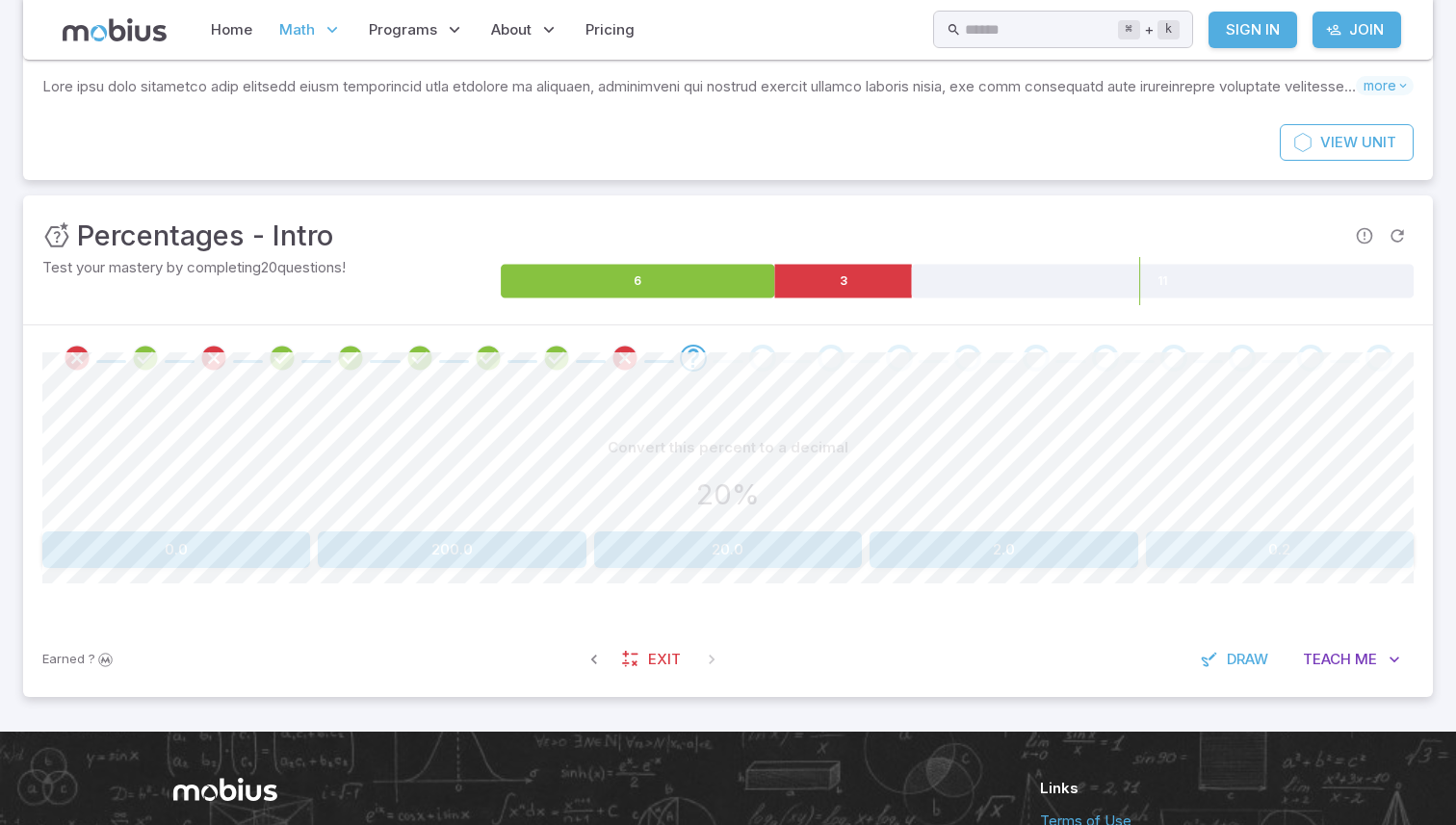
click at [1200, 549] on button "0.2" at bounding box center [1280, 549] width 268 height 37
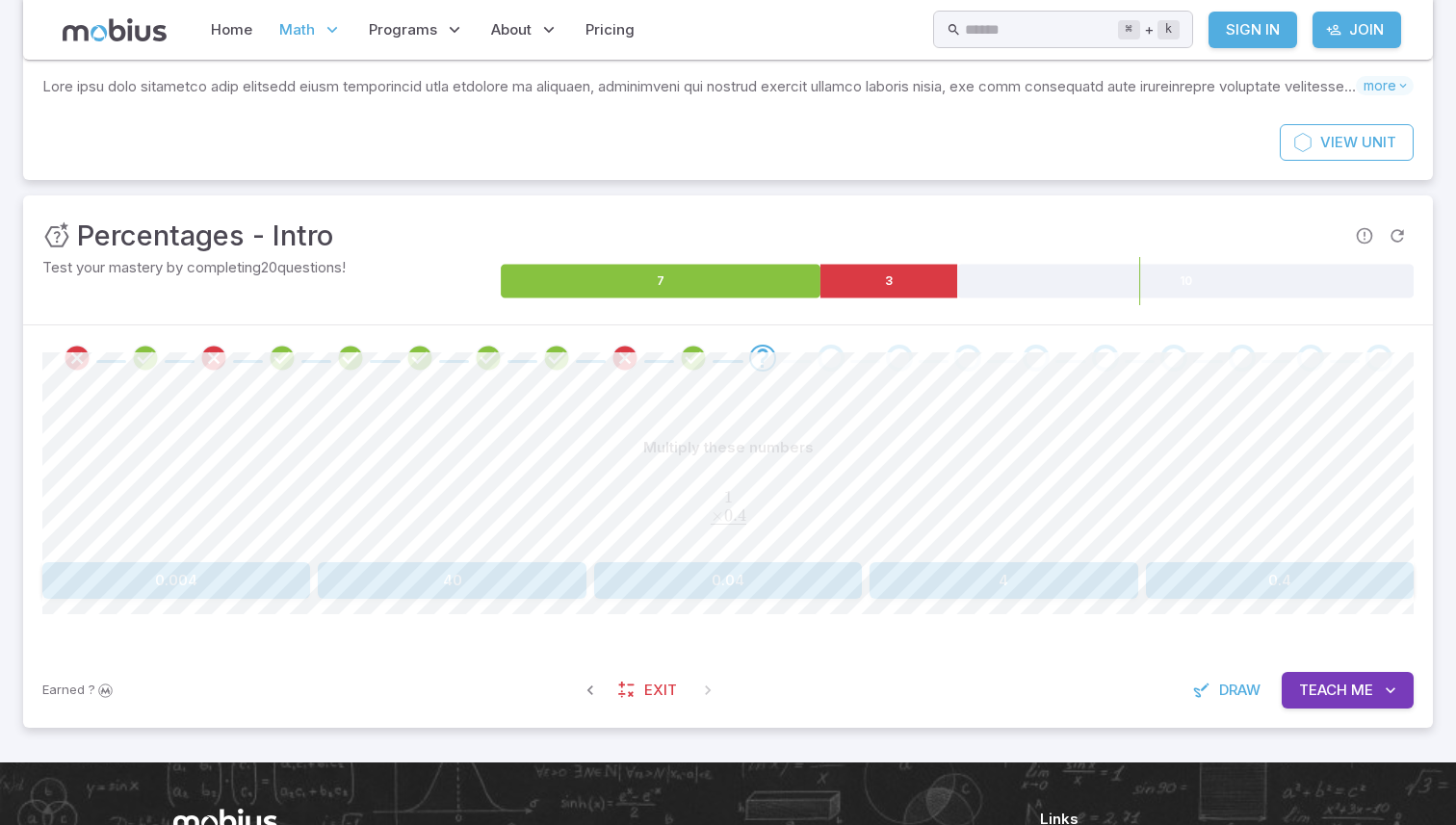
click at [1180, 574] on button "0.4" at bounding box center [1280, 580] width 268 height 37
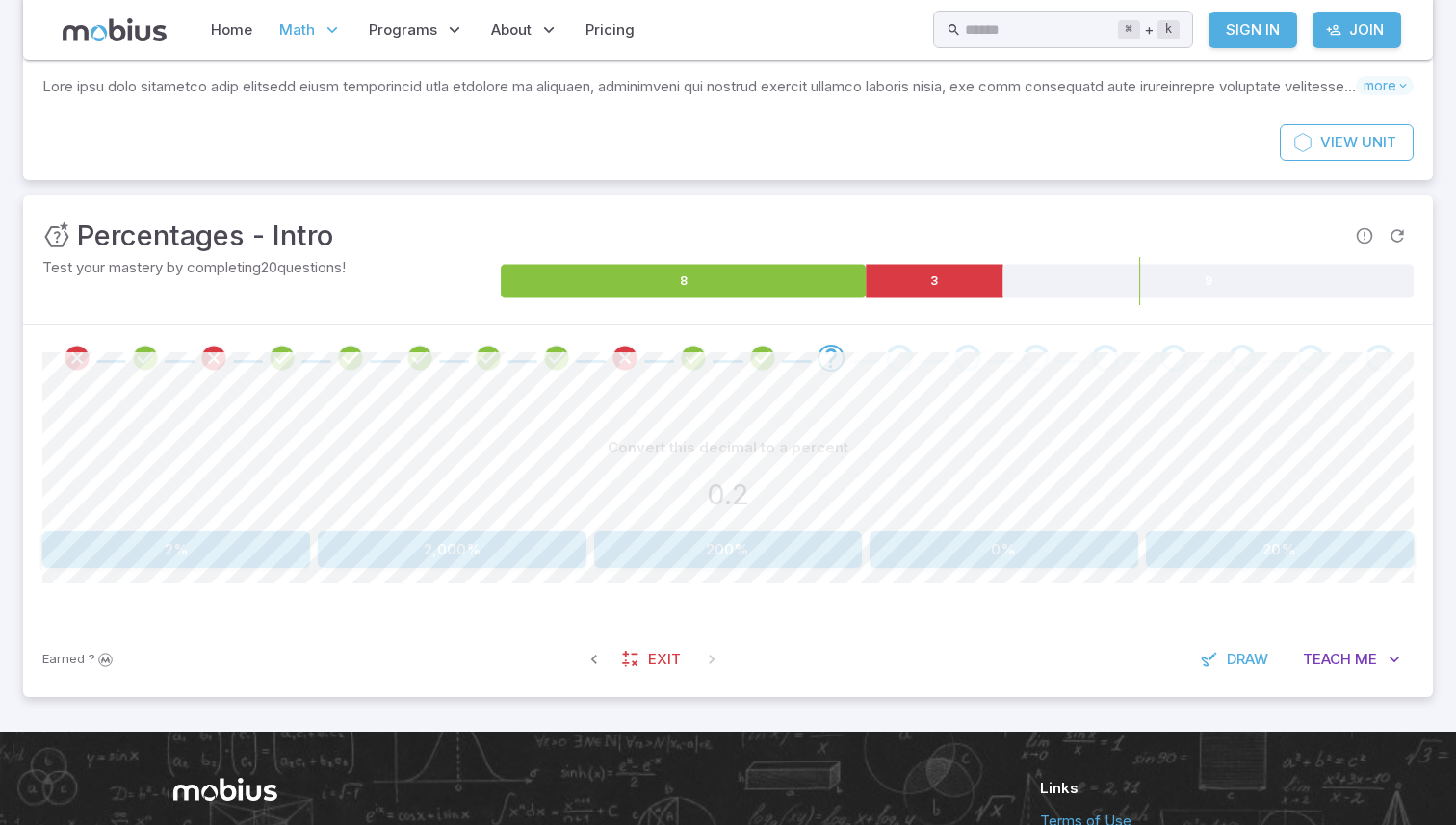
click at [1198, 555] on button "20%" at bounding box center [1280, 549] width 268 height 37
click at [655, 553] on button "50%" at bounding box center [613, 549] width 223 height 37
click at [458, 551] on button "0.57" at bounding box center [384, 549] width 223 height 37
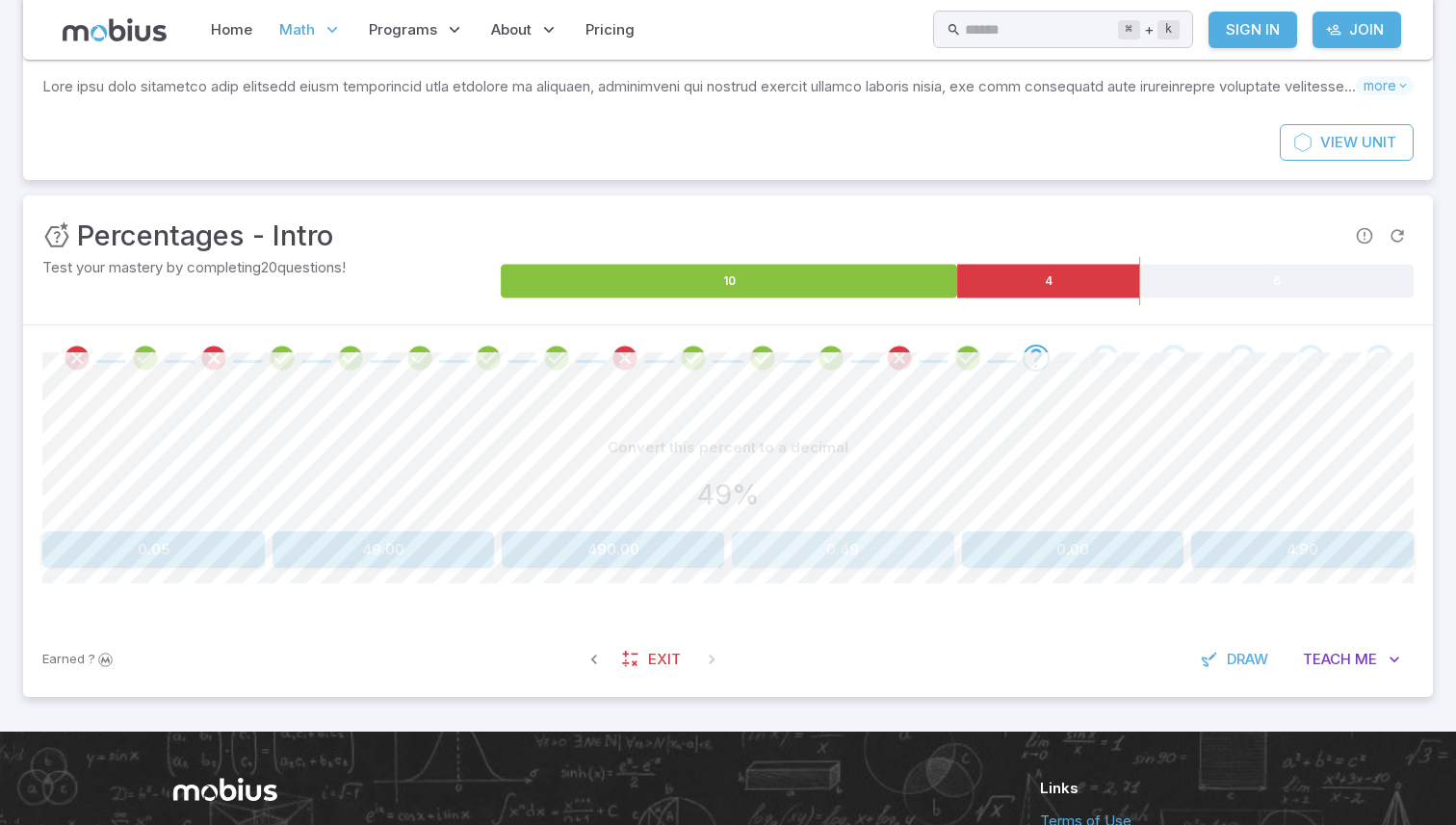
click at [829, 547] on button "0.49" at bounding box center [843, 549] width 223 height 37
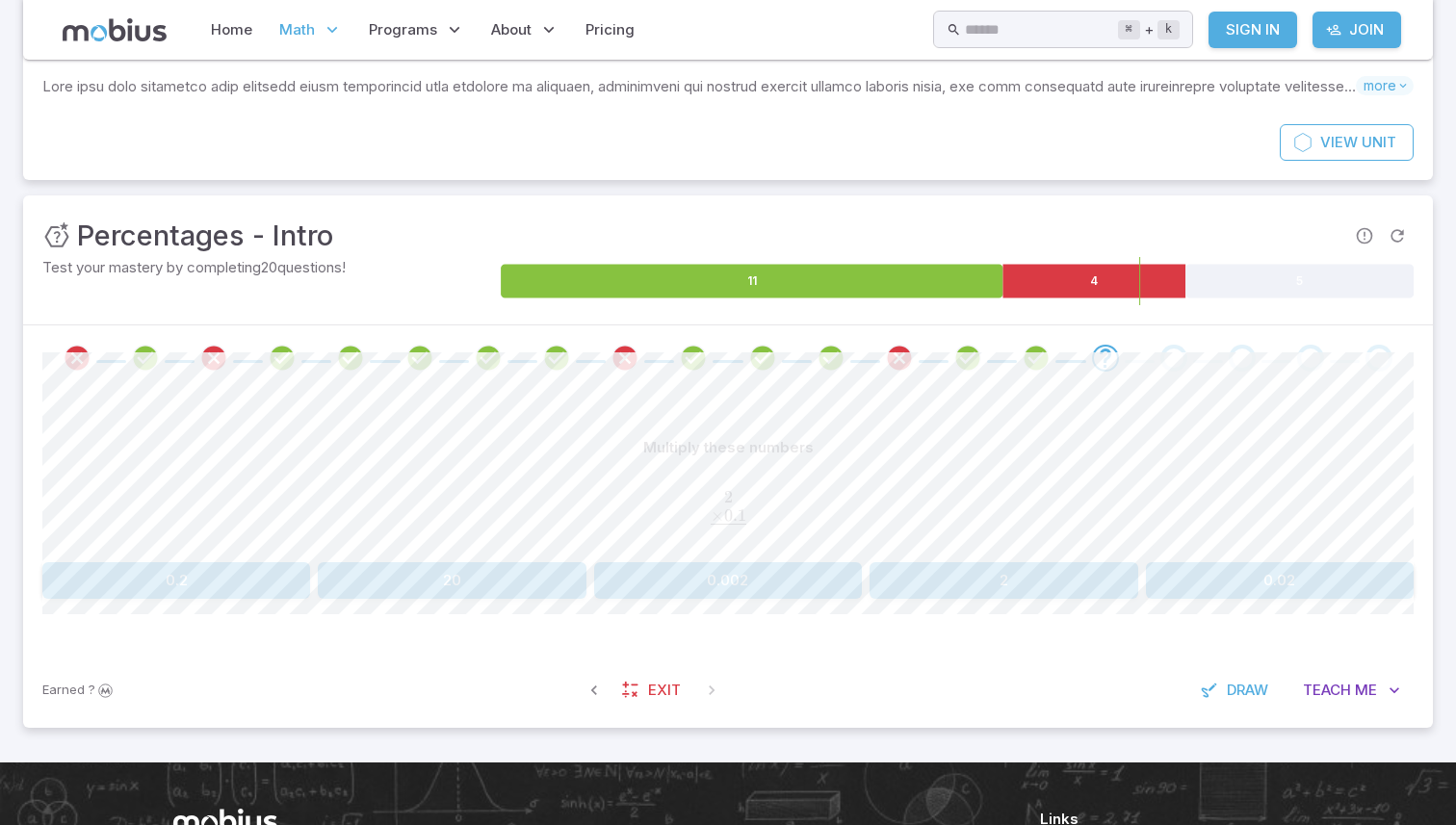
click at [86, 576] on button "0.2" at bounding box center [176, 580] width 268 height 37
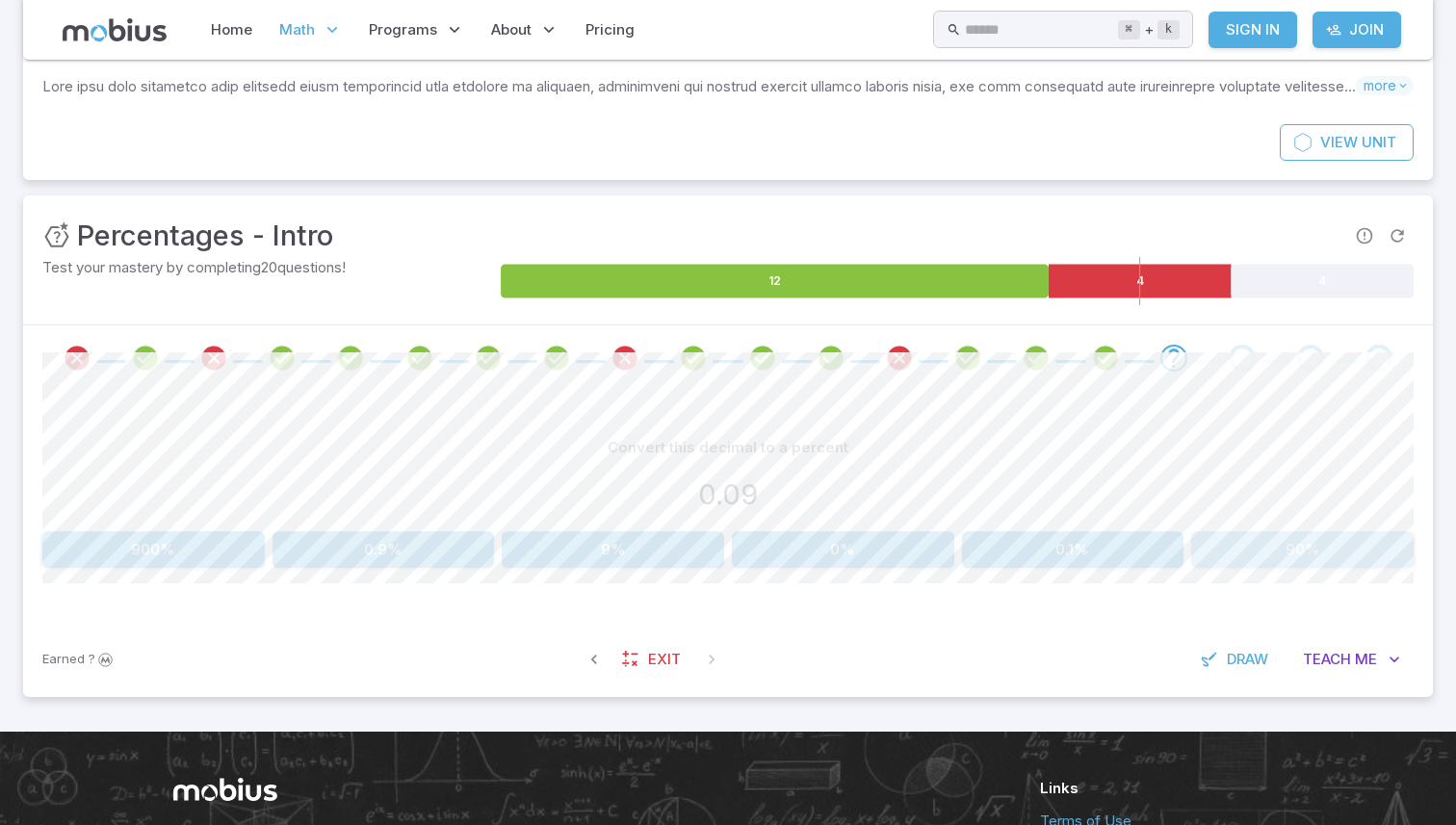
click at [1358, 545] on button "90%" at bounding box center [1303, 549] width 223 height 37
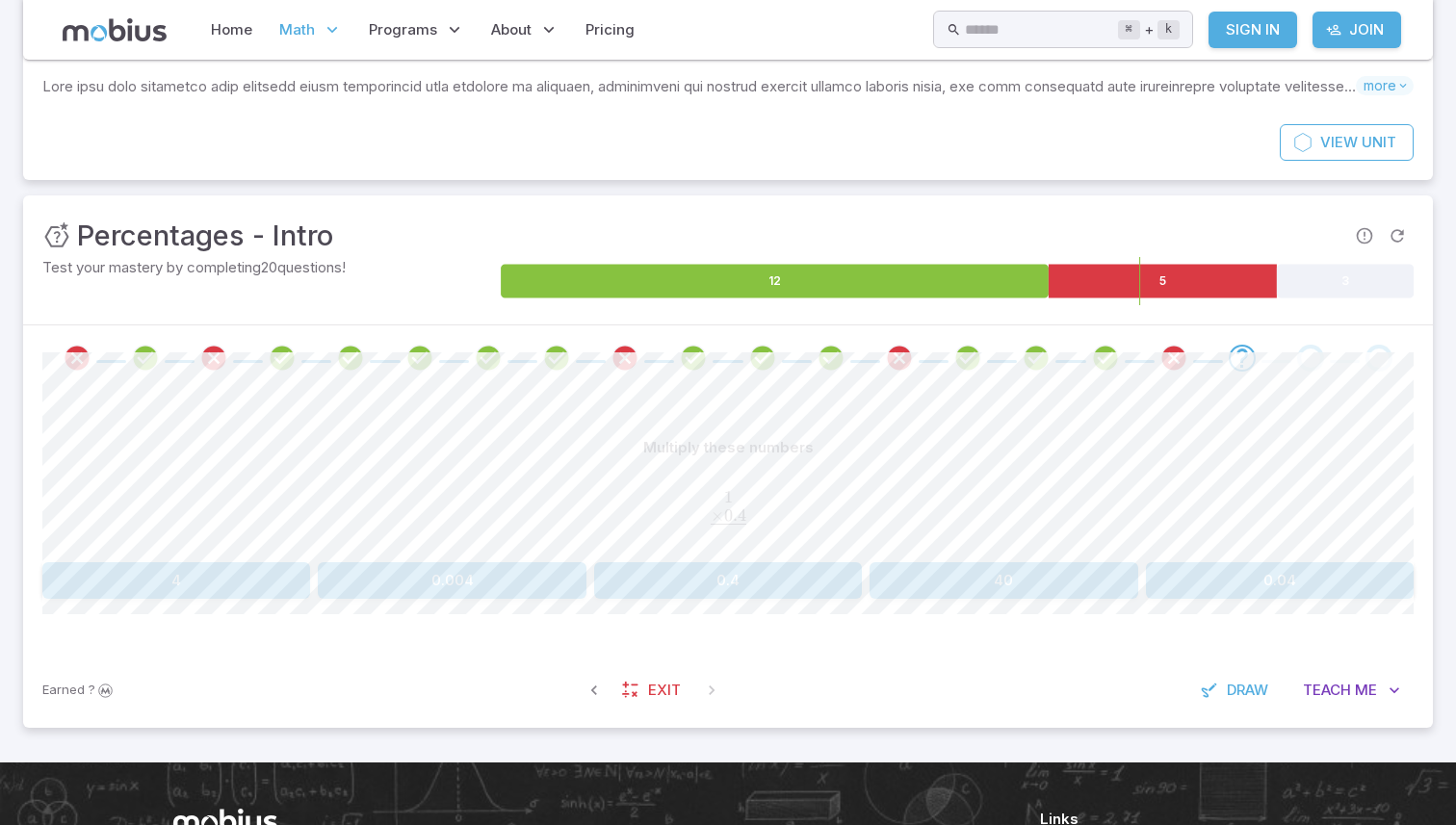
click at [730, 569] on button "0.4" at bounding box center [728, 580] width 268 height 37
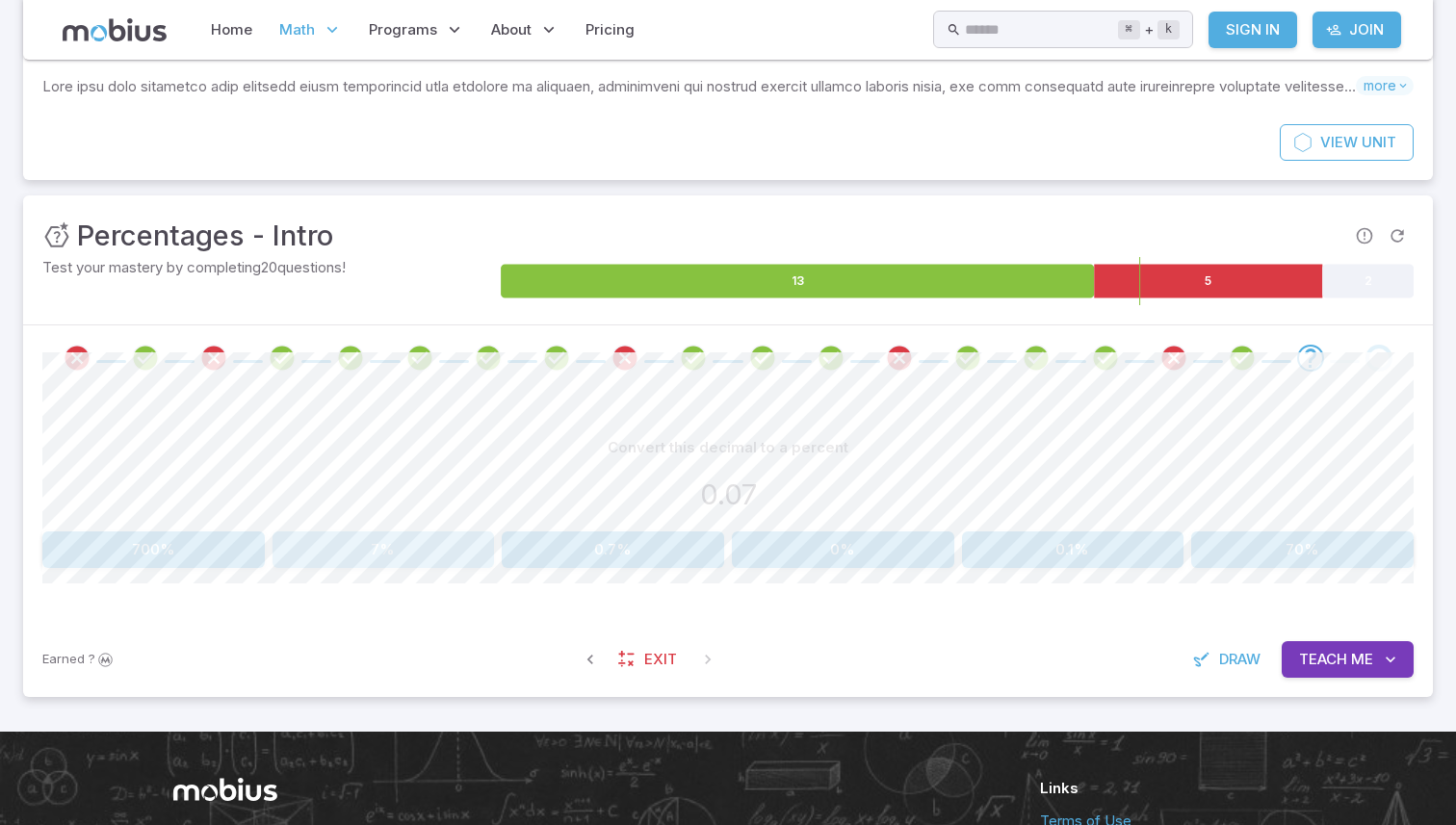
click at [409, 558] on button "7%" at bounding box center [384, 549] width 223 height 37
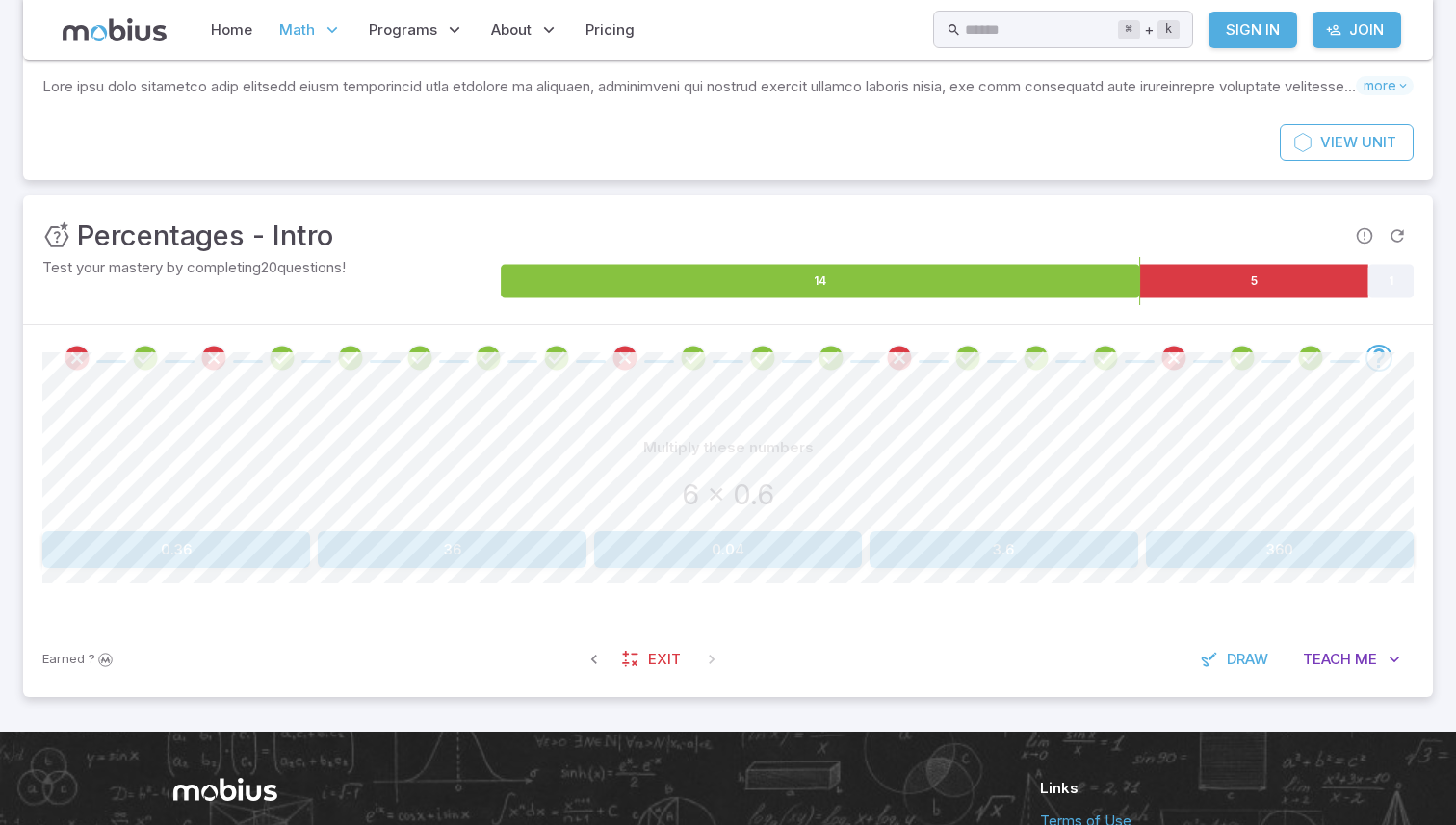
click at [191, 544] on button "0.36" at bounding box center [176, 549] width 268 height 37
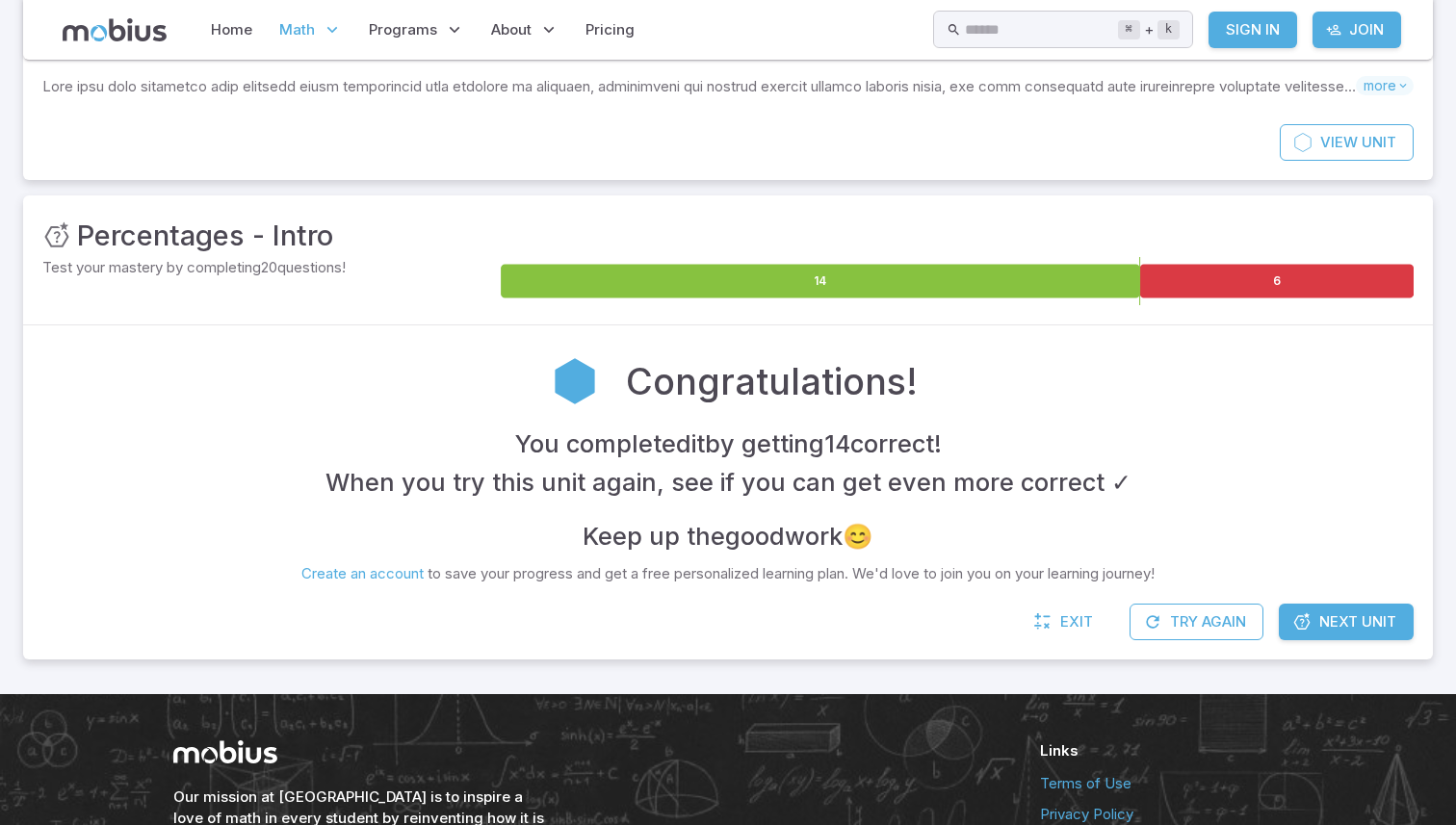
click at [283, 553] on div "You completed it by getting 14 correct ! When you try this unit again, see if y…" at bounding box center [728, 491] width 1371 height 131
click at [111, 29] on icon at bounding box center [114, 29] width 104 height 23
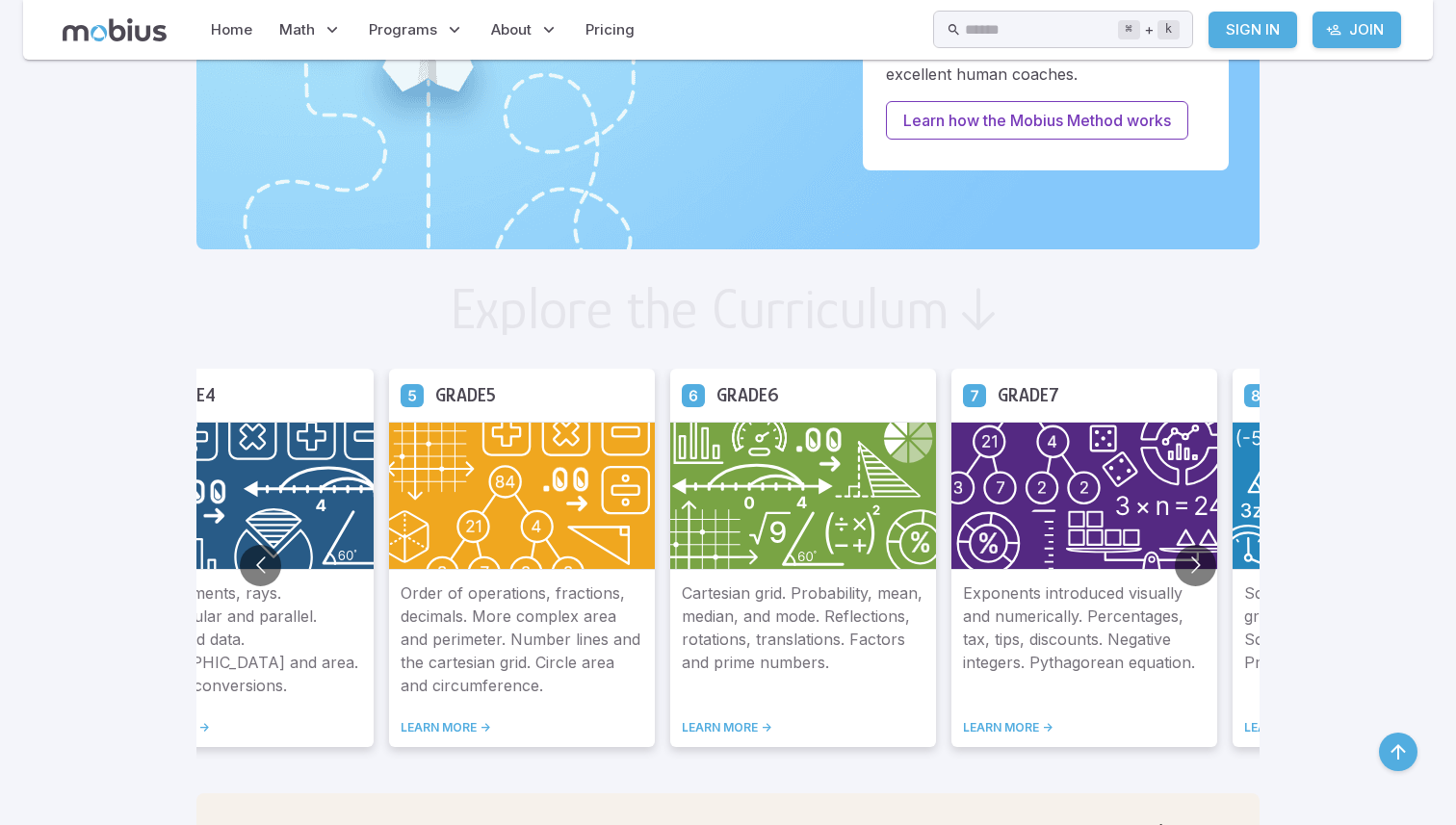
scroll to position [942, 0]
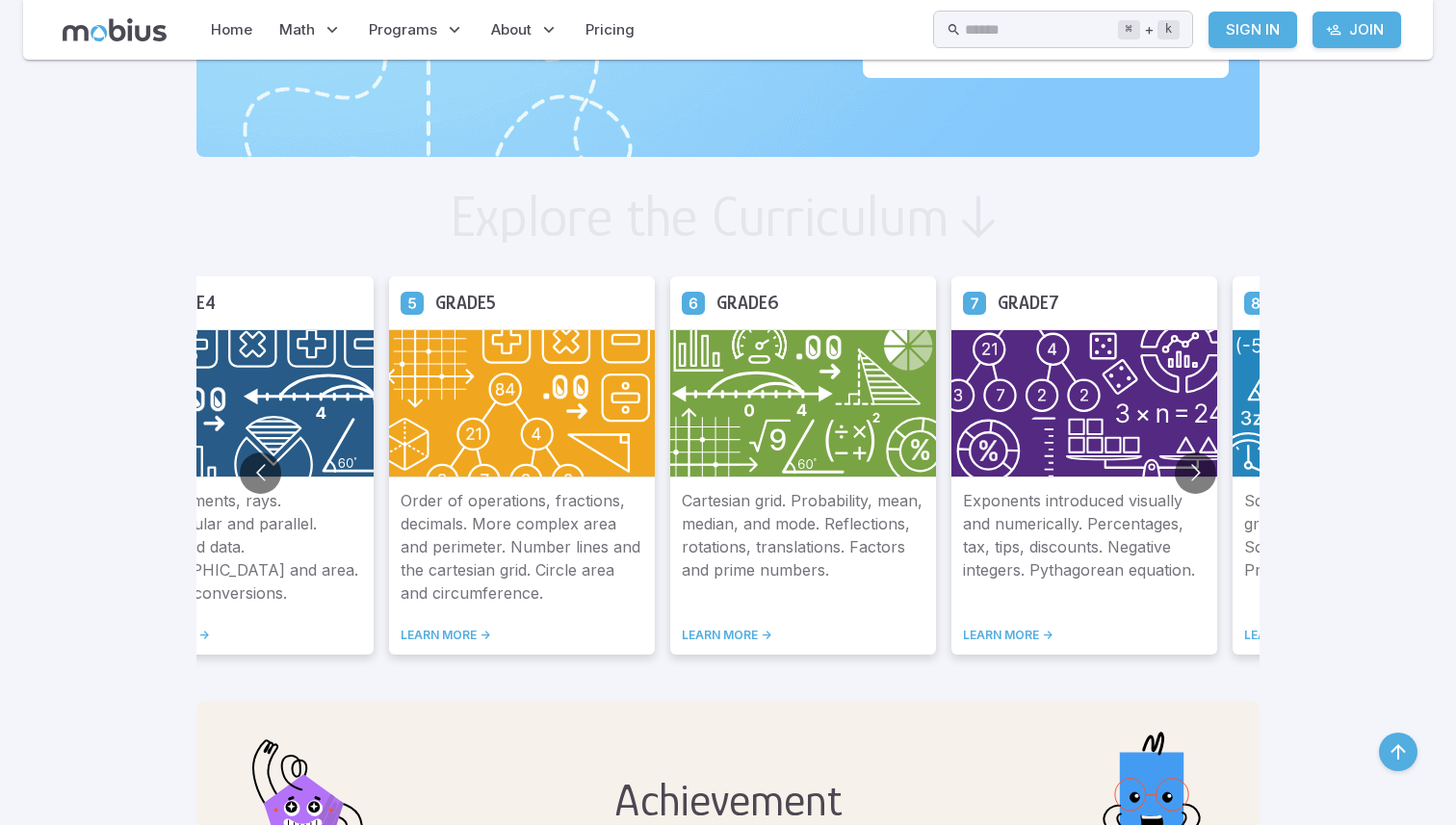
click at [1029, 392] on img at bounding box center [1084, 403] width 266 height 148
click at [976, 642] on link "LEARN MORE ->" at bounding box center [1085, 635] width 243 height 15
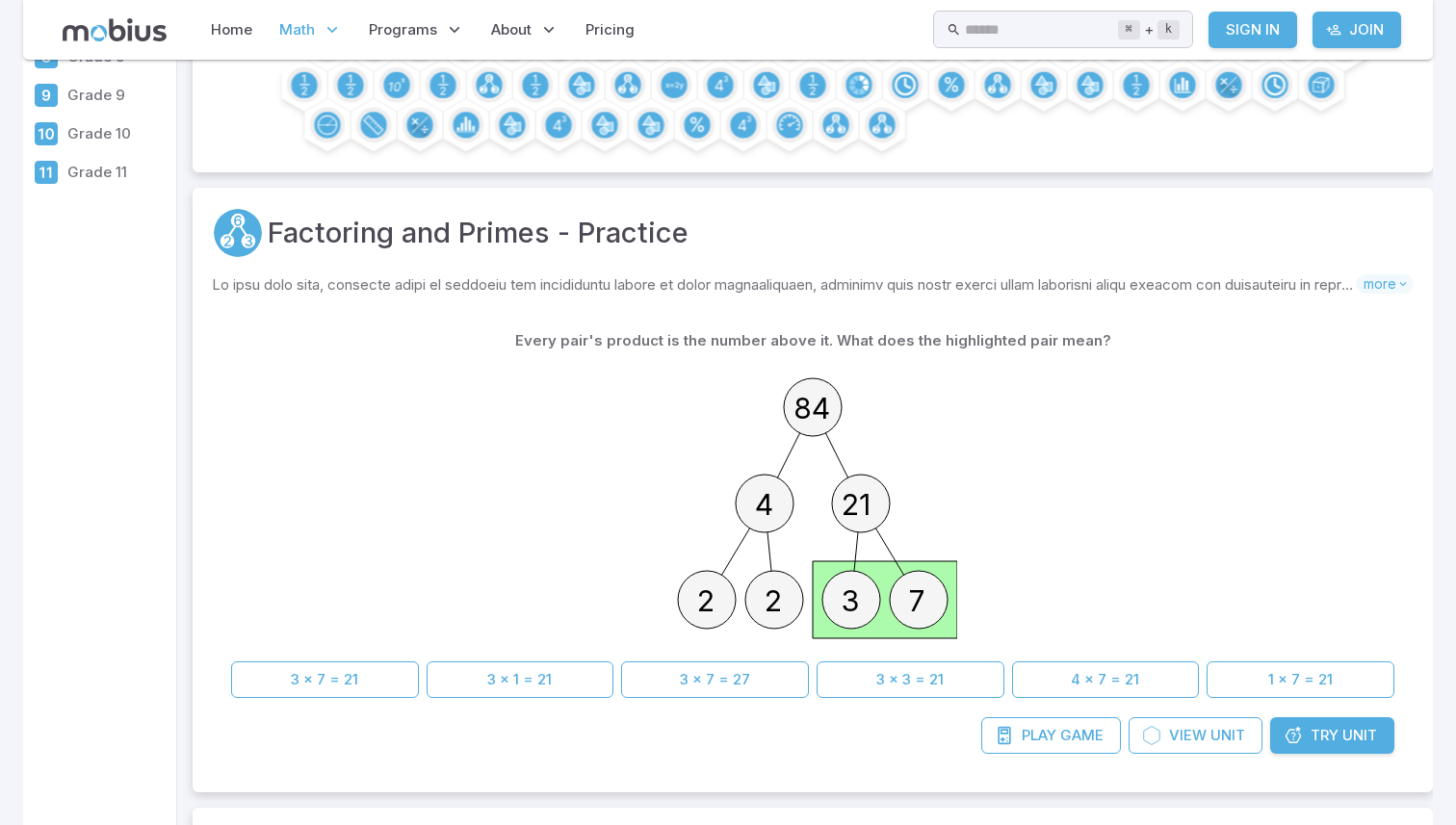
scroll to position [320, 0]
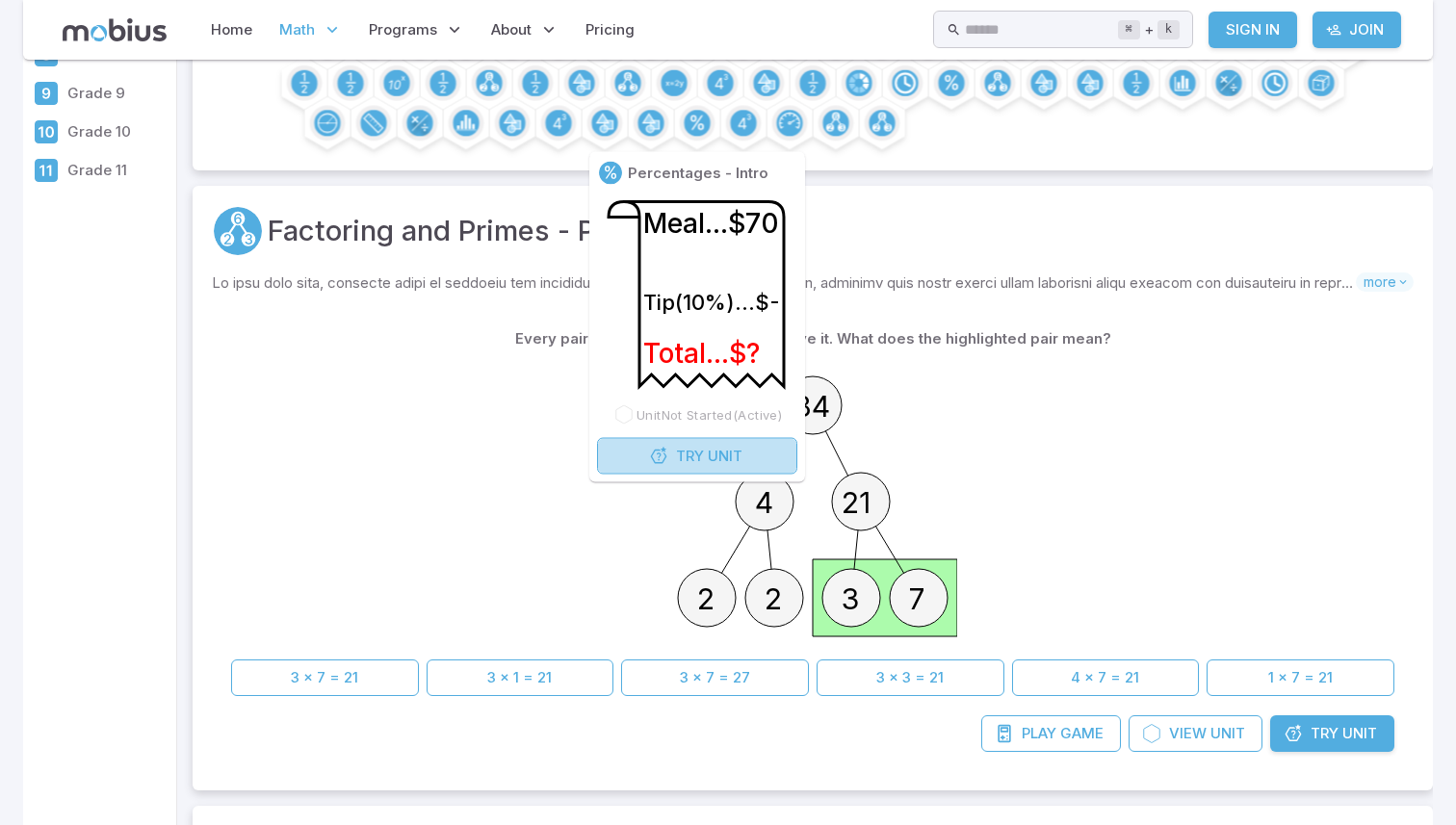
click at [662, 472] on button "Try Unit" at bounding box center [697, 456] width 200 height 37
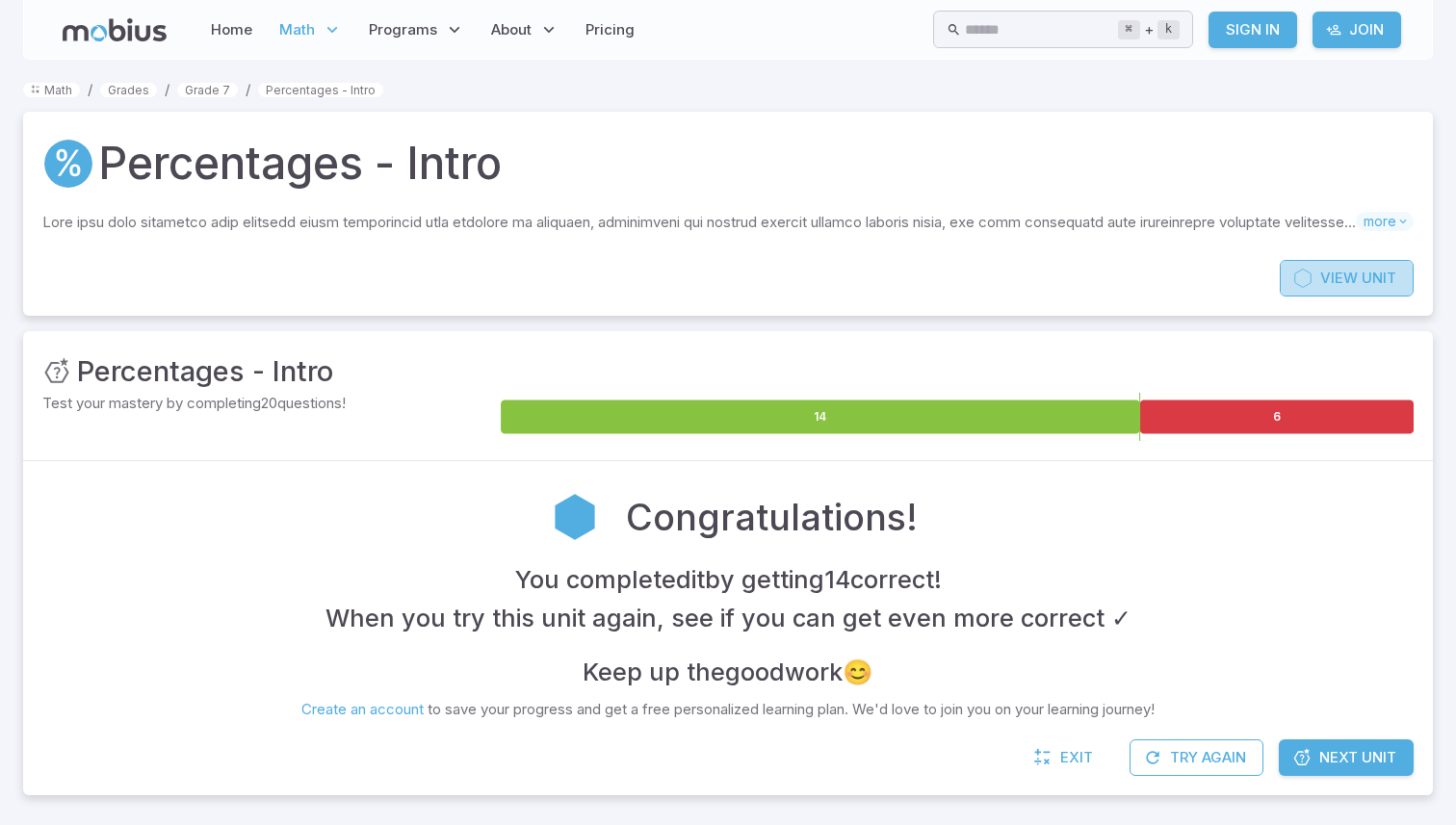
click at [1325, 277] on span "View" at bounding box center [1340, 278] width 38 height 21
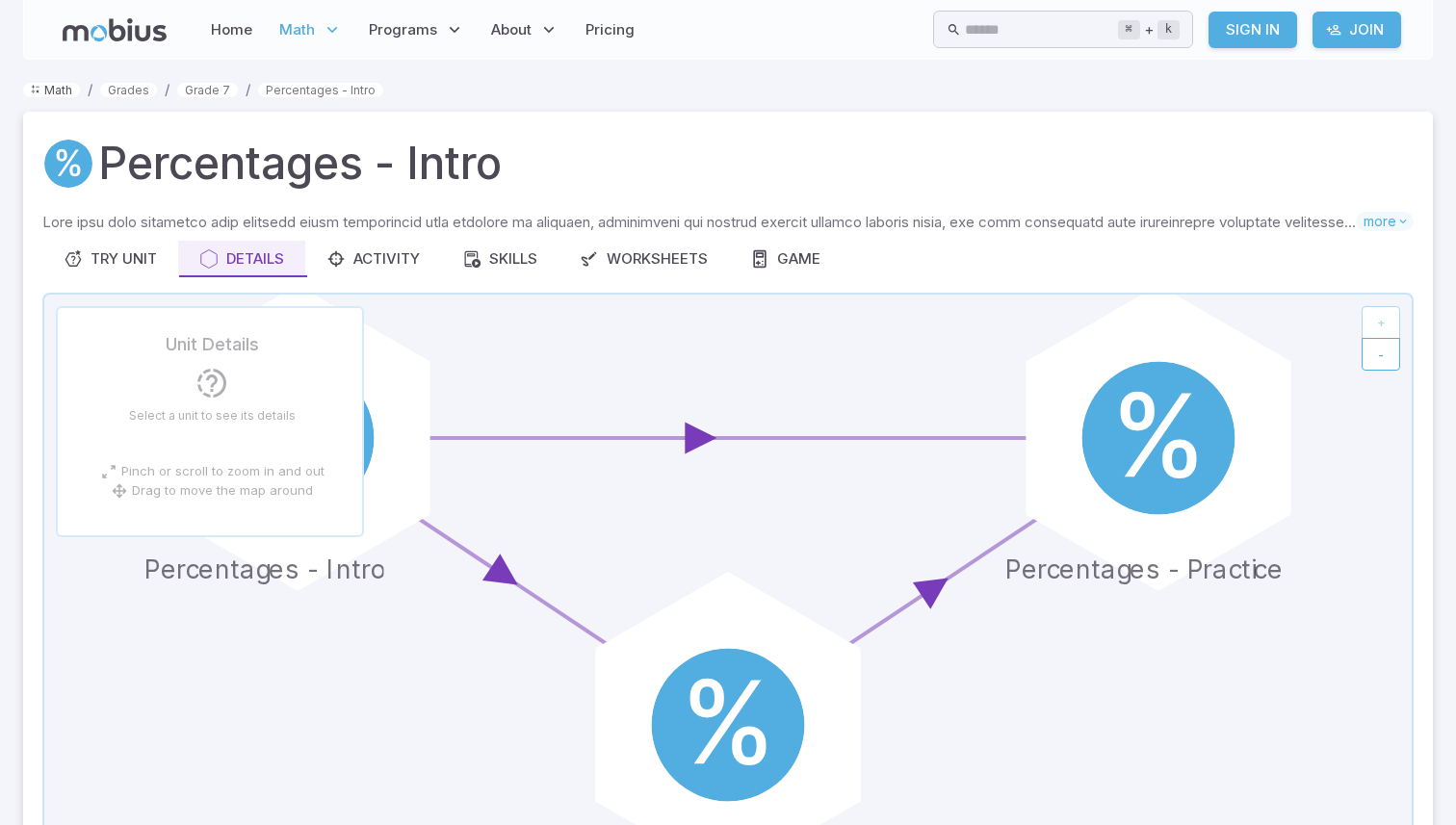
click at [63, 89] on link "Math" at bounding box center [51, 90] width 57 height 15
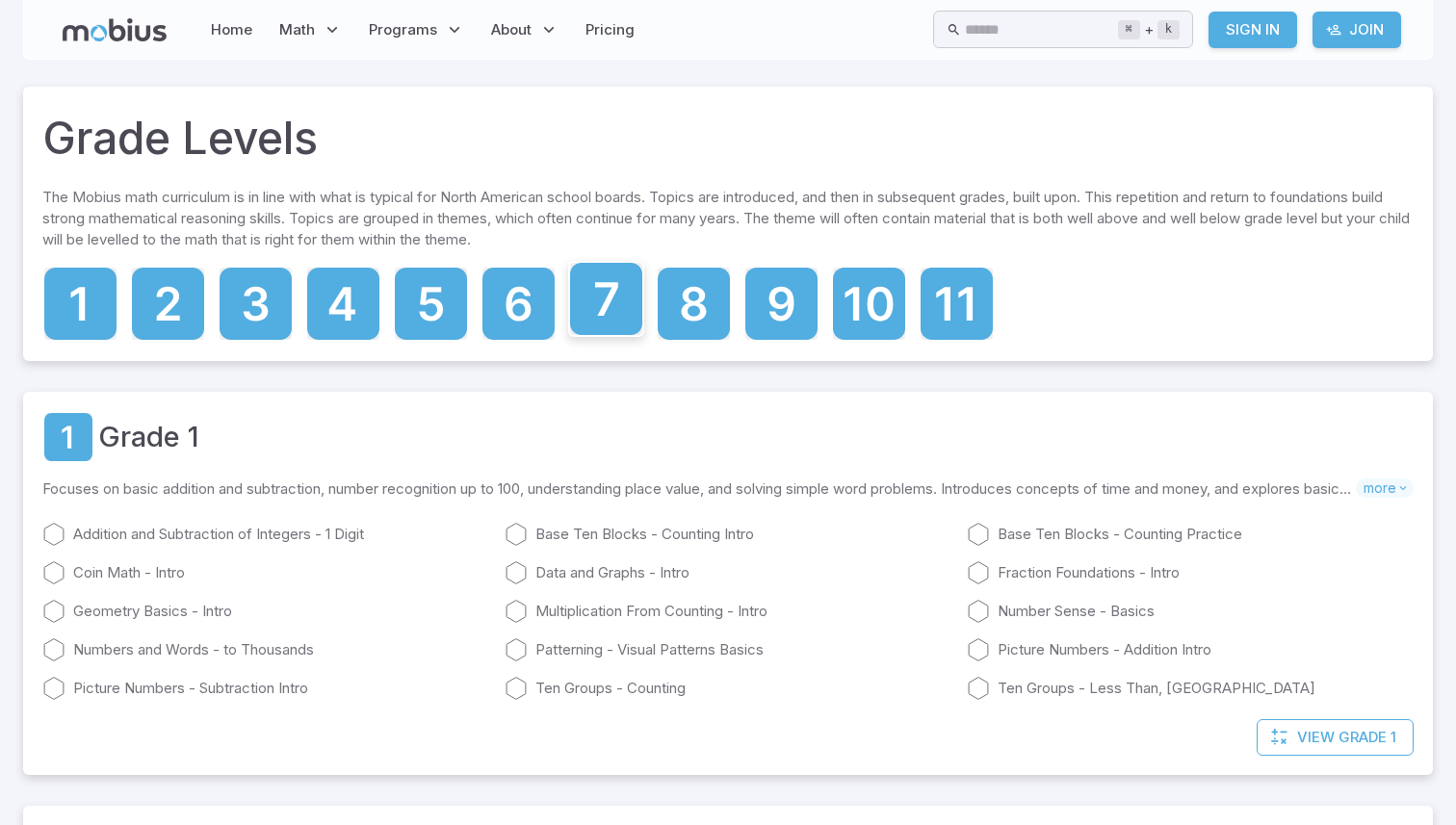
click at [621, 306] on icon at bounding box center [606, 299] width 73 height 73
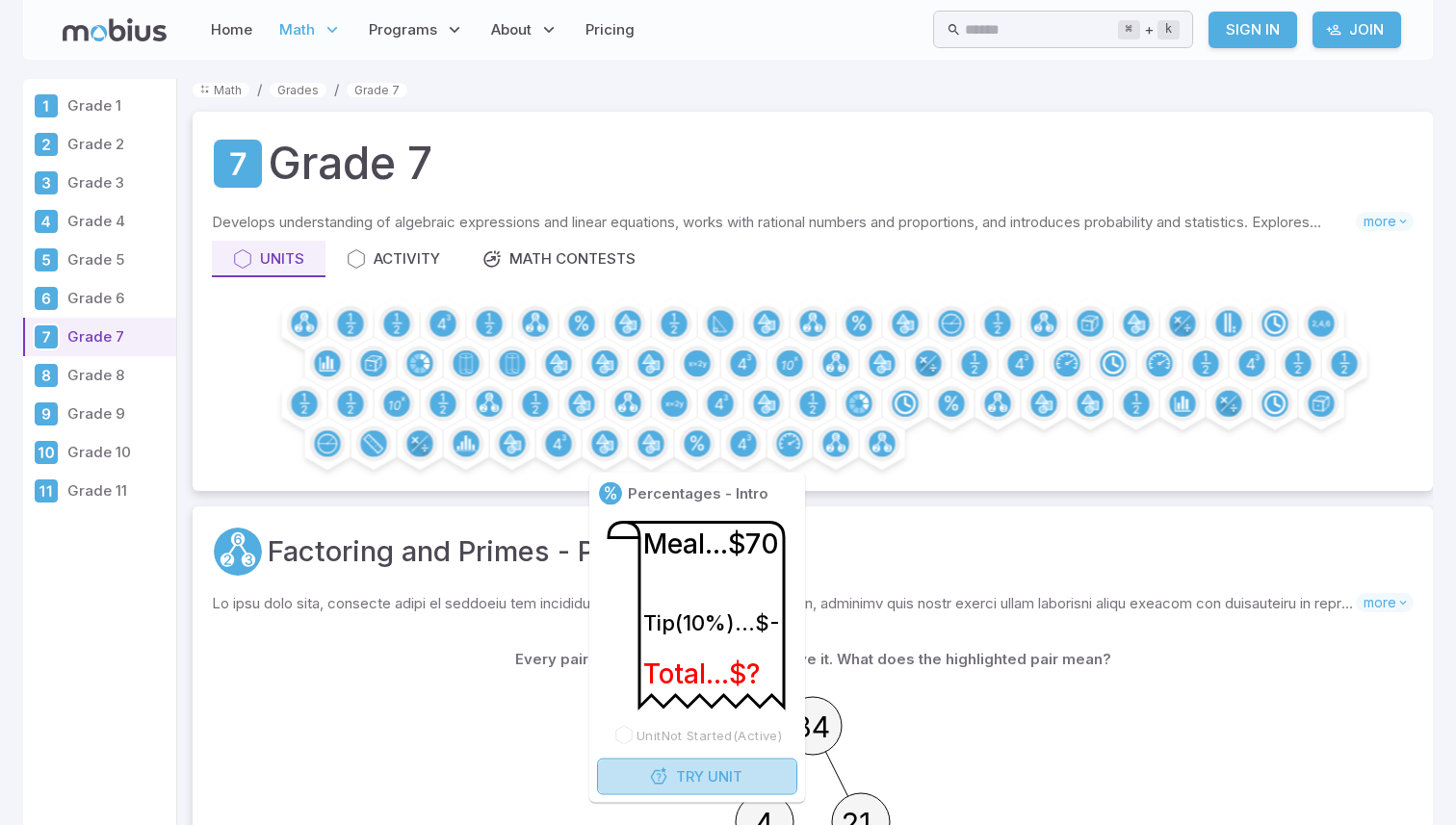
click at [652, 774] on icon "button" at bounding box center [658, 776] width 19 height 19
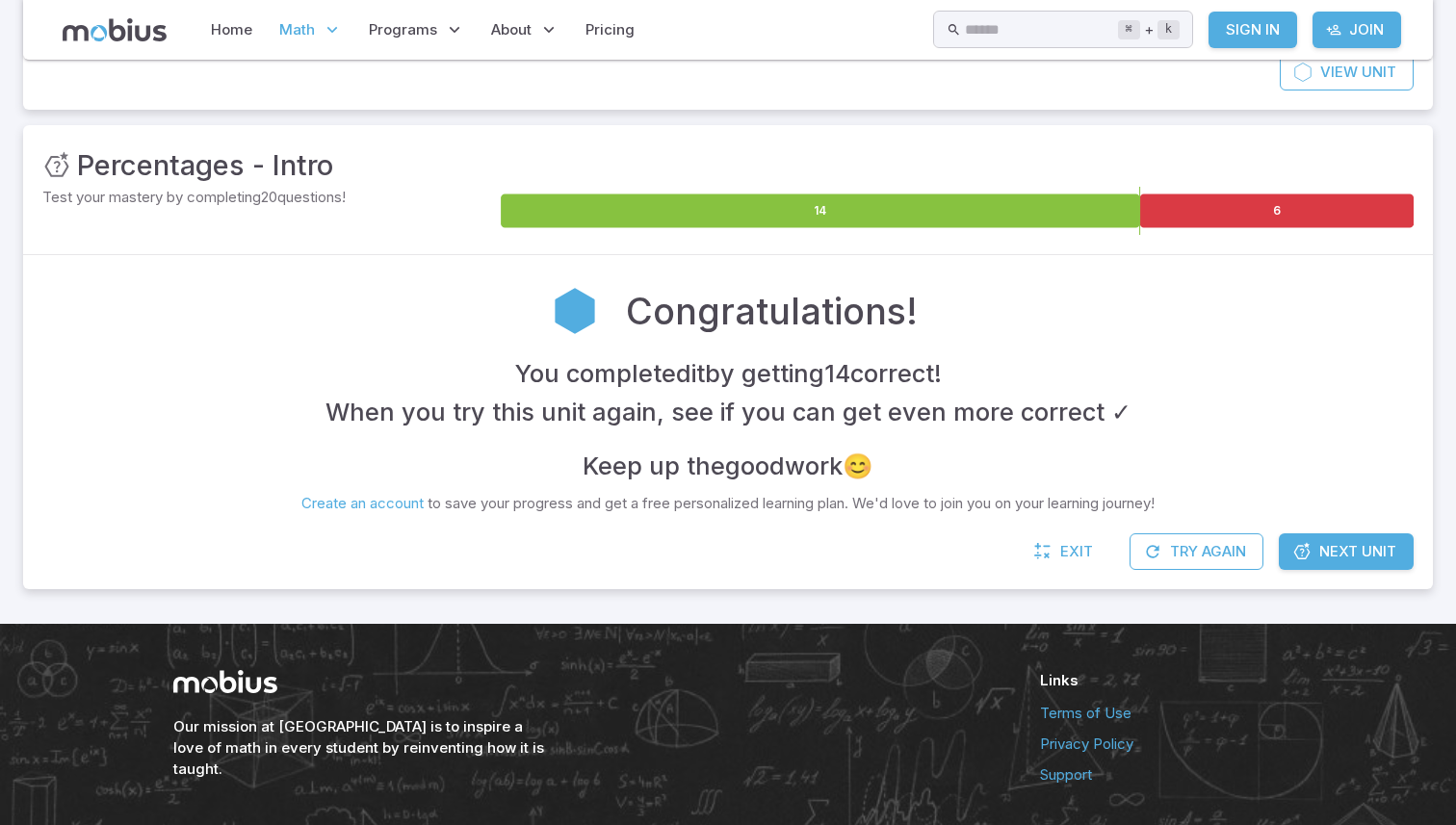
scroll to position [207, 0]
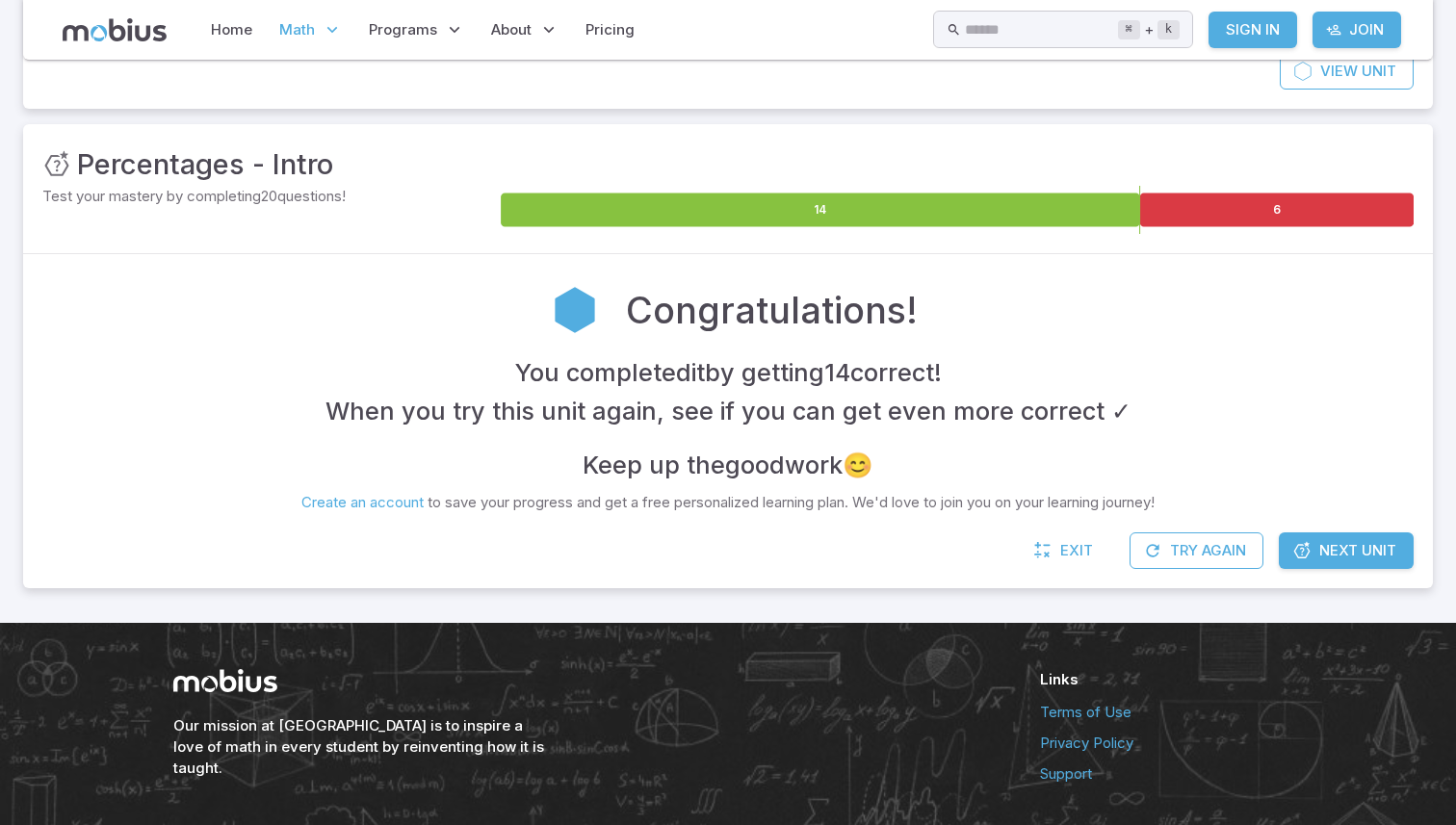
click at [1332, 540] on span "Next Unit" at bounding box center [1357, 550] width 77 height 21
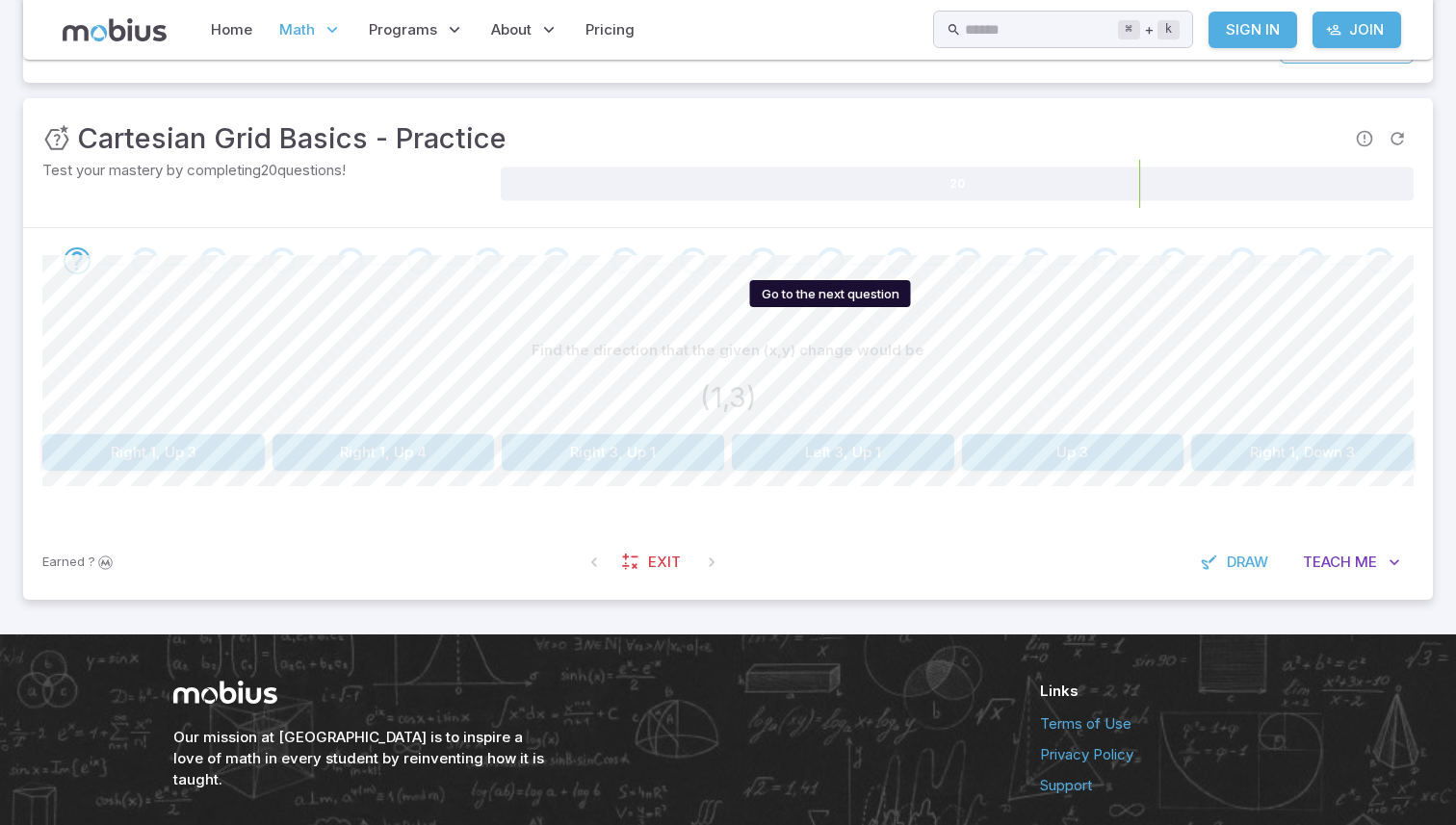
scroll to position [310, 0]
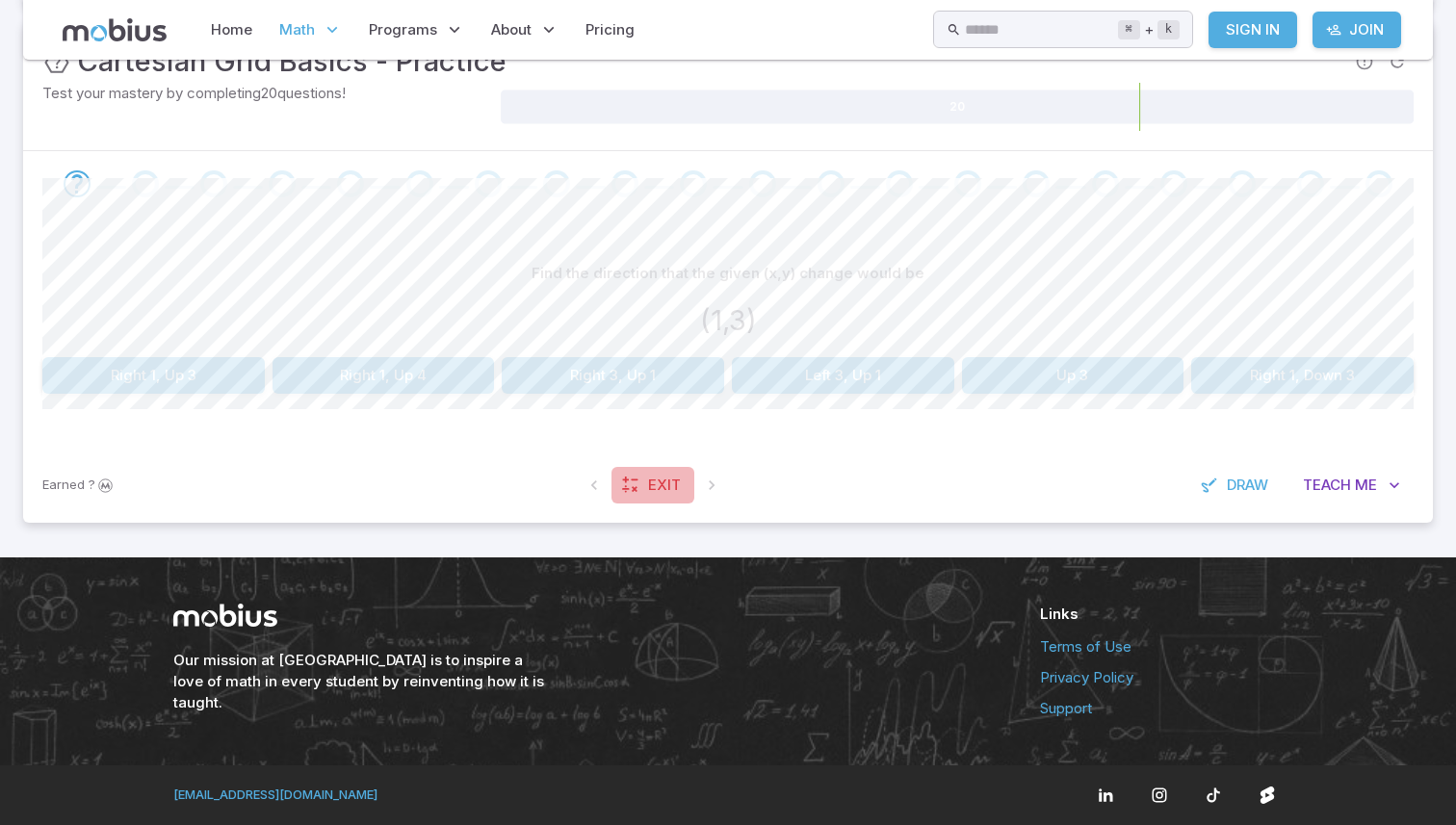
click at [622, 476] on icon at bounding box center [630, 485] width 19 height 19
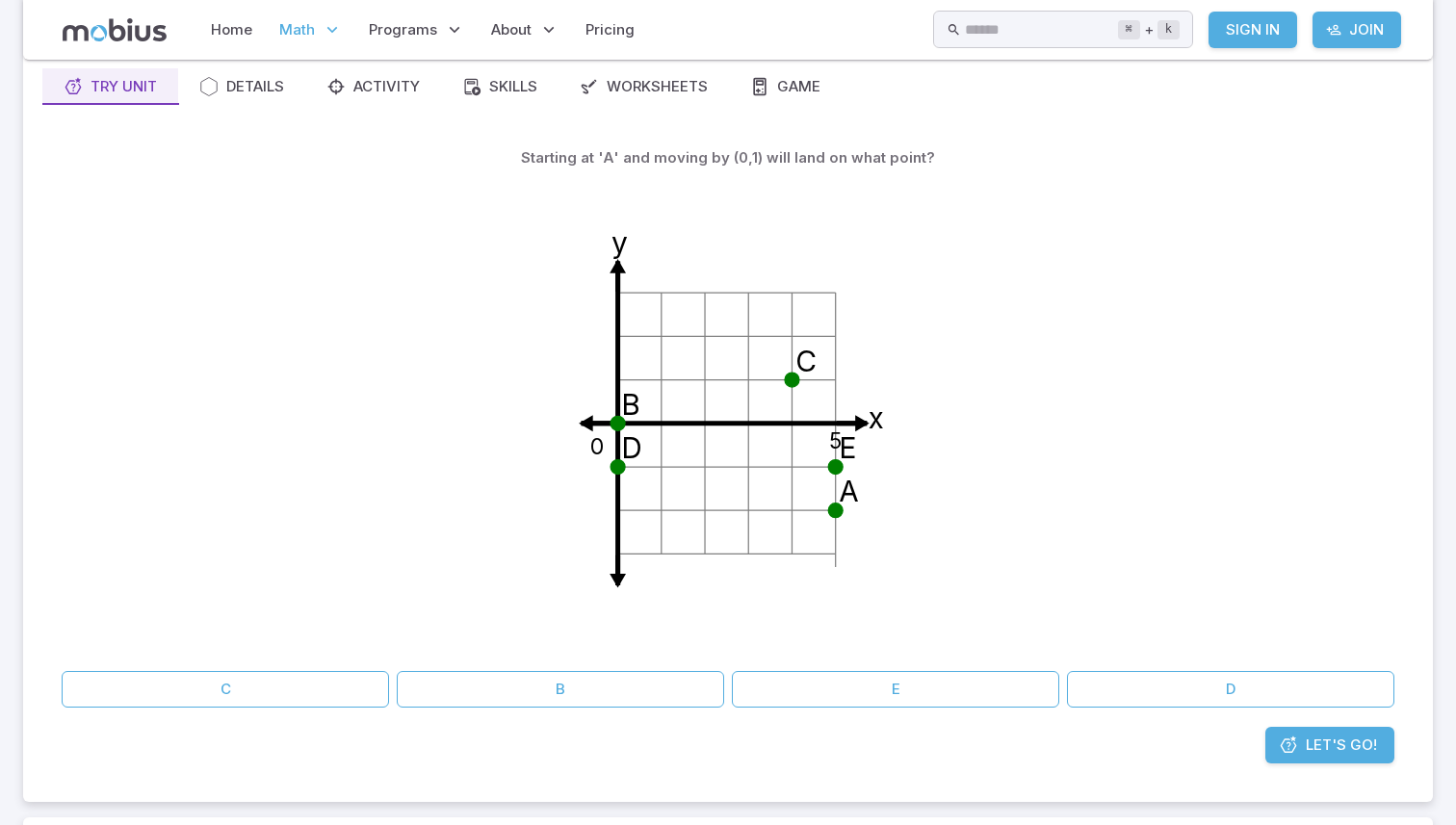
scroll to position [171, 0]
click at [863, 681] on button "E" at bounding box center [895, 690] width 327 height 37
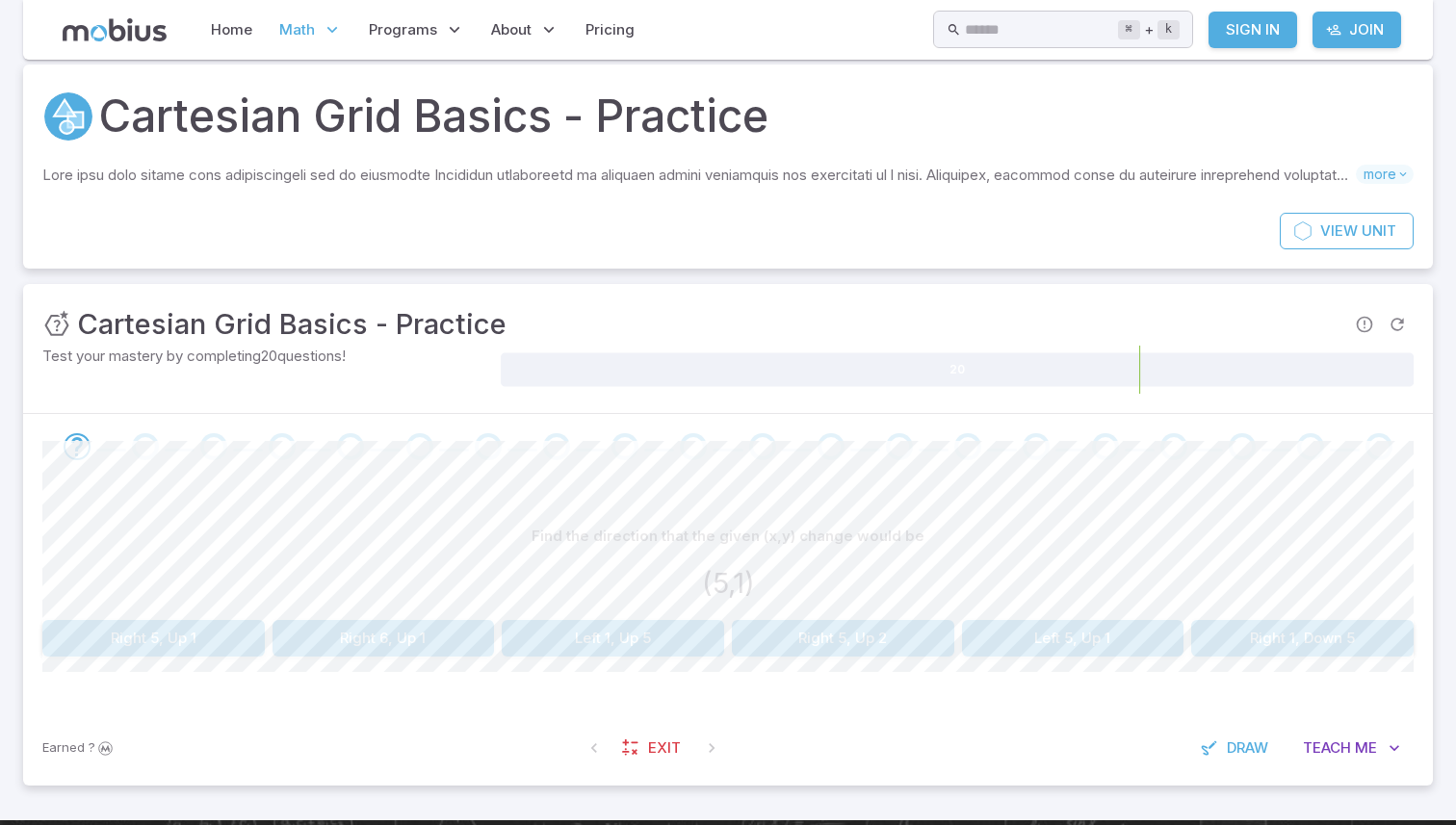
scroll to position [45, 0]
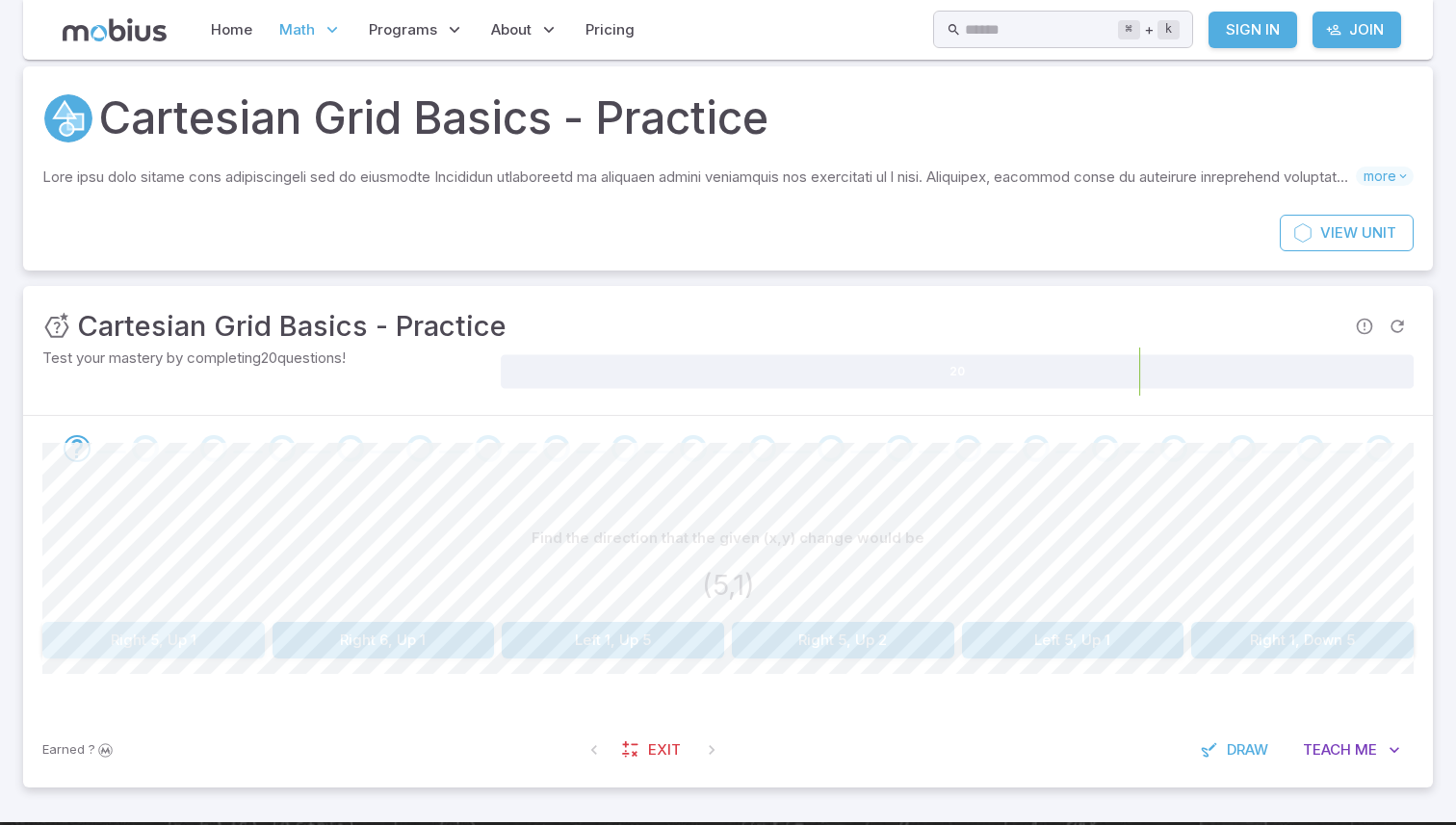
click at [189, 634] on button "Right 5, Up 1" at bounding box center [154, 640] width 223 height 37
